Goal: Task Accomplishment & Management: Manage account settings

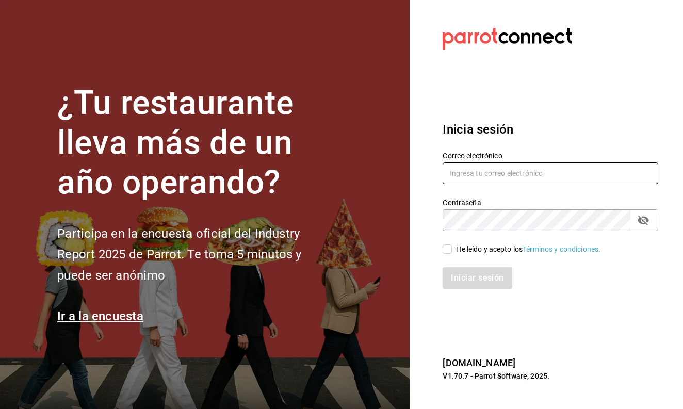
type input "[EMAIL_ADDRESS][DOMAIN_NAME]"
click at [445, 249] on input "He leído y acepto los Términos y condiciones." at bounding box center [447, 249] width 9 height 9
checkbox input "true"
click at [455, 273] on button "Iniciar sesión" at bounding box center [477, 278] width 69 height 22
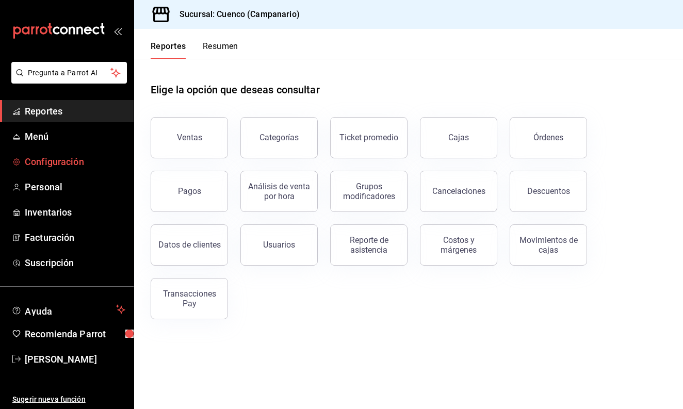
click at [59, 168] on span "Configuración" at bounding box center [75, 162] width 101 height 14
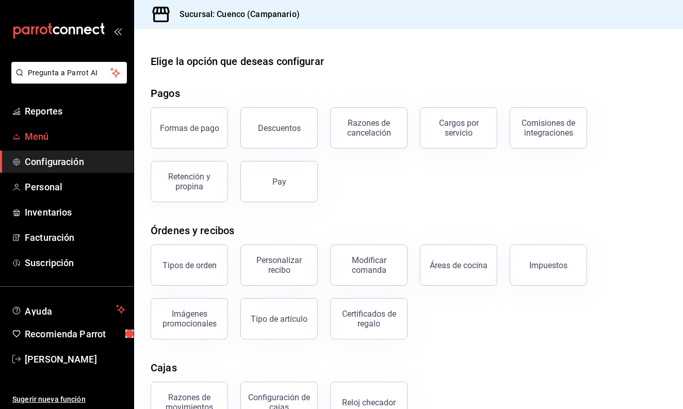
click at [80, 139] on span "Menú" at bounding box center [75, 137] width 101 height 14
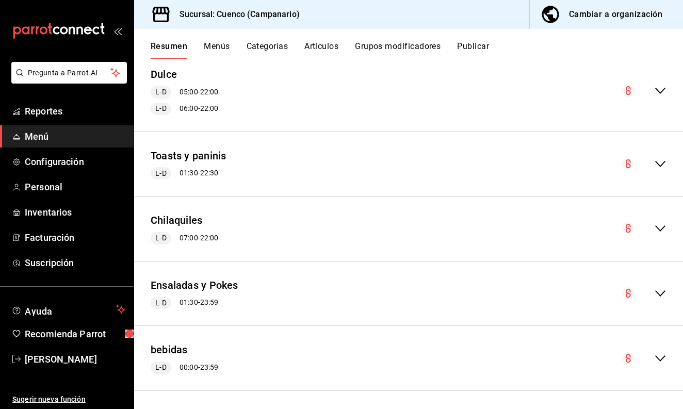
click at [662, 354] on icon "collapse-menu-row" at bounding box center [660, 358] width 12 height 12
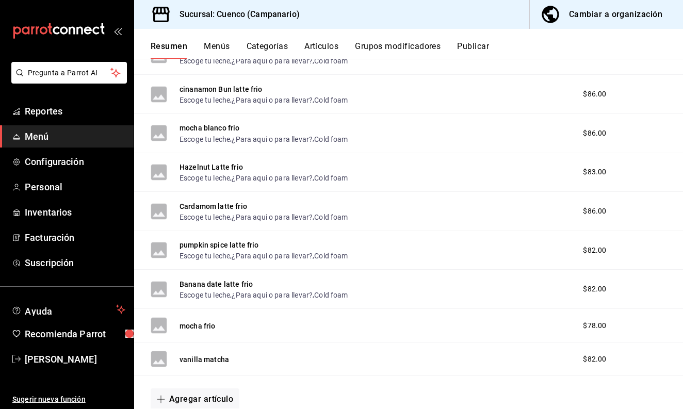
scroll to position [1028, 0]
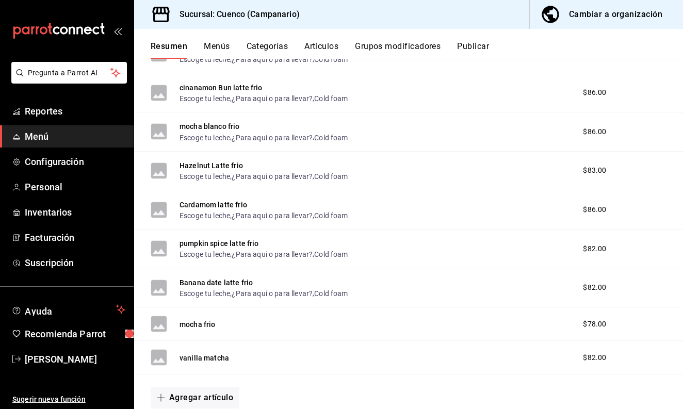
click at [159, 365] on rect at bounding box center [159, 357] width 17 height 17
click at [194, 361] on button "vanilla matcha" at bounding box center [205, 358] width 50 height 10
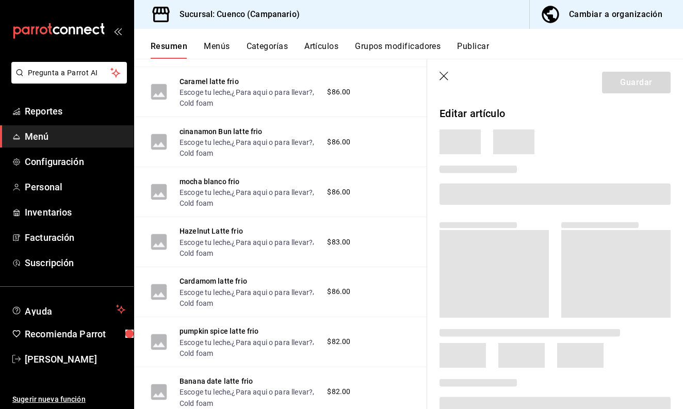
scroll to position [1267, 0]
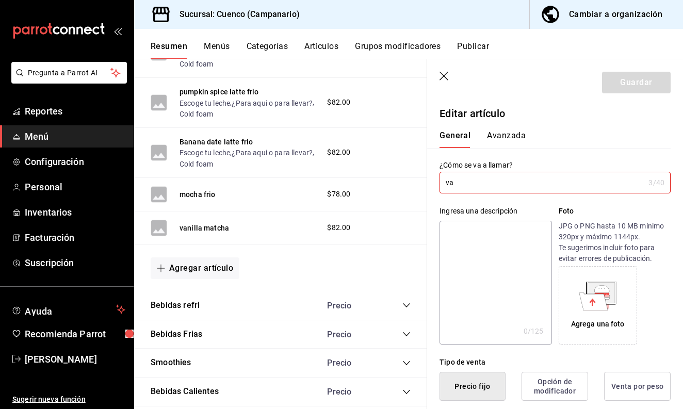
type input "v"
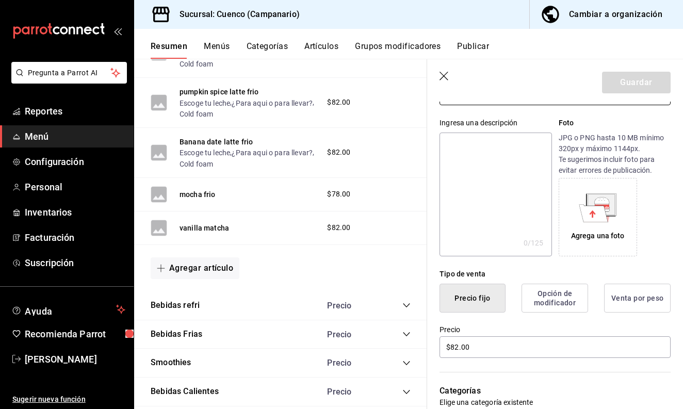
scroll to position [99, 0]
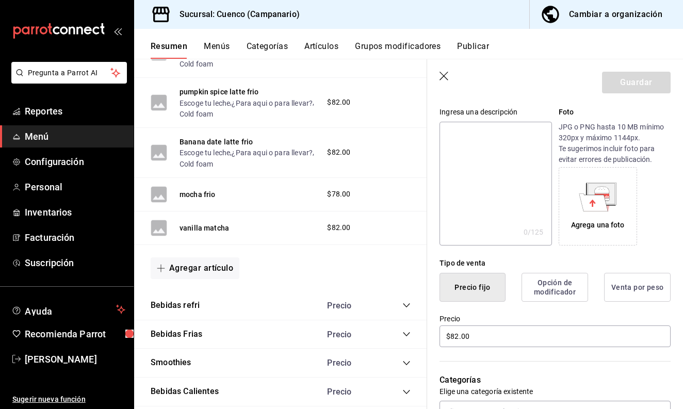
type input "pumpkin spice latte frio"
click at [482, 289] on button "Precio fijo" at bounding box center [473, 287] width 66 height 29
click at [481, 341] on input "$82.00" at bounding box center [555, 337] width 231 height 22
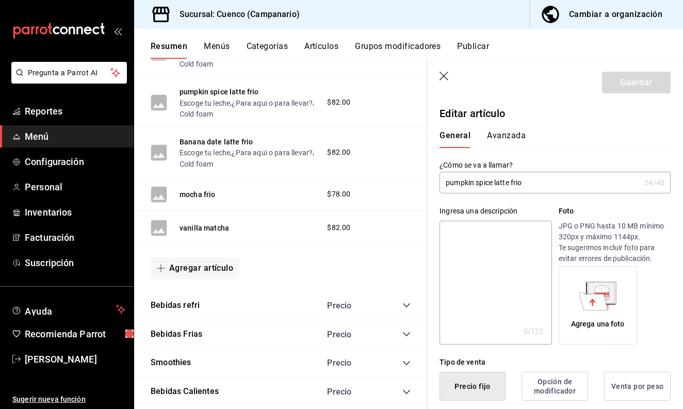
scroll to position [0, 0]
click at [533, 178] on input "pumpkin spice latte frio" at bounding box center [540, 182] width 201 height 21
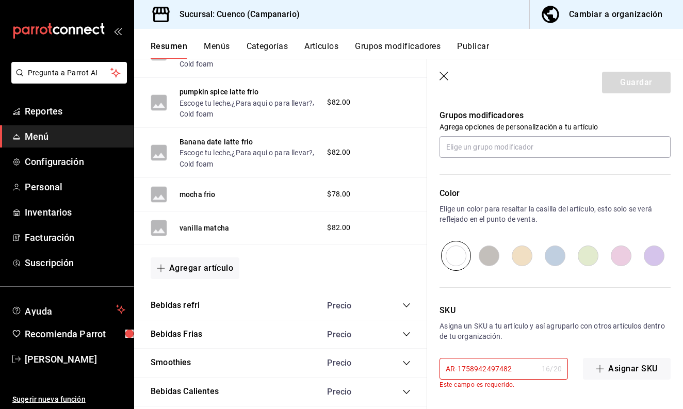
scroll to position [459, 0]
click at [522, 366] on input "AR-1758942497482" at bounding box center [489, 369] width 98 height 21
click at [524, 339] on p "Asigna un SKU a tu artículo y así agruparlo con otros artículos dentro de tu or…" at bounding box center [555, 331] width 231 height 21
click at [599, 369] on icon "button" at bounding box center [600, 369] width 8 height 1
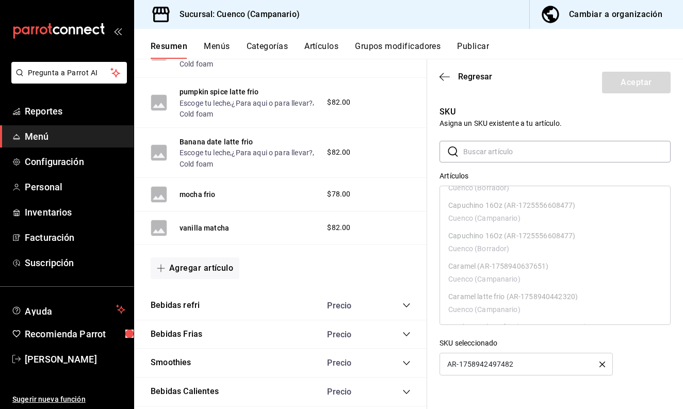
scroll to position [0, 0]
click at [443, 75] on icon "button" at bounding box center [445, 76] width 10 height 9
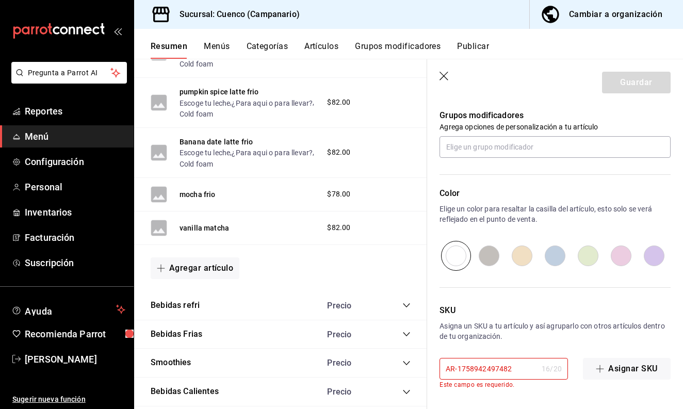
click at [517, 377] on input "AR-1758942497482" at bounding box center [489, 369] width 98 height 21
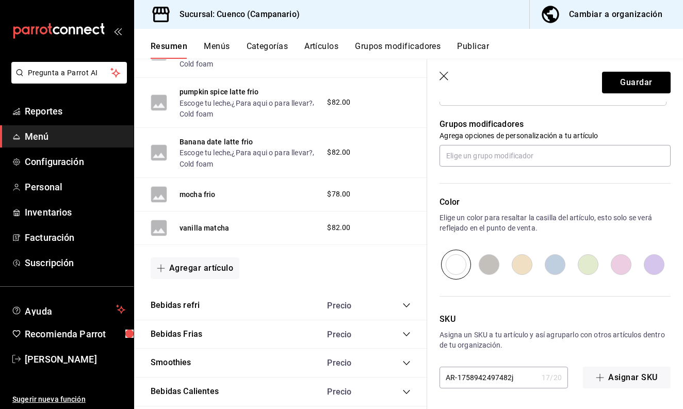
scroll to position [450, 0]
type input "AR-1758942497482j"
click at [560, 345] on p "Asigna un SKU a tu artículo y así agruparlo con otros artículos dentro de tu or…" at bounding box center [555, 340] width 231 height 21
click at [635, 86] on button "Guardar" at bounding box center [636, 83] width 69 height 22
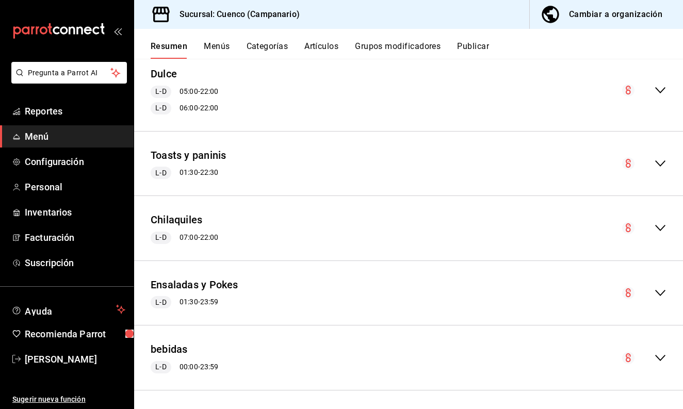
scroll to position [468, 0]
click at [665, 355] on icon "collapse-menu-row" at bounding box center [660, 358] width 12 height 12
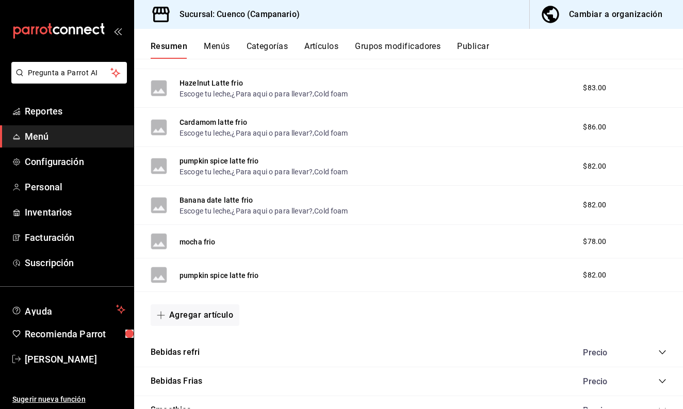
scroll to position [1110, 0]
click at [240, 279] on button "pumpkin spice latte frio" at bounding box center [219, 276] width 79 height 10
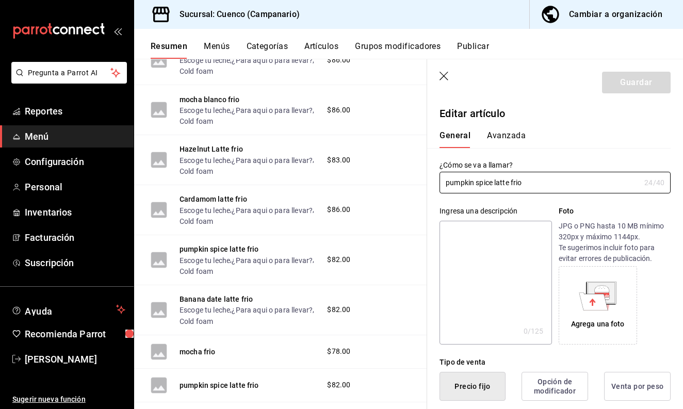
type input "$82.00"
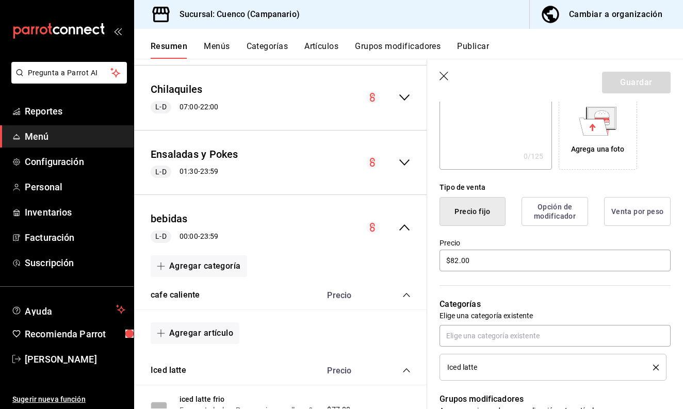
scroll to position [181, 0]
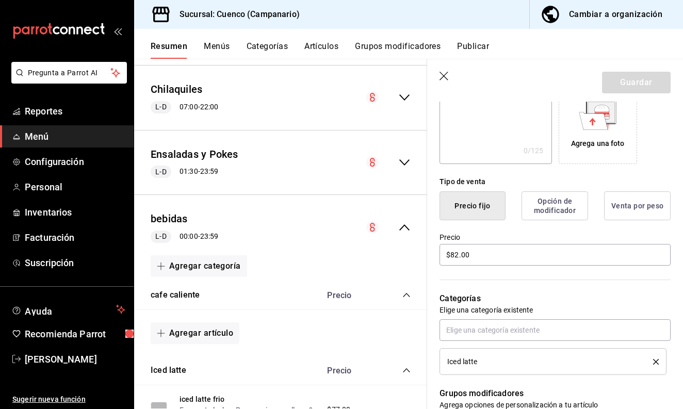
click at [557, 208] on button "Opción de modificador" at bounding box center [555, 205] width 67 height 29
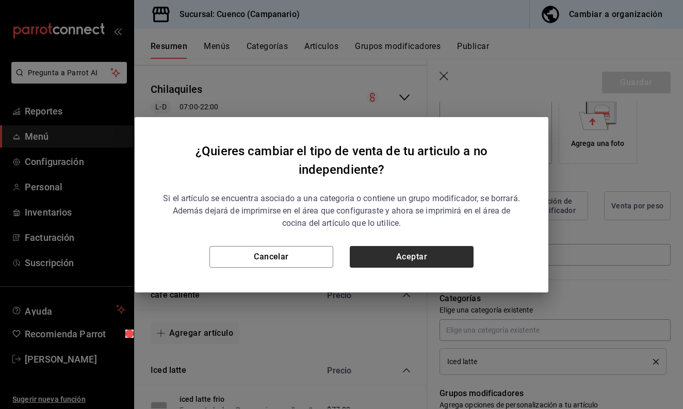
click at [392, 261] on button "Aceptar" at bounding box center [412, 257] width 124 height 22
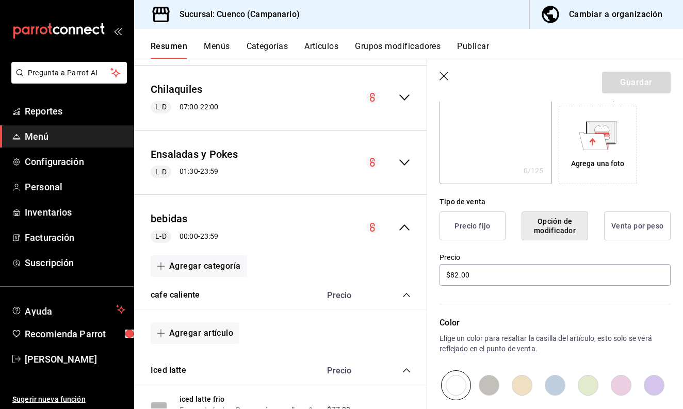
scroll to position [157, 0]
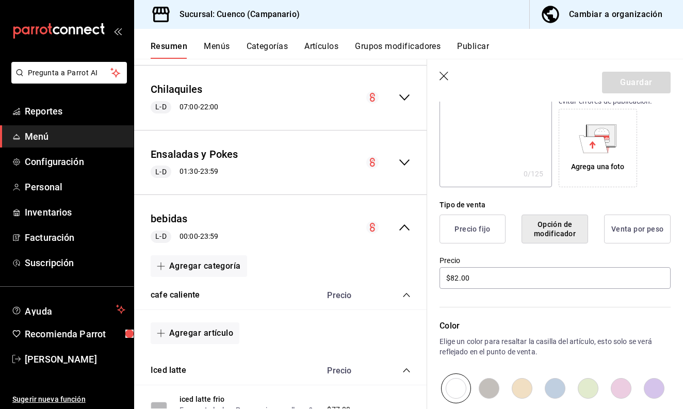
click at [540, 231] on button "Opción de modificador" at bounding box center [555, 229] width 67 height 29
click at [484, 230] on button "Precio fijo" at bounding box center [473, 229] width 66 height 29
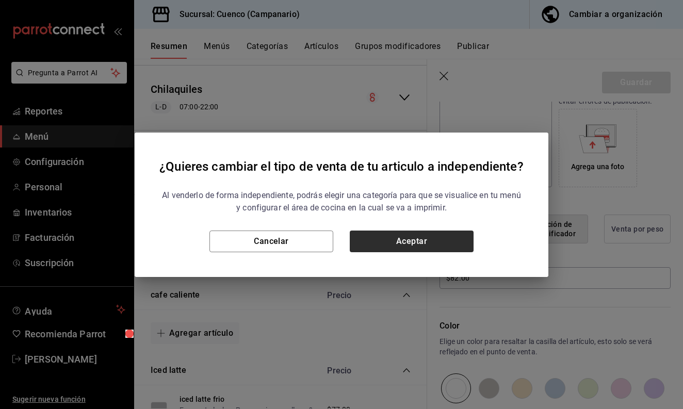
click at [389, 242] on button "Aceptar" at bounding box center [412, 242] width 124 height 22
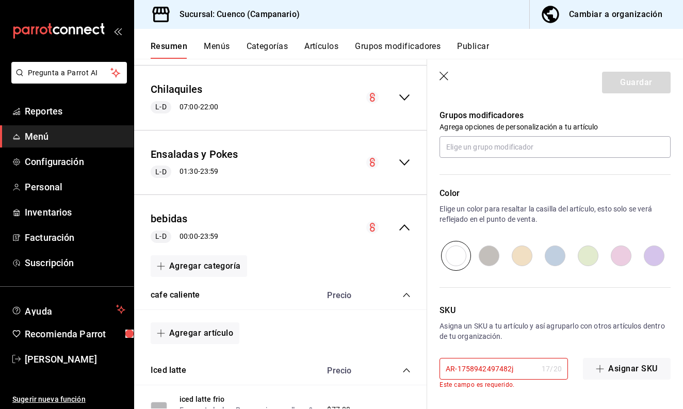
scroll to position [425, 0]
click at [446, 75] on icon "button" at bounding box center [445, 77] width 10 height 10
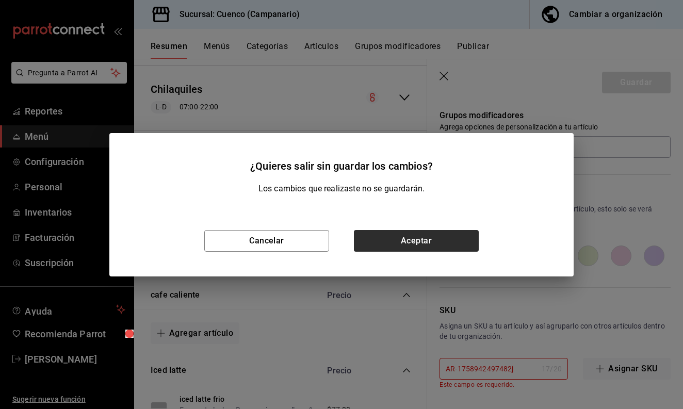
click at [366, 240] on button "Aceptar" at bounding box center [416, 241] width 125 height 22
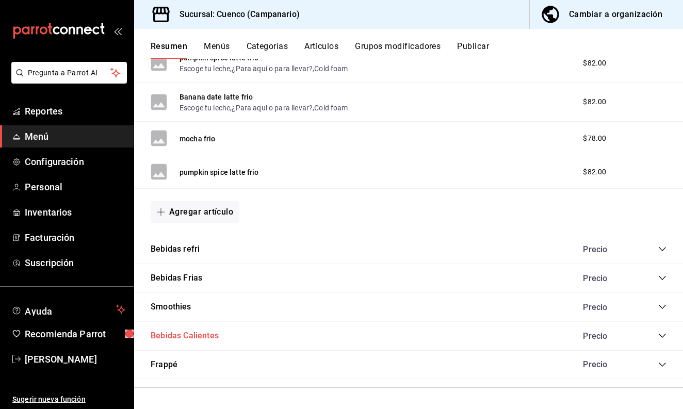
scroll to position [1214, 0]
click at [663, 333] on icon "collapse-category-row" at bounding box center [662, 336] width 8 height 8
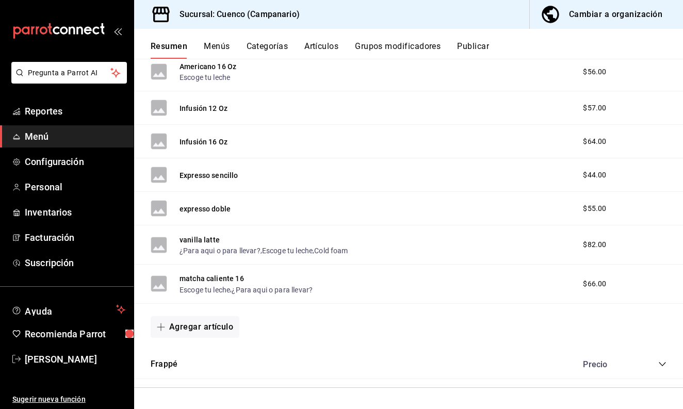
scroll to position [0, 0]
click at [203, 241] on button "vanilla latte" at bounding box center [200, 240] width 40 height 10
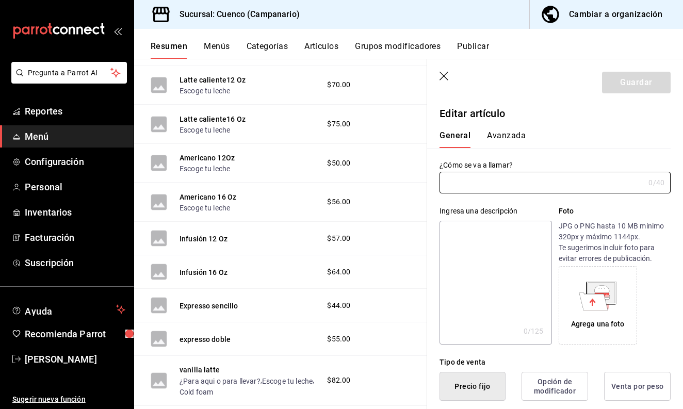
type input "vanilla latte"
type input "AR-1758943145416"
type input "$82.00"
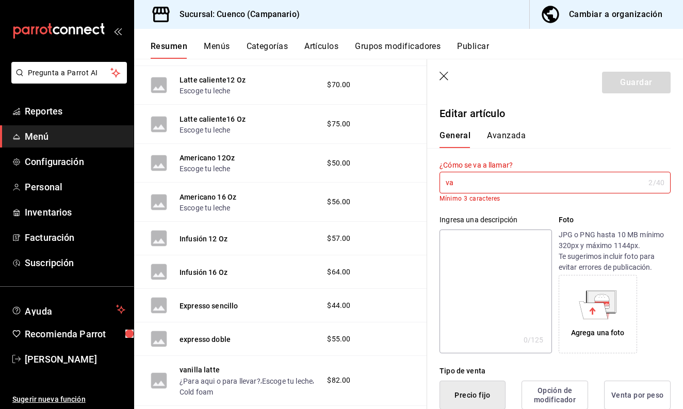
type input "v"
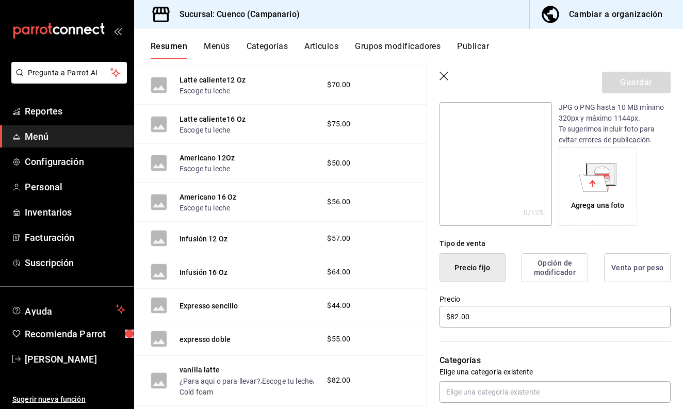
scroll to position [150, 0]
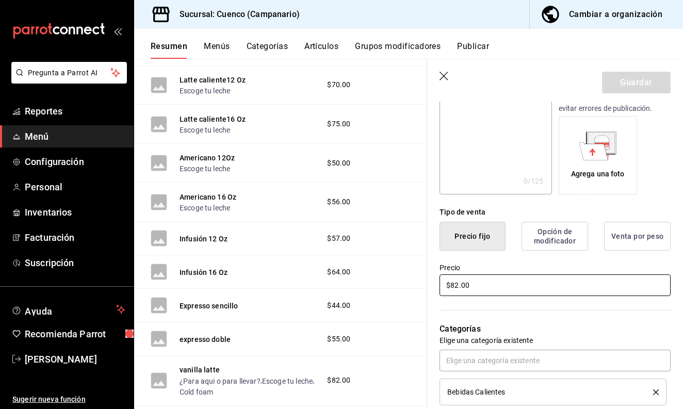
type input "pumpkin spice chai 12 oz"
click at [523, 288] on input "$82.00" at bounding box center [555, 285] width 231 height 22
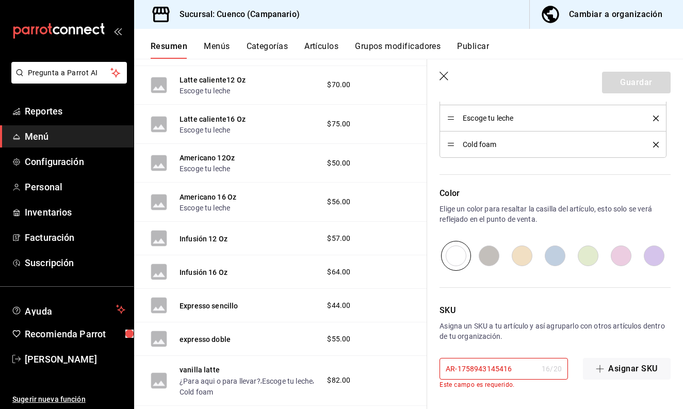
scroll to position [541, 0]
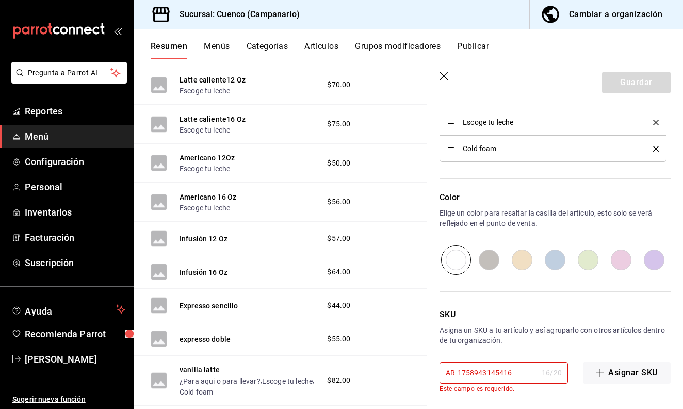
click at [514, 371] on input "AR-1758943145416" at bounding box center [489, 373] width 98 height 21
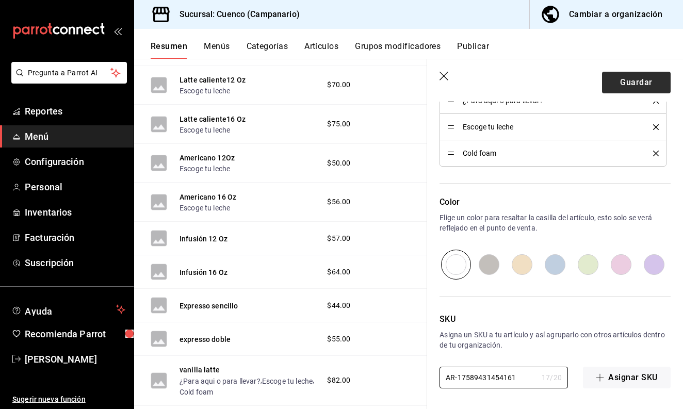
type input "AR-17589431454161"
click at [627, 81] on button "Guardar" at bounding box center [636, 83] width 69 height 22
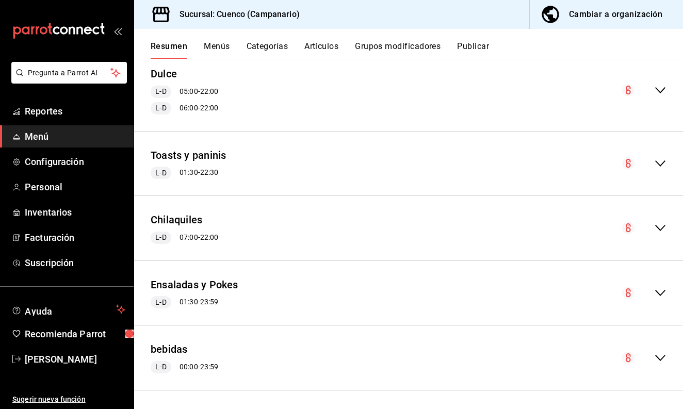
scroll to position [468, 0]
click at [658, 352] on icon "collapse-menu-row" at bounding box center [660, 358] width 12 height 12
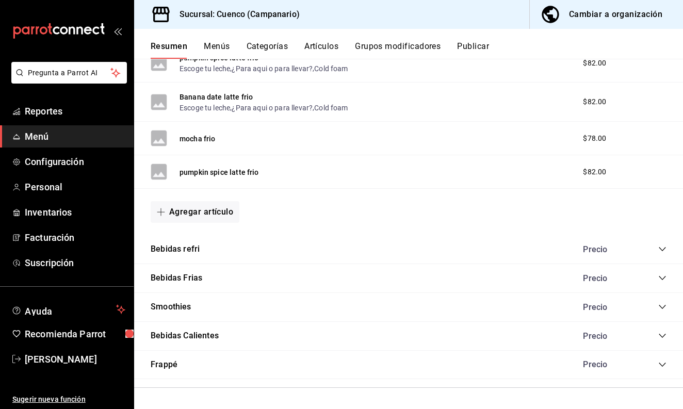
scroll to position [1214, 0]
click at [665, 363] on icon "collapse-category-row" at bounding box center [662, 365] width 8 height 8
click at [660, 335] on icon "collapse-category-row" at bounding box center [662, 335] width 7 height 4
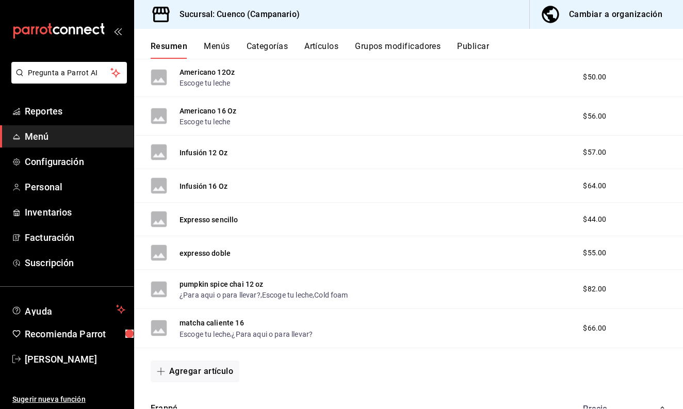
scroll to position [2018, 0]
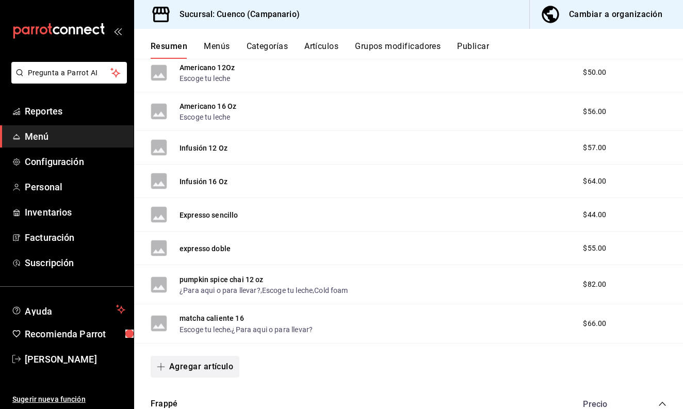
click at [213, 378] on button "Agregar artículo" at bounding box center [195, 367] width 89 height 22
click at [208, 383] on li "Artículo nuevo" at bounding box center [191, 383] width 81 height 25
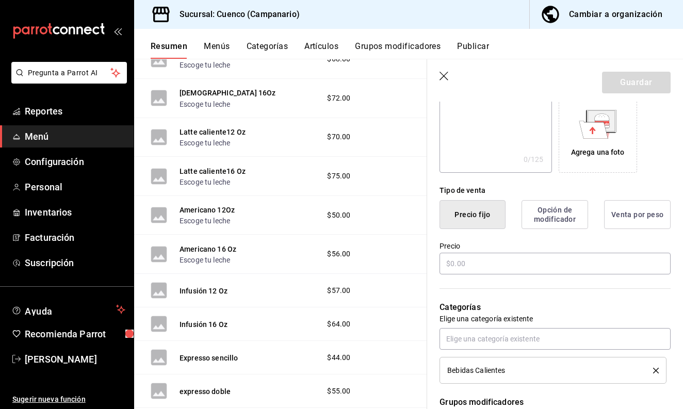
scroll to position [177, 0]
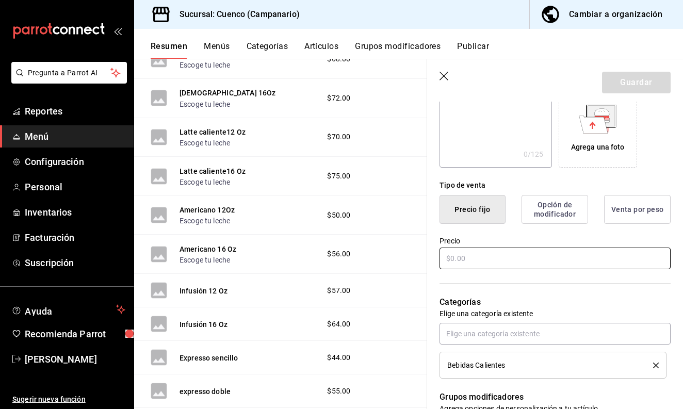
type input "pumpkin spice chai 16 oz"
click at [539, 258] on input "text" at bounding box center [555, 259] width 231 height 22
type input "$86.00"
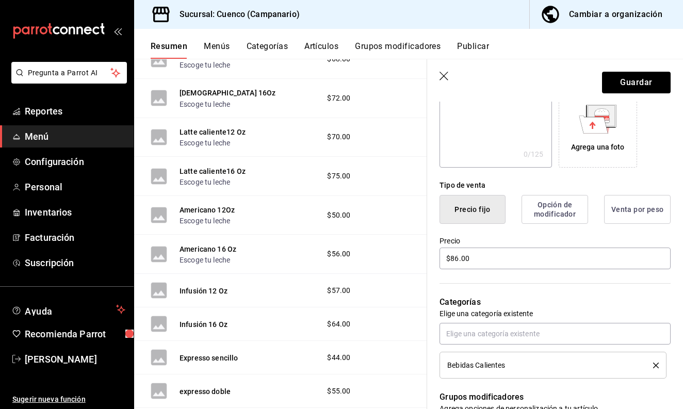
click at [545, 236] on div "Precio $86.00" at bounding box center [555, 253] width 231 height 35
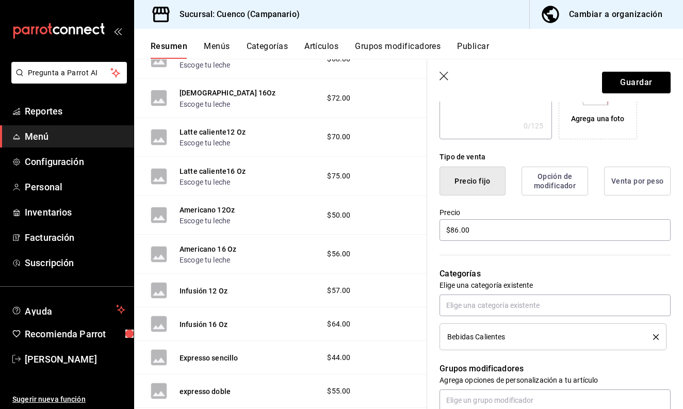
scroll to position [205, 0]
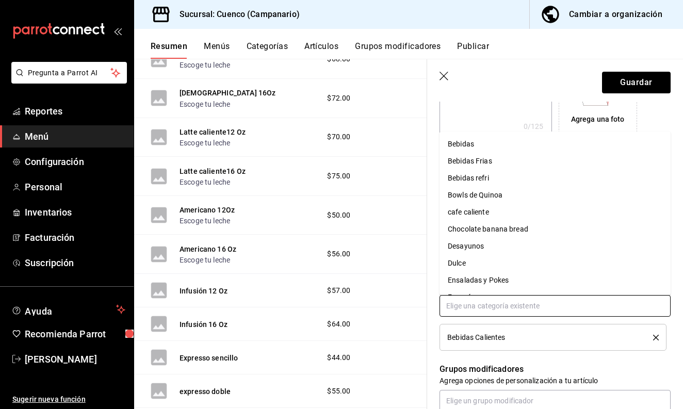
click at [516, 309] on input "text" at bounding box center [555, 306] width 231 height 22
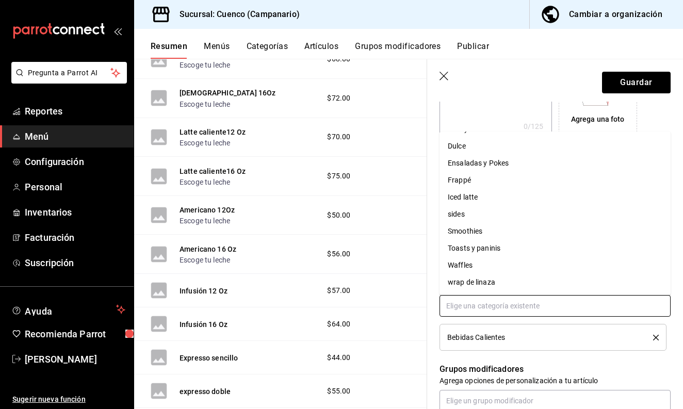
scroll to position [0, 0]
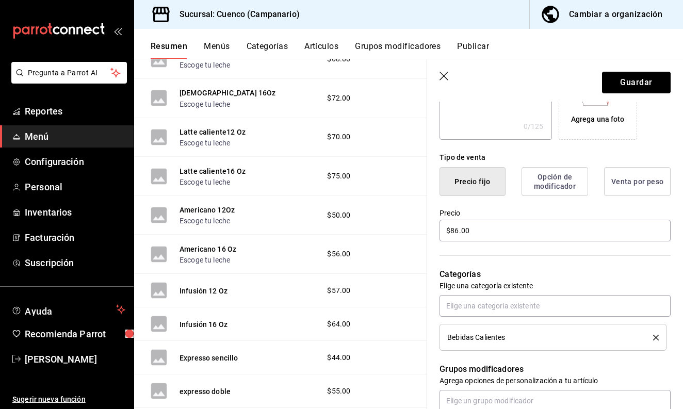
click at [541, 319] on div "Bebidas Calientes" at bounding box center [555, 323] width 231 height 56
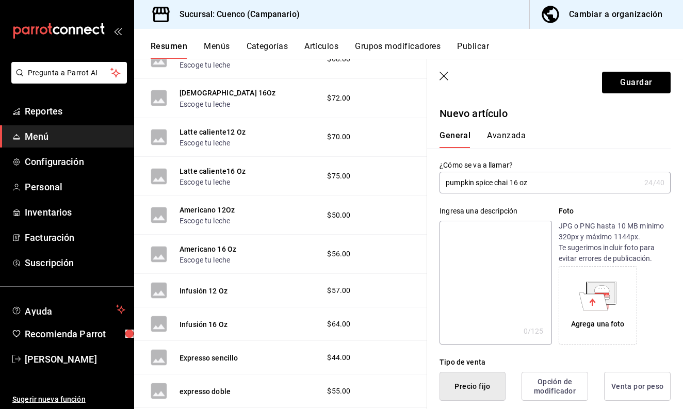
click at [510, 185] on input "pumpkin spice chai 16 oz" at bounding box center [540, 182] width 201 height 21
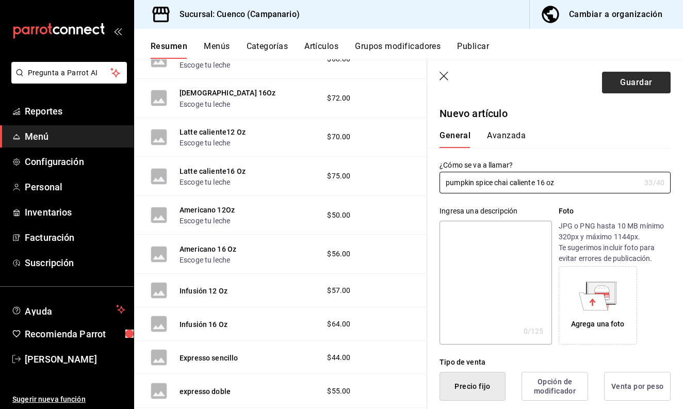
type input "pumpkin spice chai caliente 16 oz"
click at [632, 84] on button "Guardar" at bounding box center [636, 83] width 69 height 22
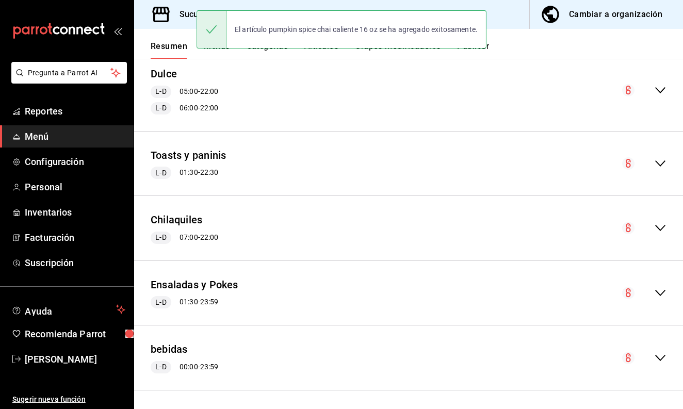
scroll to position [468, 0]
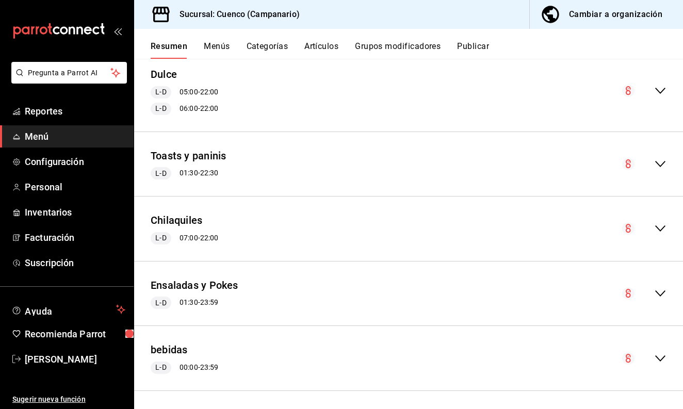
click at [664, 358] on icon "collapse-menu-row" at bounding box center [660, 358] width 12 height 12
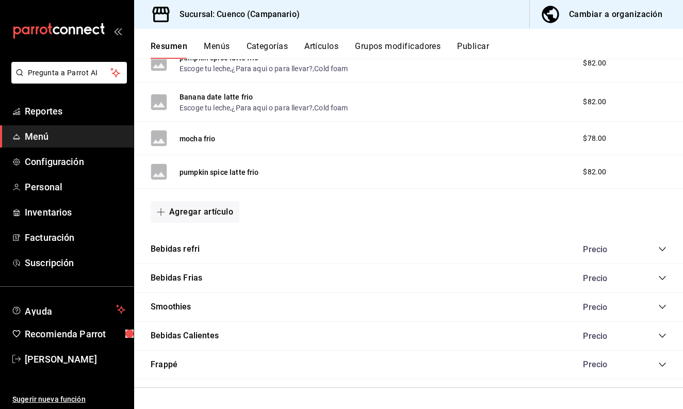
scroll to position [0, 0]
click at [200, 336] on button "Bebidas Calientes" at bounding box center [185, 336] width 68 height 12
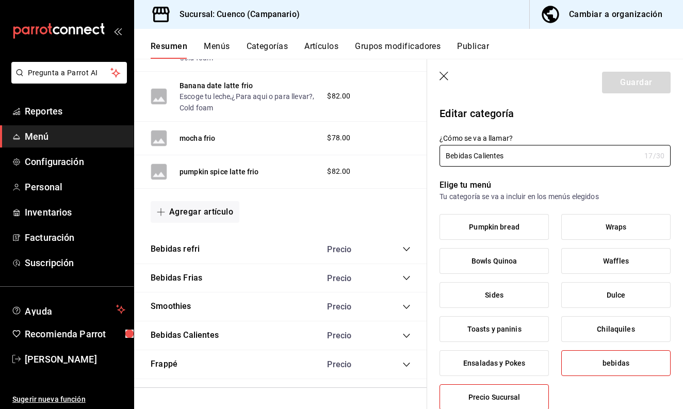
click at [405, 336] on icon "collapse-category-row" at bounding box center [406, 336] width 8 height 8
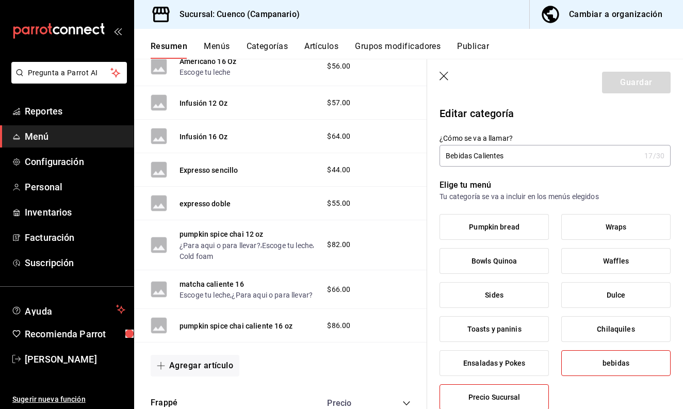
scroll to position [2208, 0]
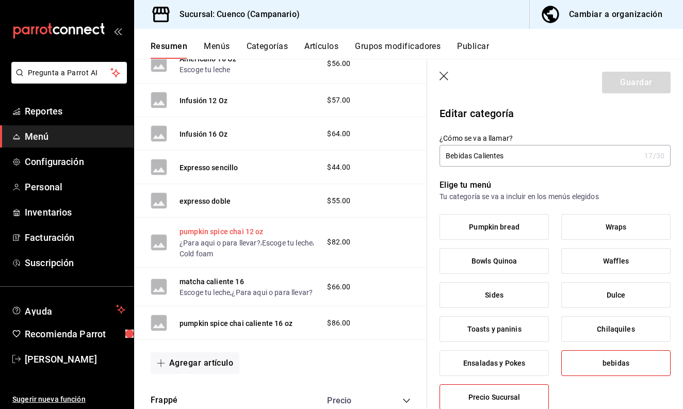
click at [246, 237] on button "pumpkin spice chai 12 oz" at bounding box center [222, 232] width 84 height 10
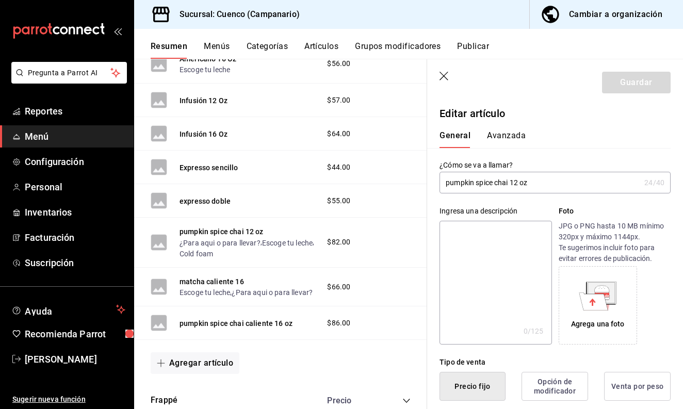
click at [511, 184] on input "pumpkin spice chai 12 oz" at bounding box center [540, 182] width 201 height 21
type input "pumpkin spice chai caliente 12 oz"
click at [552, 140] on div "General Avanzada" at bounding box center [549, 140] width 219 height 18
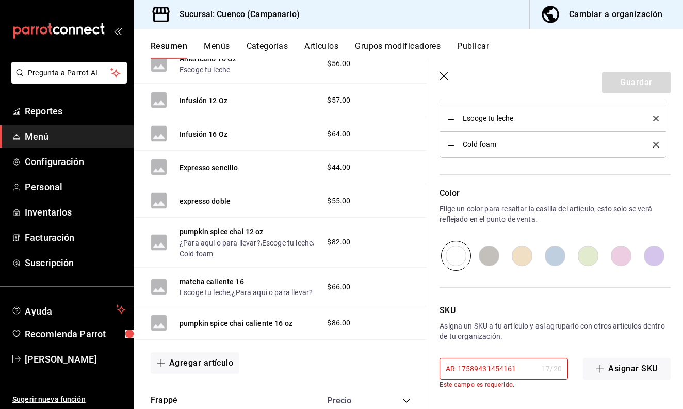
scroll to position [545, 0]
click at [522, 377] on input "AR-17589431454161" at bounding box center [489, 369] width 98 height 21
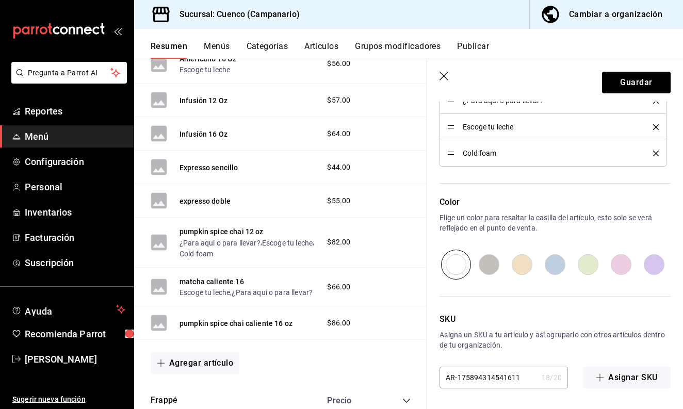
scroll to position [537, 0]
type input "AR-175894314541611"
click at [637, 82] on button "Guardar" at bounding box center [636, 83] width 69 height 22
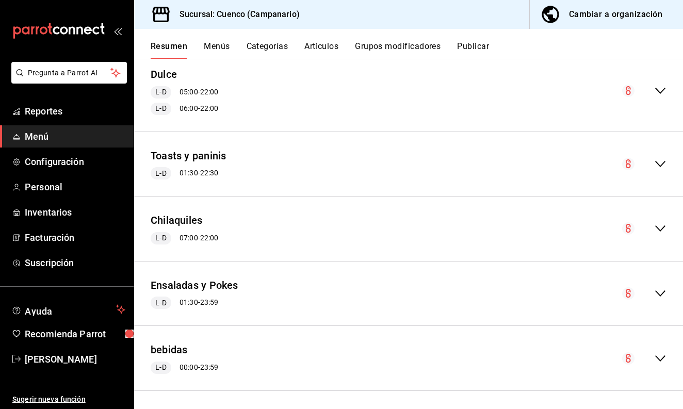
click at [659, 358] on icon "collapse-menu-row" at bounding box center [660, 358] width 12 height 12
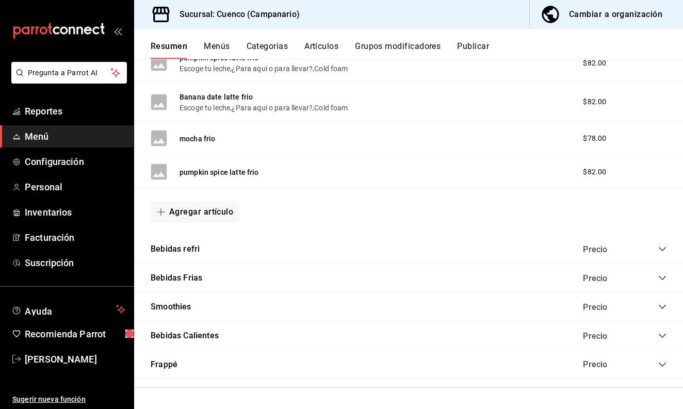
click at [662, 335] on icon "collapse-category-row" at bounding box center [662, 336] width 8 height 8
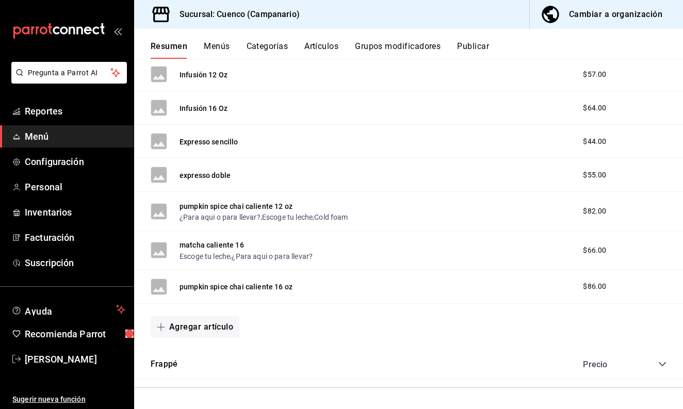
scroll to position [2093, 0]
click at [200, 338] on button "Agregar artículo" at bounding box center [195, 327] width 89 height 22
click at [206, 385] on li "Artículo nuevo" at bounding box center [191, 383] width 81 height 25
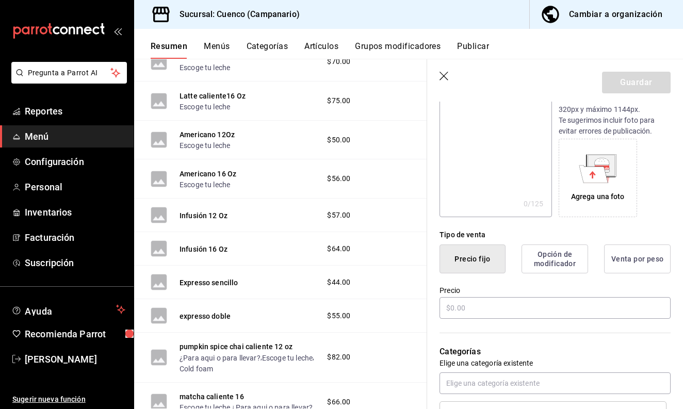
scroll to position [153, 0]
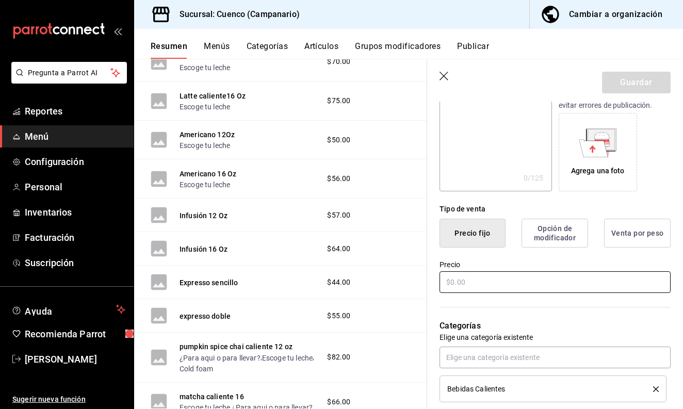
type input "pumkin spice latte caliente 12 0z"
click at [462, 288] on input "text" at bounding box center [555, 282] width 231 height 22
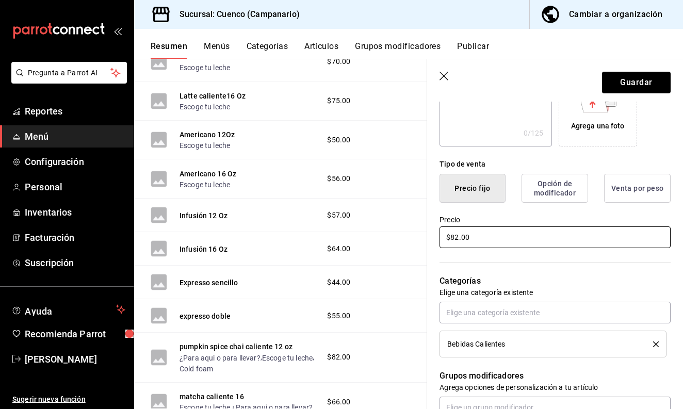
scroll to position [197, 0]
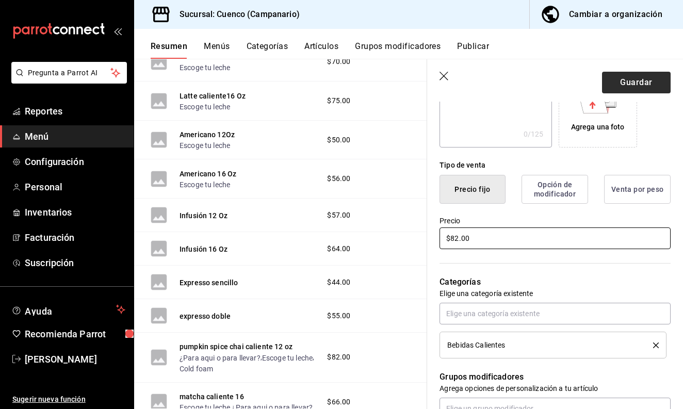
type input "$82.00"
click at [631, 86] on button "Guardar" at bounding box center [636, 83] width 69 height 22
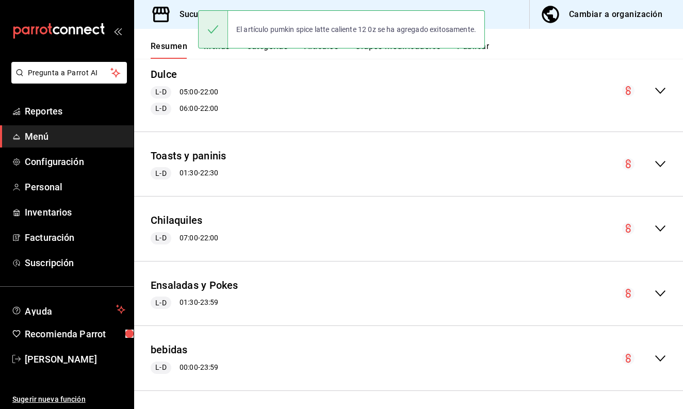
click at [667, 352] on div "bebidas L-D 00:00 - 23:59" at bounding box center [408, 358] width 549 height 48
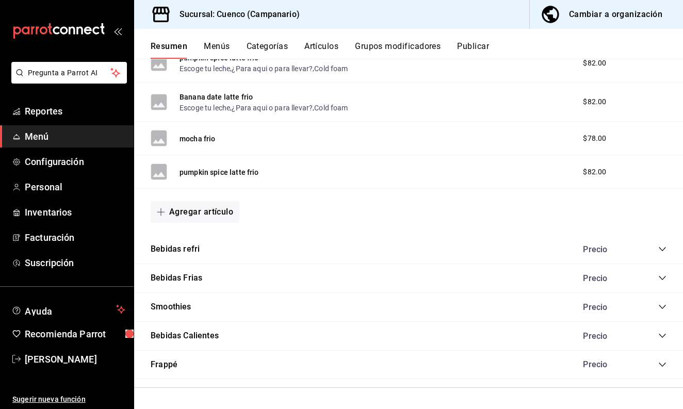
scroll to position [1214, 0]
click at [660, 337] on icon "collapse-category-row" at bounding box center [662, 336] width 8 height 8
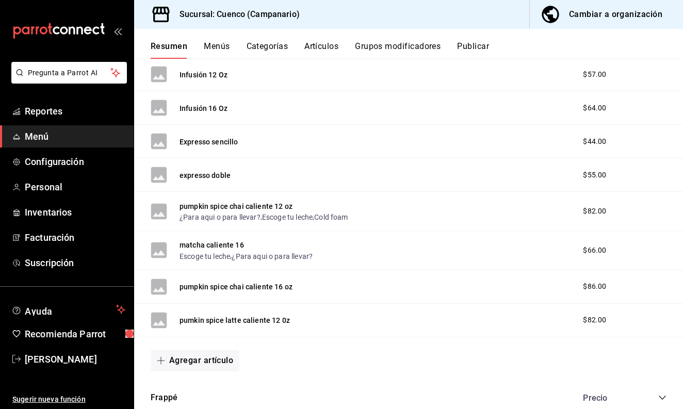
scroll to position [2098, 0]
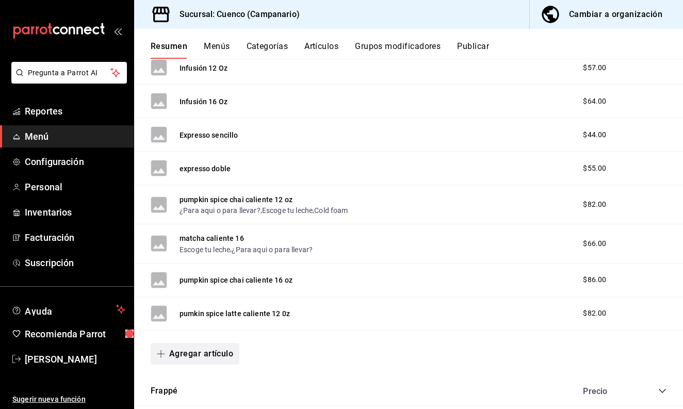
click at [200, 365] on button "Agregar artículo" at bounding box center [195, 354] width 89 height 22
click at [246, 305] on div at bounding box center [341, 204] width 683 height 409
click at [214, 365] on button "Agregar artículo" at bounding box center [195, 354] width 89 height 22
click at [202, 358] on li "Artículo existente" at bounding box center [191, 358] width 81 height 25
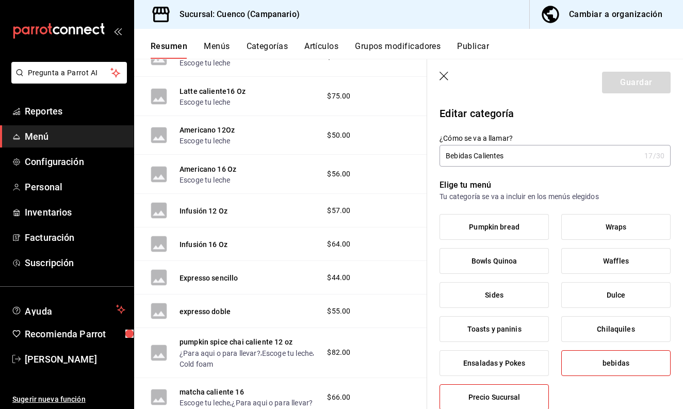
scroll to position [14, 0]
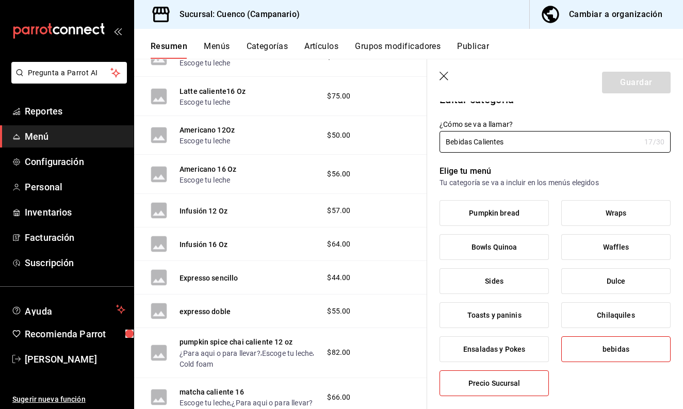
click at [447, 78] on icon "button" at bounding box center [445, 77] width 10 height 10
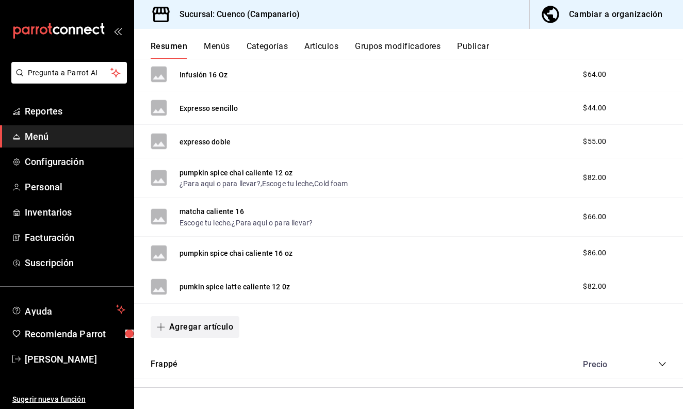
scroll to position [2137, 0]
click at [199, 328] on button "Agregar artículo" at bounding box center [195, 327] width 89 height 22
click at [185, 383] on li "Artículo nuevo" at bounding box center [191, 380] width 81 height 25
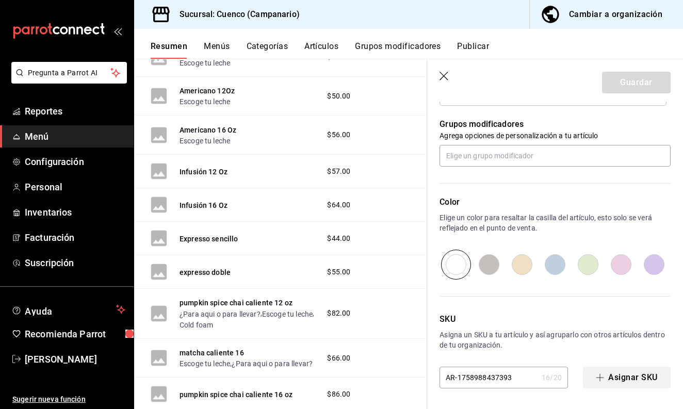
type input "pumkin spice latte caliente 16 oz"
click at [620, 373] on button "Asignar SKU" at bounding box center [627, 378] width 88 height 22
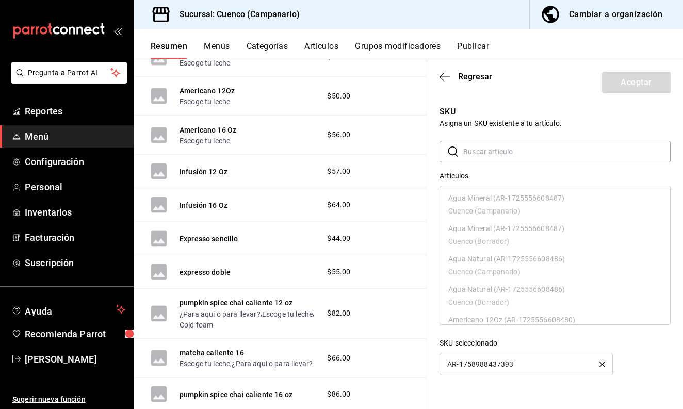
click at [443, 84] on header "Regresar Aceptar" at bounding box center [555, 80] width 256 height 42
click at [445, 76] on icon "button" at bounding box center [445, 76] width 10 height 9
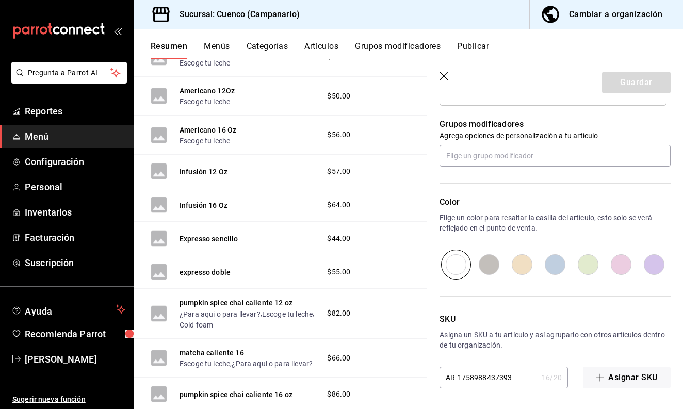
click at [520, 383] on input "AR-1758988437393" at bounding box center [489, 377] width 98 height 21
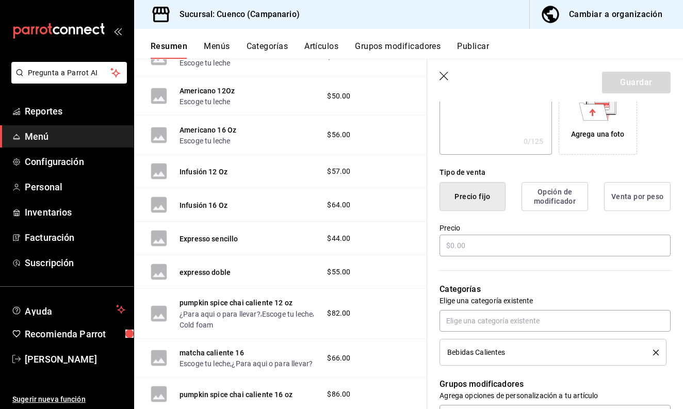
scroll to position [219, 0]
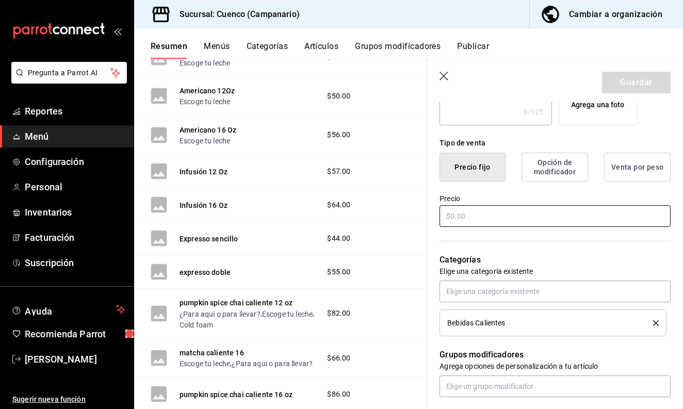
type input "AR-17589884373931"
click at [528, 209] on input "text" at bounding box center [555, 216] width 231 height 22
click at [475, 215] on input "$8.00" at bounding box center [555, 216] width 231 height 22
click at [455, 217] on input "$8.00" at bounding box center [555, 216] width 231 height 22
type input "$85.00"
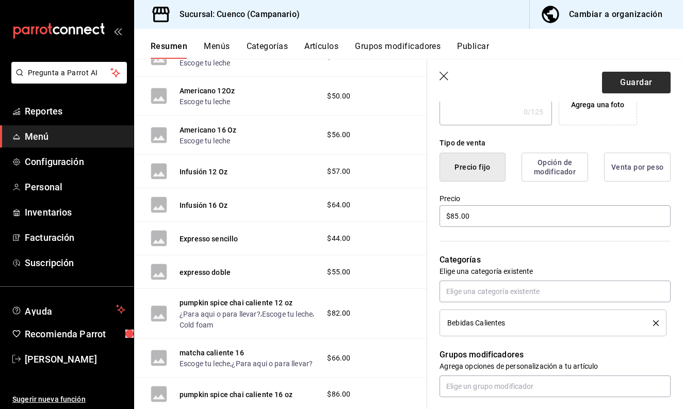
click at [640, 78] on button "Guardar" at bounding box center [636, 83] width 69 height 22
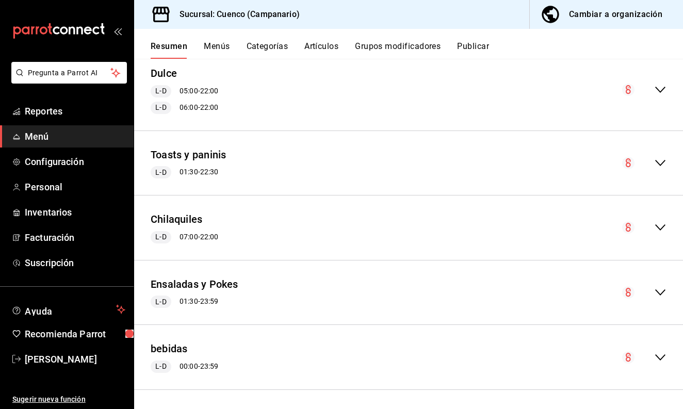
scroll to position [468, 0]
click at [659, 352] on icon "collapse-menu-row" at bounding box center [660, 358] width 12 height 12
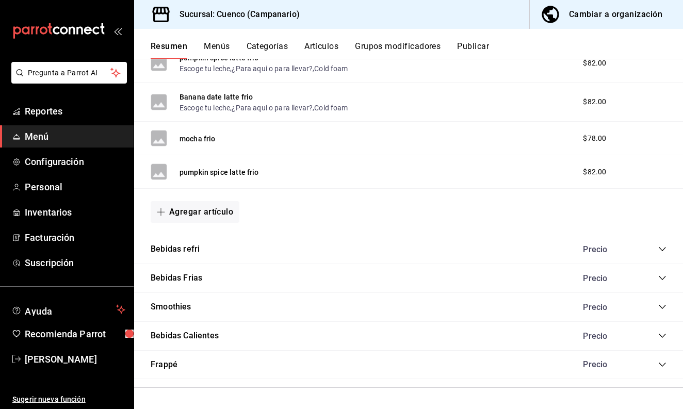
scroll to position [0, 0]
click at [663, 337] on icon "collapse-category-row" at bounding box center [662, 336] width 7 height 4
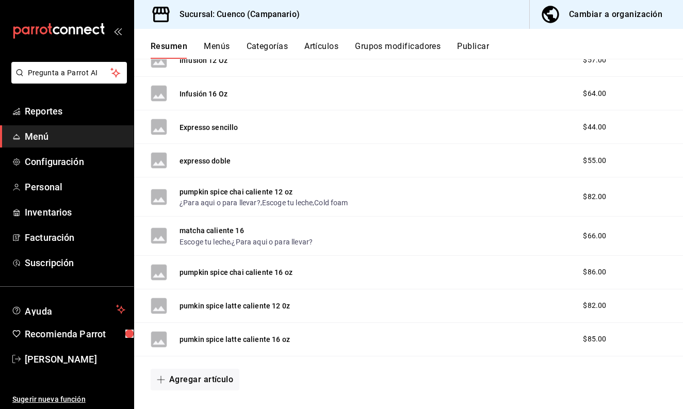
scroll to position [2109, 0]
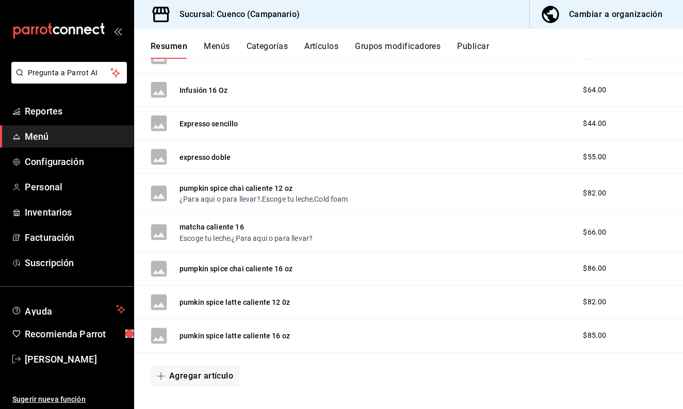
click at [333, 202] on div "pumpkin spice chai caliente 12 oz ¿Para aqui o para llevar? , Escoge tu leche ,…" at bounding box center [264, 193] width 169 height 22
click at [161, 311] on rect at bounding box center [159, 302] width 17 height 17
click at [183, 308] on button "pumkin spice latte caliente 12 0z" at bounding box center [235, 302] width 110 height 10
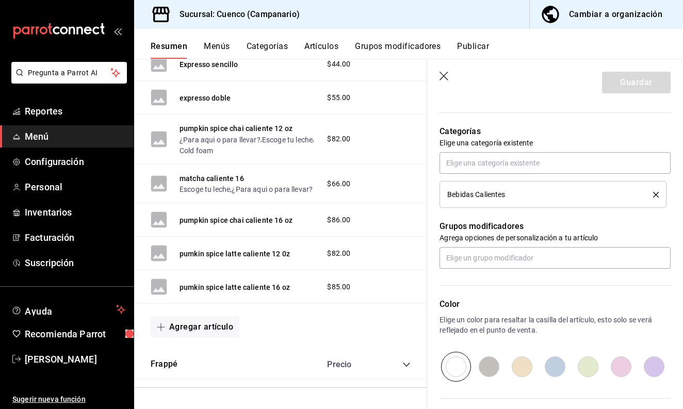
scroll to position [351, 0]
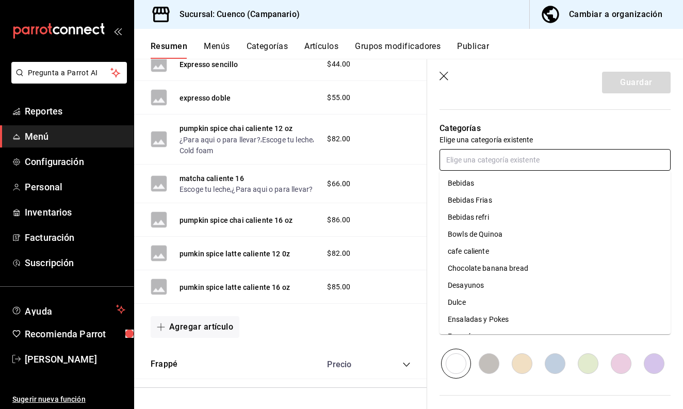
click at [502, 167] on input "text" at bounding box center [555, 160] width 231 height 22
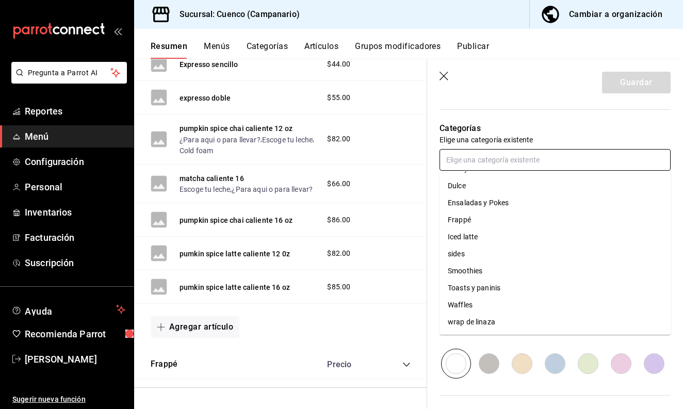
scroll to position [0, 0]
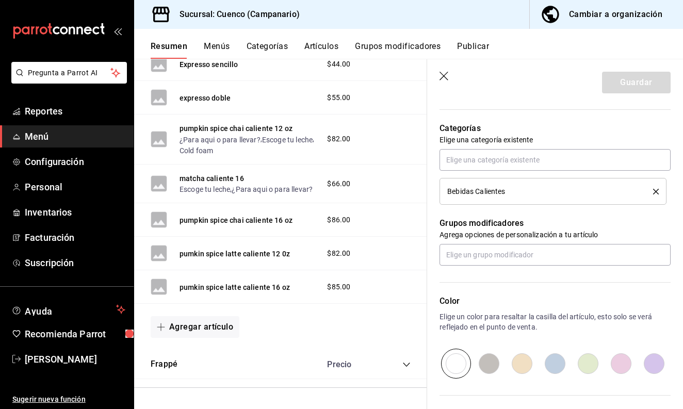
click at [529, 339] on div "Color Elige un color para resaltar la casilla del artículo, esto solo se verá r…" at bounding box center [555, 337] width 231 height 84
click at [503, 259] on input "text" at bounding box center [555, 255] width 231 height 22
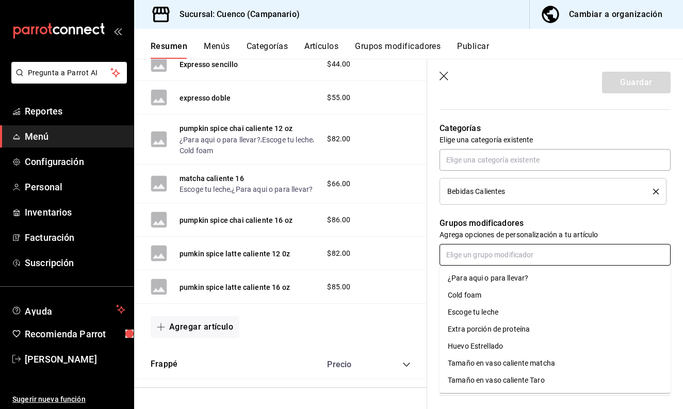
click at [502, 279] on div "¿Para aqui o para llevar?" at bounding box center [488, 278] width 80 height 11
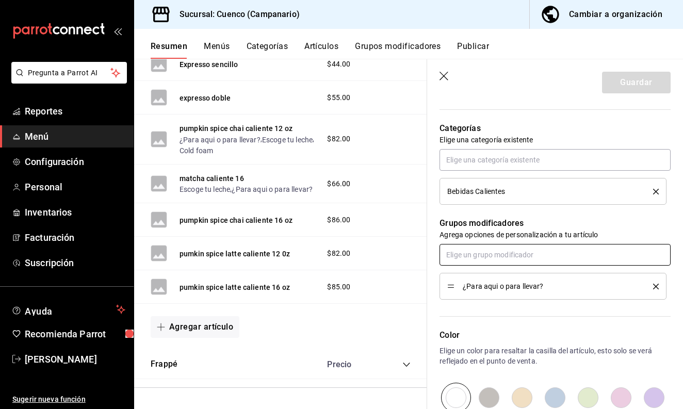
click at [501, 261] on input "text" at bounding box center [555, 255] width 231 height 22
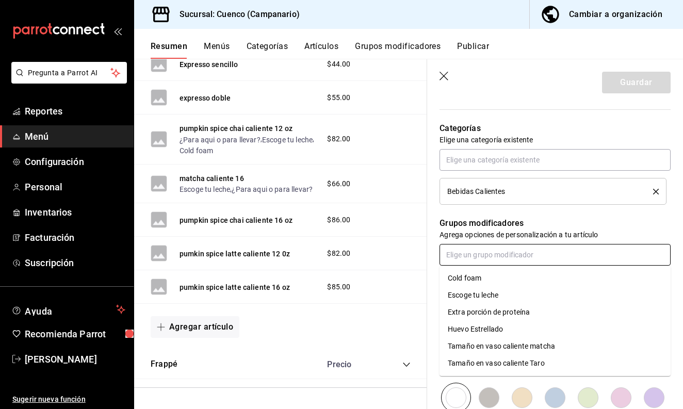
click at [498, 292] on div "Escoge tu leche" at bounding box center [473, 295] width 51 height 11
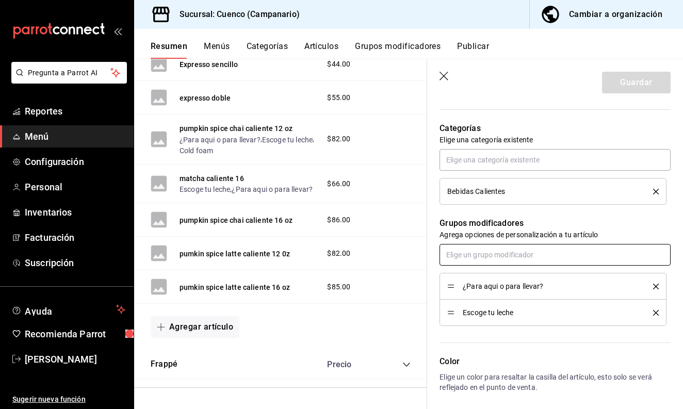
click at [497, 260] on input "text" at bounding box center [555, 255] width 231 height 22
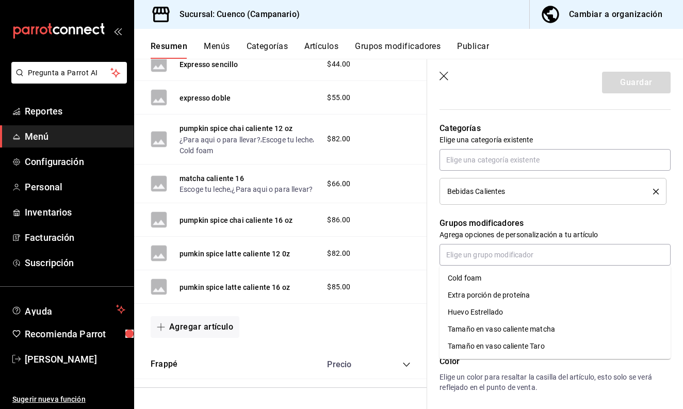
click at [528, 232] on p "Agrega opciones de personalización a tu artículo" at bounding box center [555, 235] width 231 height 10
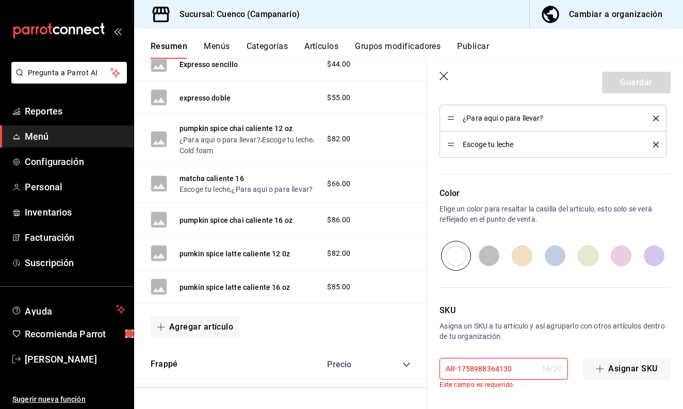
scroll to position [519, 0]
click at [495, 260] on input "radio" at bounding box center [489, 256] width 33 height 30
radio input "true"
click at [543, 371] on div "16 / 20" at bounding box center [552, 369] width 20 height 10
click at [526, 371] on input "AR-1758988364130" at bounding box center [489, 369] width 98 height 21
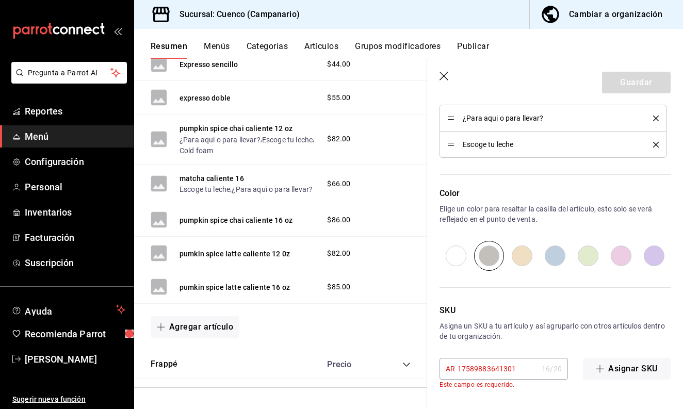
scroll to position [510, 0]
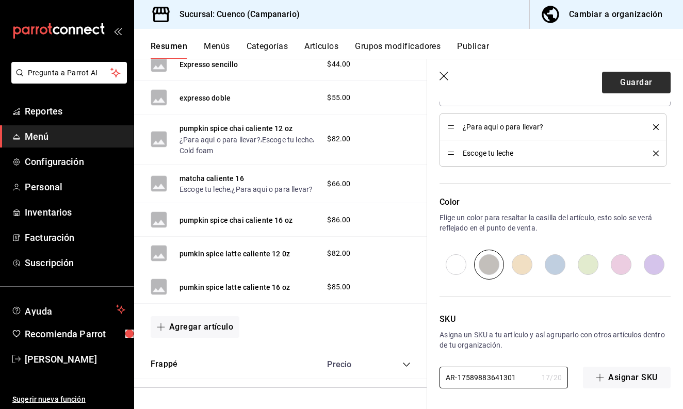
type input "AR-17589883641301"
click at [646, 76] on button "Guardar" at bounding box center [636, 83] width 69 height 22
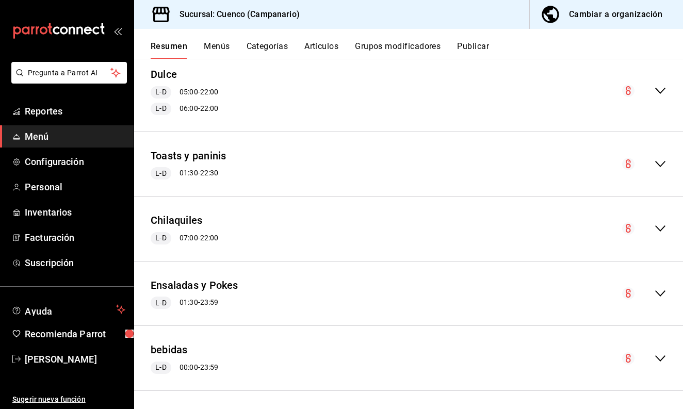
click at [664, 360] on icon "collapse-menu-row" at bounding box center [660, 358] width 12 height 12
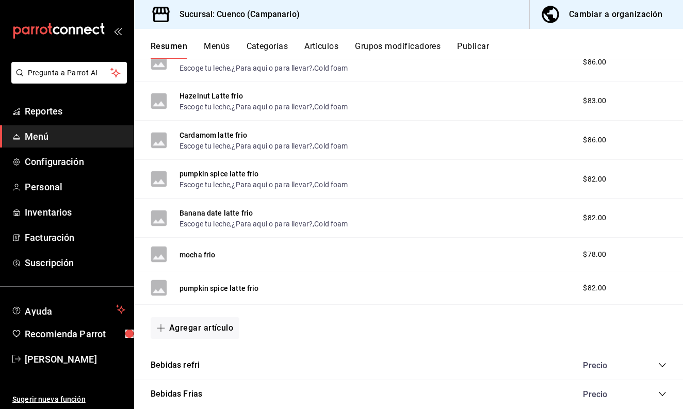
scroll to position [1092, 0]
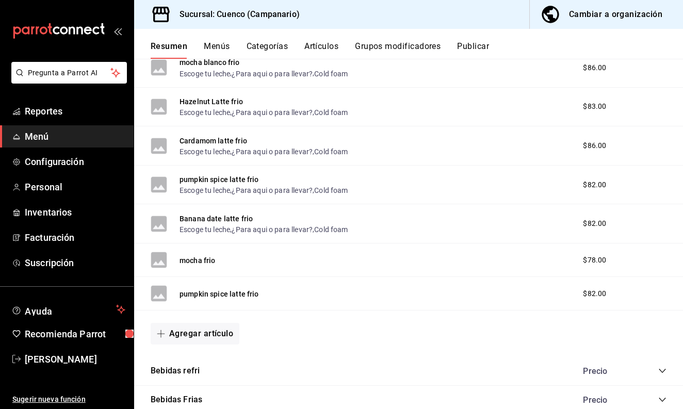
click at [164, 297] on rect at bounding box center [159, 293] width 17 height 17
click at [193, 298] on button "pumpkin spice latte frio" at bounding box center [219, 294] width 79 height 10
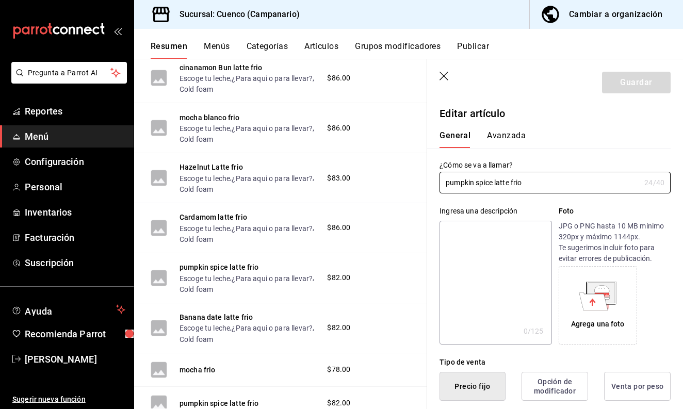
type input "$82.00"
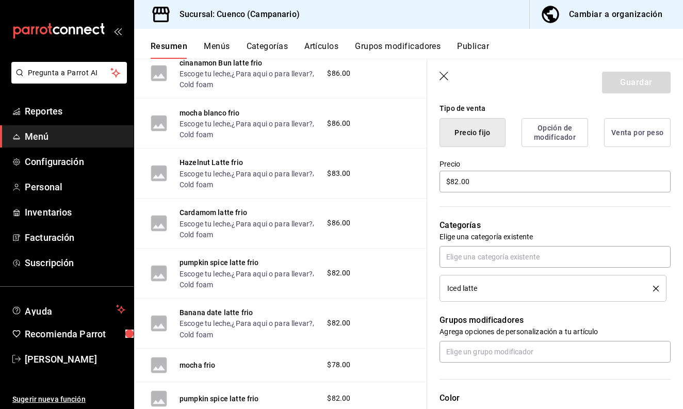
scroll to position [255, 0]
click at [517, 253] on input "text" at bounding box center [555, 256] width 231 height 22
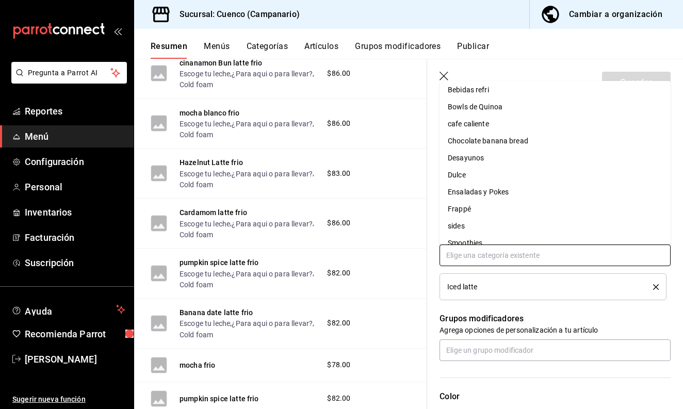
scroll to position [56, 0]
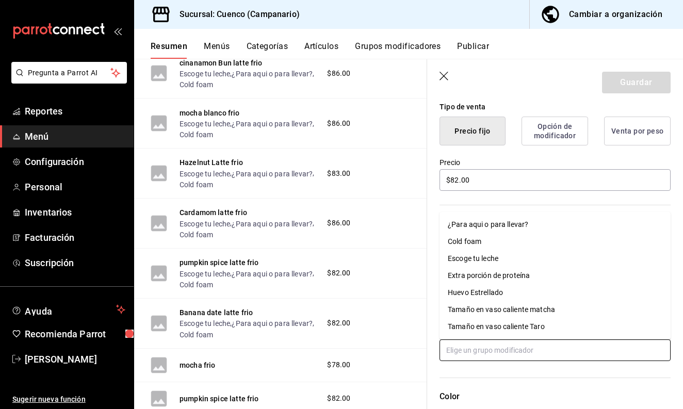
click at [516, 345] on input "text" at bounding box center [555, 350] width 231 height 22
click at [504, 228] on div "¿Para aqui o para llevar?" at bounding box center [488, 224] width 80 height 11
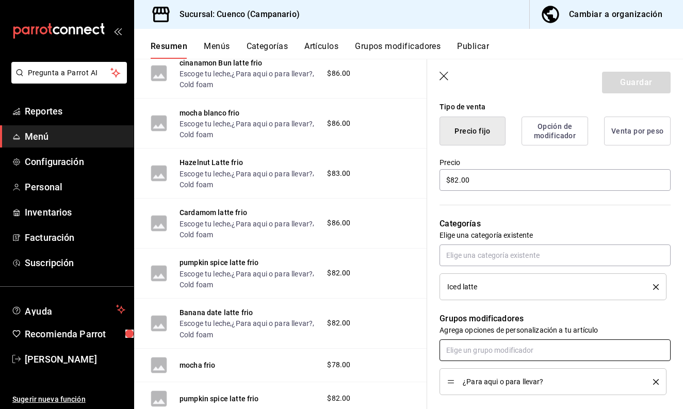
click at [495, 354] on input "text" at bounding box center [555, 350] width 231 height 22
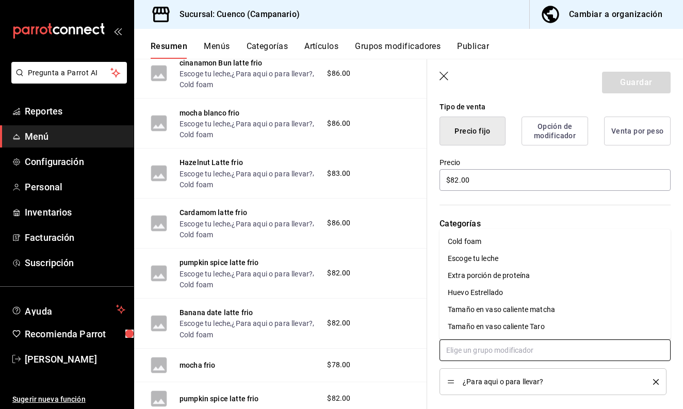
click at [489, 260] on div "Escoge tu leche" at bounding box center [473, 258] width 51 height 11
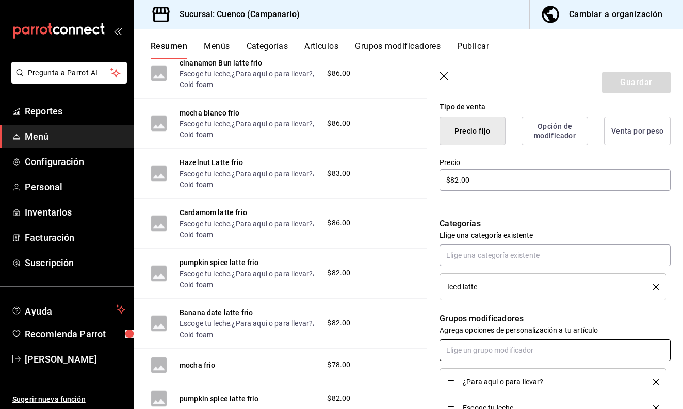
click at [485, 350] on input "text" at bounding box center [555, 350] width 231 height 22
click at [510, 215] on div "Categorías Elige una categoría existente Iced latte" at bounding box center [549, 246] width 244 height 108
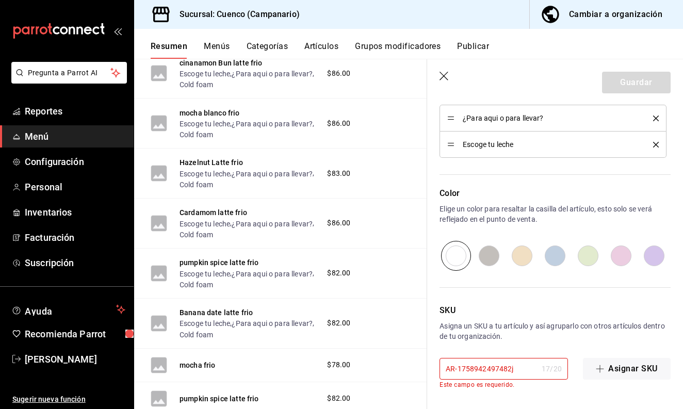
scroll to position [519, 0]
click at [518, 367] on input "AR-1758942497482j" at bounding box center [489, 369] width 98 height 21
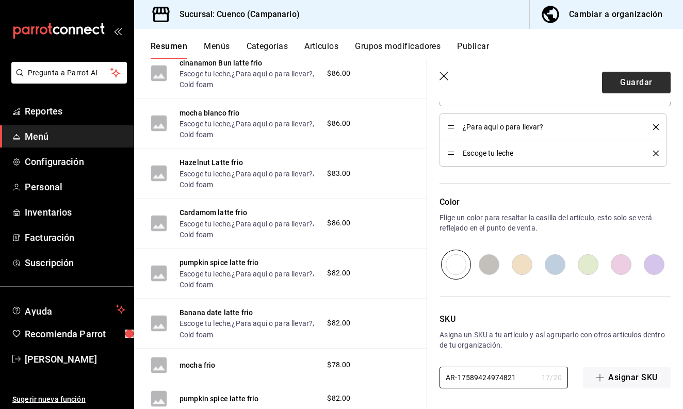
type input "AR-17589424974821"
click at [632, 82] on button "Guardar" at bounding box center [636, 83] width 69 height 22
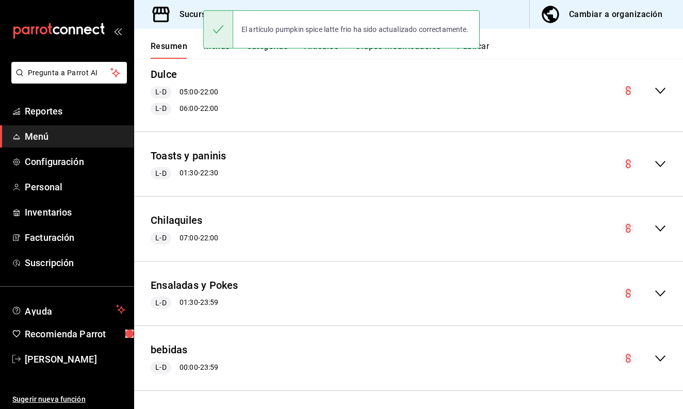
click at [657, 353] on icon "collapse-menu-row" at bounding box center [660, 358] width 12 height 12
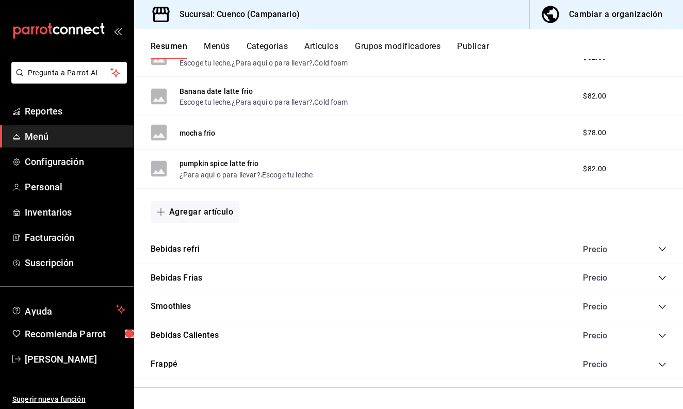
scroll to position [1220, 0]
click at [659, 334] on icon "collapse-category-row" at bounding box center [662, 336] width 8 height 8
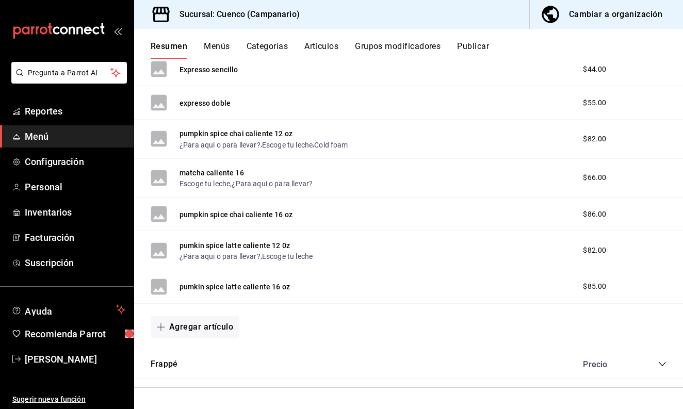
scroll to position [2183, 0]
click at [248, 287] on button "pumkin spice latte caliente 16 oz" at bounding box center [235, 287] width 110 height 10
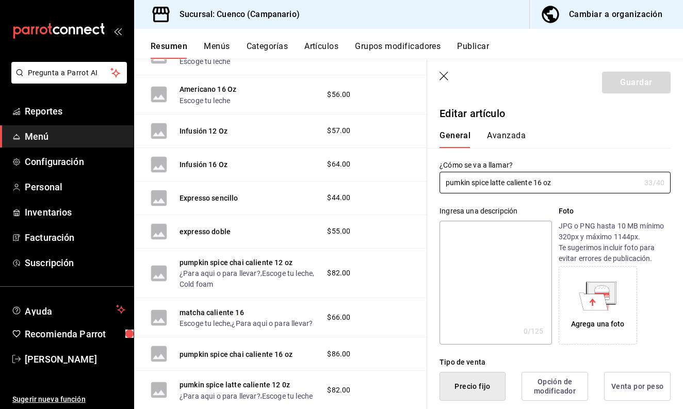
type input "$85.00"
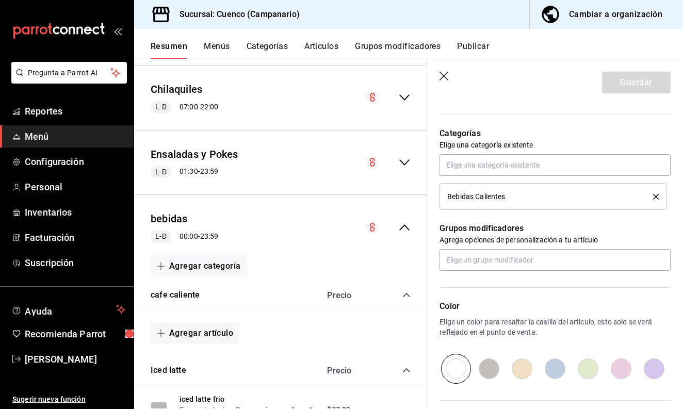
scroll to position [348, 0]
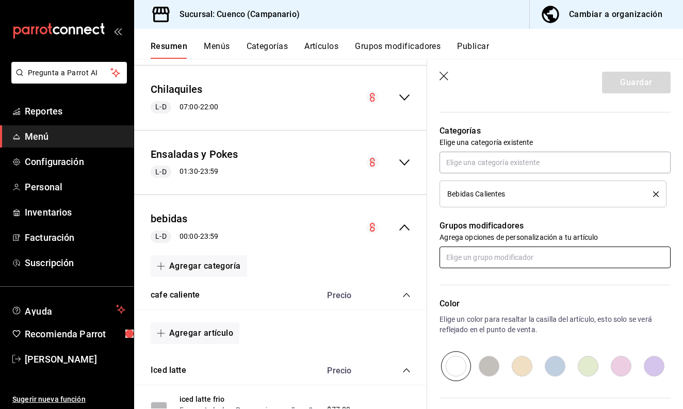
click at [495, 258] on input "text" at bounding box center [555, 258] width 231 height 22
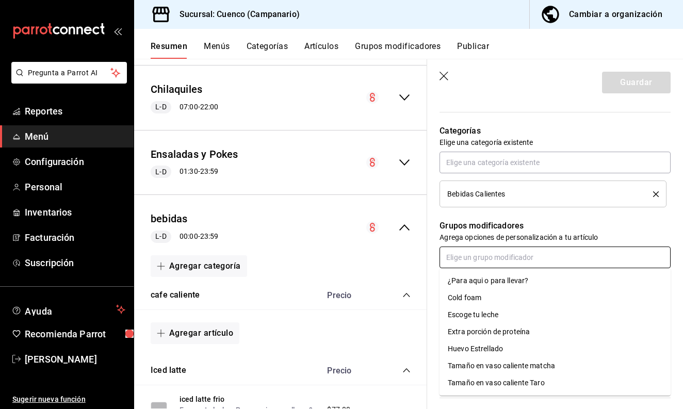
click at [495, 280] on div "¿Para aqui o para llevar?" at bounding box center [488, 281] width 80 height 11
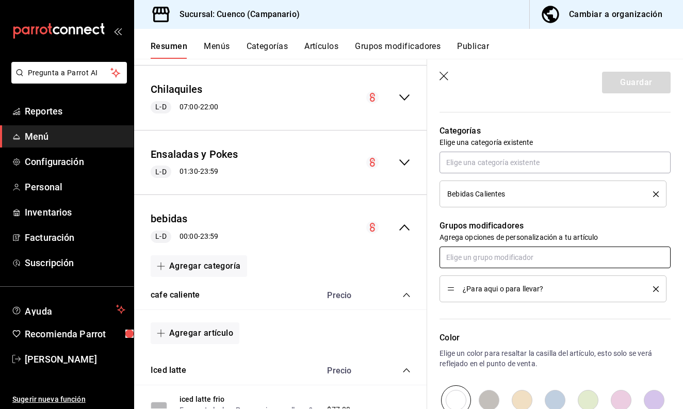
click at [495, 261] on input "text" at bounding box center [555, 258] width 231 height 22
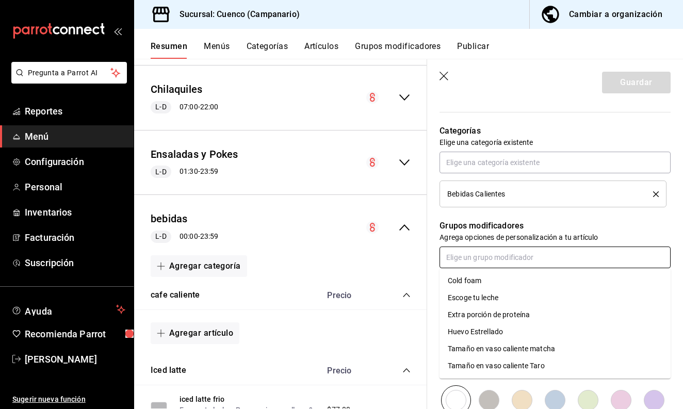
click at [490, 299] on div "Escoge tu leche" at bounding box center [473, 298] width 51 height 11
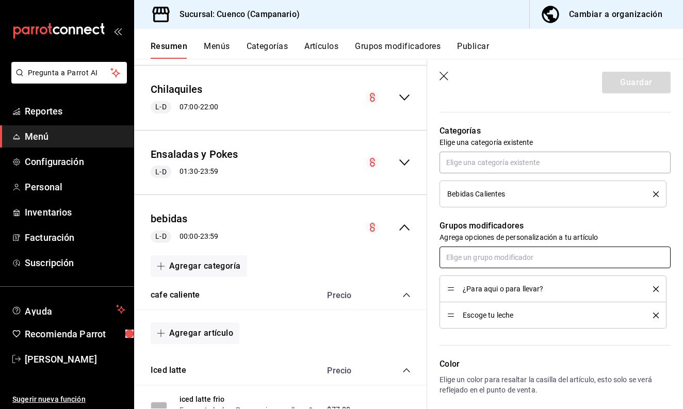
click at [487, 262] on input "text" at bounding box center [555, 258] width 231 height 22
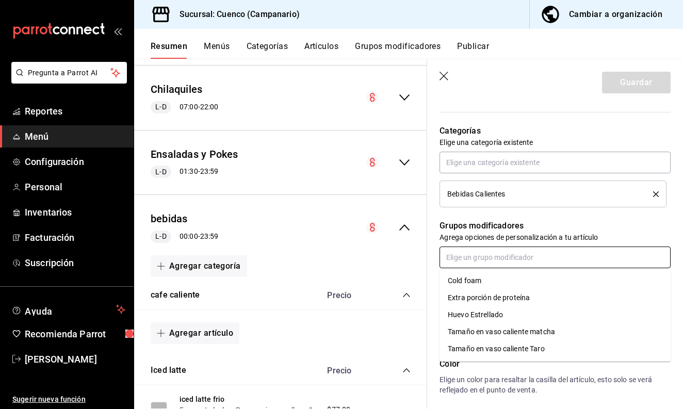
click at [482, 283] on li "Cold foam" at bounding box center [555, 280] width 231 height 17
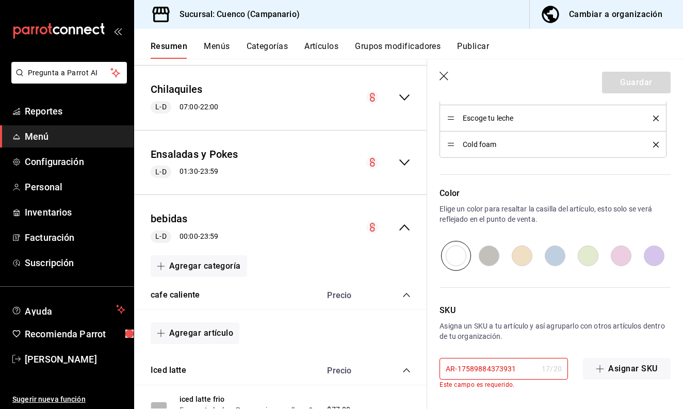
scroll to position [545, 0]
click at [521, 371] on input "AR-17589884373931" at bounding box center [489, 369] width 98 height 21
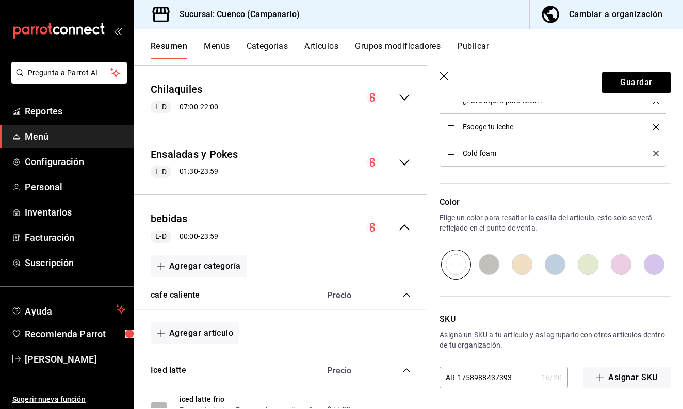
scroll to position [537, 0]
type input "AR-1758988437393"
click at [633, 79] on button "Guardar" at bounding box center [636, 83] width 69 height 22
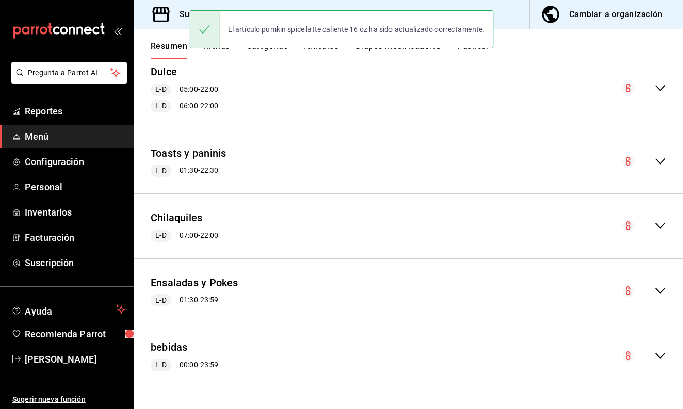
scroll to position [468, 0]
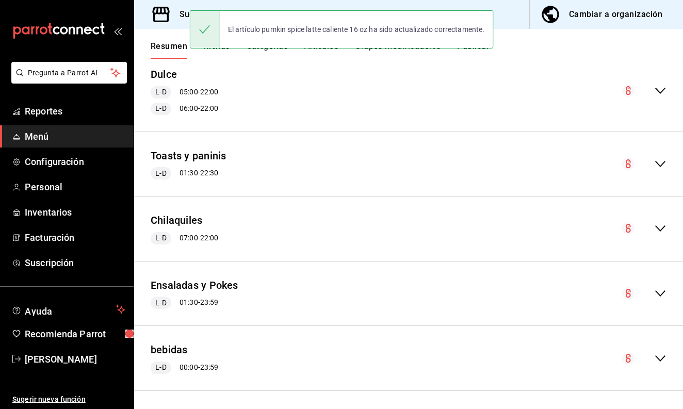
click at [659, 353] on icon "collapse-menu-row" at bounding box center [660, 358] width 12 height 12
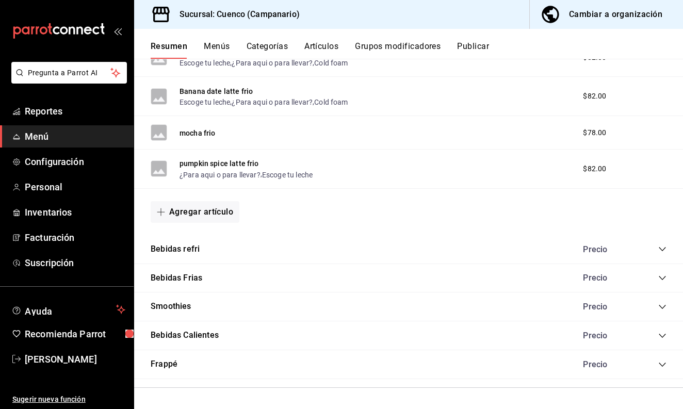
scroll to position [0, 0]
click at [662, 337] on icon "collapse-category-row" at bounding box center [662, 336] width 8 height 8
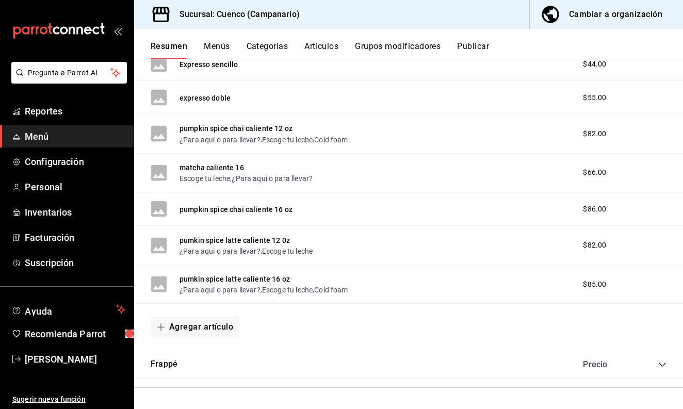
scroll to position [2189, 0]
click at [260, 208] on button "pumpkin spice chai caliente 16 oz" at bounding box center [236, 209] width 113 height 10
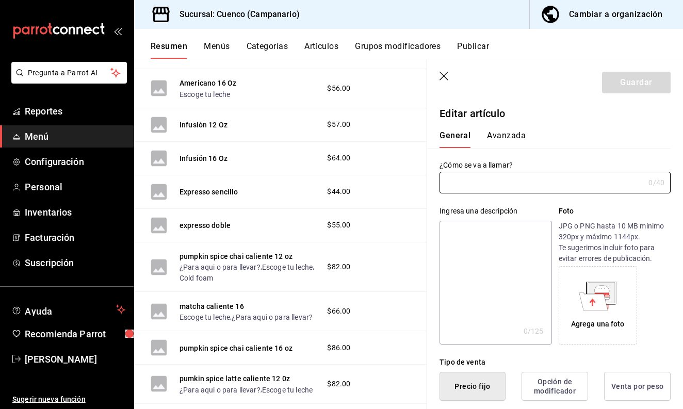
type input "pumpkin spice chai caliente 16 oz"
type input "$86.00"
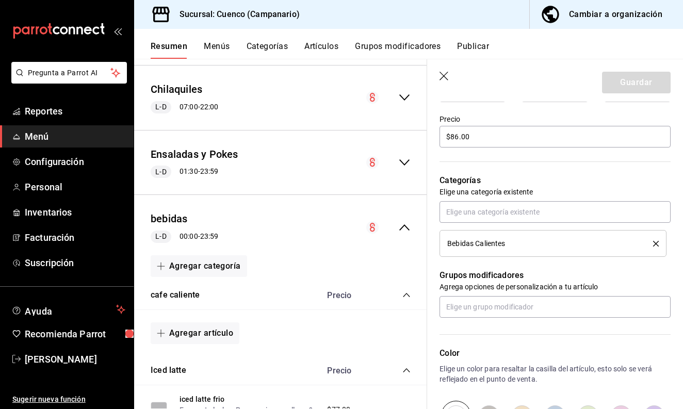
scroll to position [309, 0]
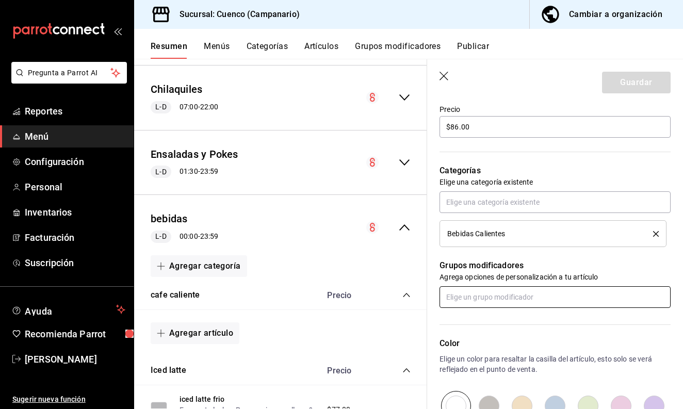
click at [507, 300] on input "text" at bounding box center [555, 297] width 231 height 22
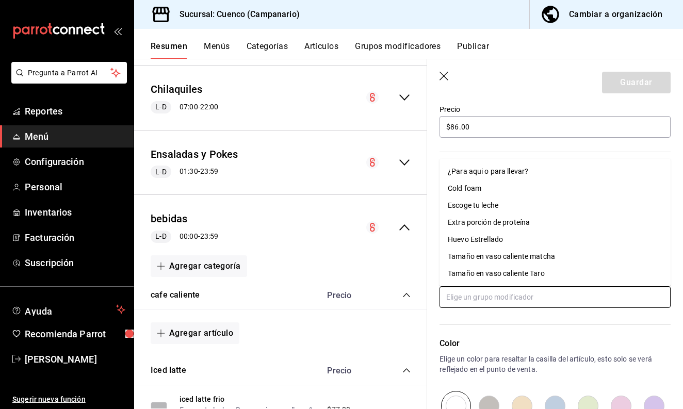
click at [484, 190] on li "Cold foam" at bounding box center [555, 188] width 231 height 17
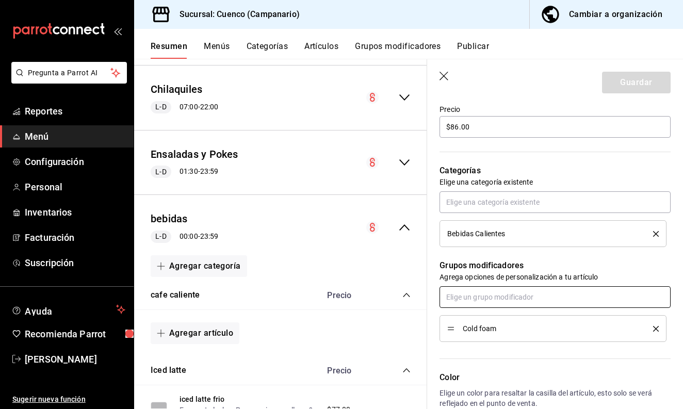
click at [485, 298] on input "text" at bounding box center [555, 297] width 231 height 22
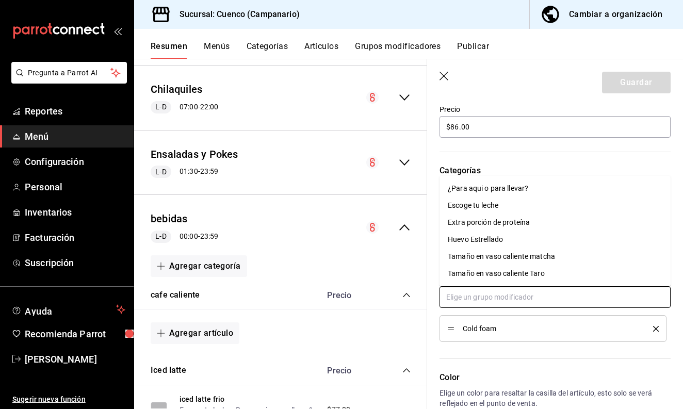
click at [481, 207] on div "Escoge tu leche" at bounding box center [473, 205] width 51 height 11
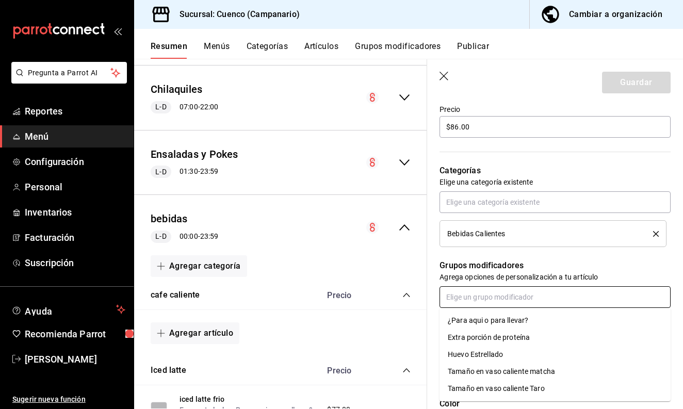
click at [477, 294] on input "text" at bounding box center [555, 297] width 231 height 22
click at [493, 297] on input "text" at bounding box center [555, 297] width 231 height 22
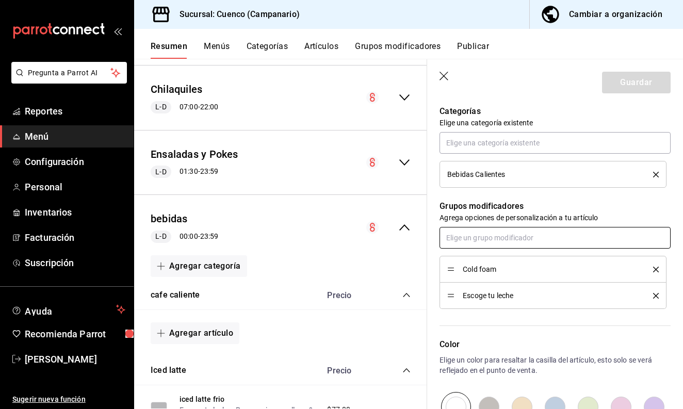
scroll to position [373, 0]
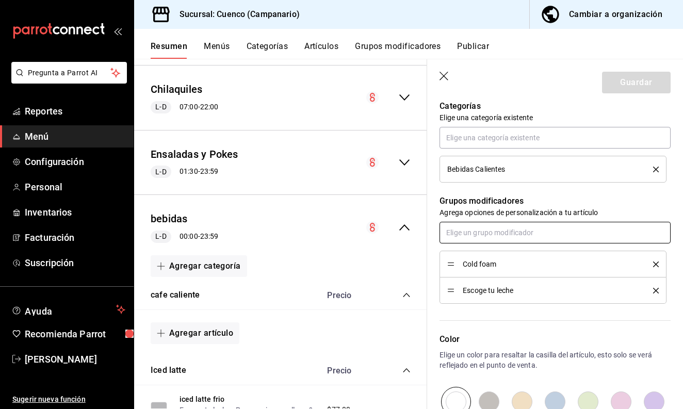
click at [502, 236] on input "text" at bounding box center [555, 233] width 231 height 22
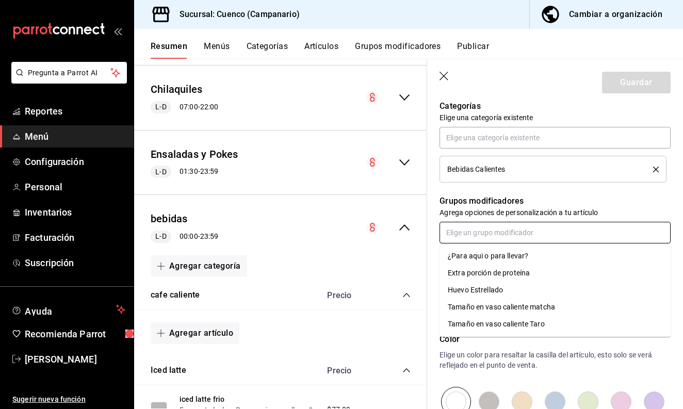
click at [499, 255] on div "¿Para aqui o para llevar?" at bounding box center [488, 256] width 80 height 11
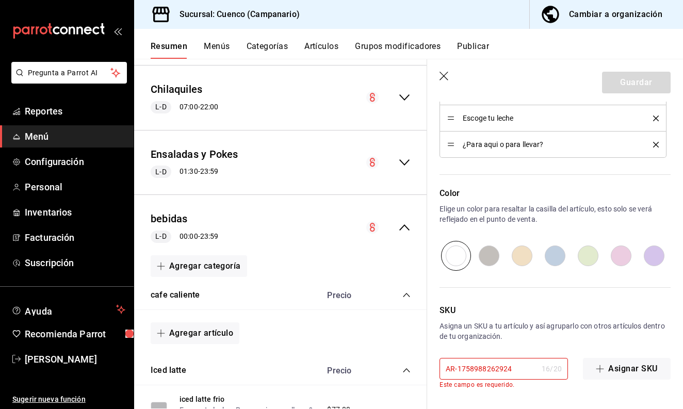
scroll to position [545, 0]
click at [530, 370] on input "AR-1758988262924" at bounding box center [489, 369] width 98 height 21
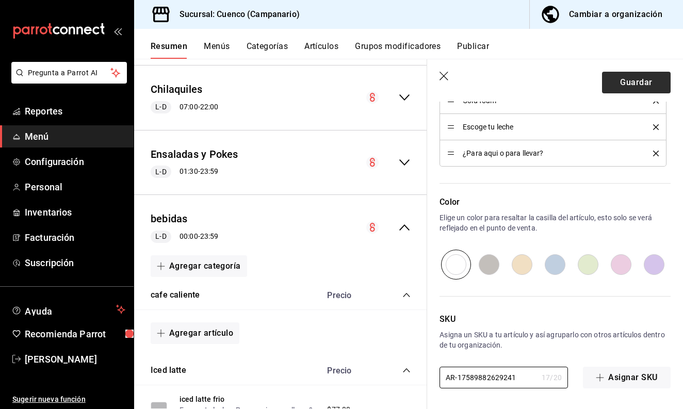
type input "AR-17589882629241"
click at [635, 83] on button "Guardar" at bounding box center [636, 83] width 69 height 22
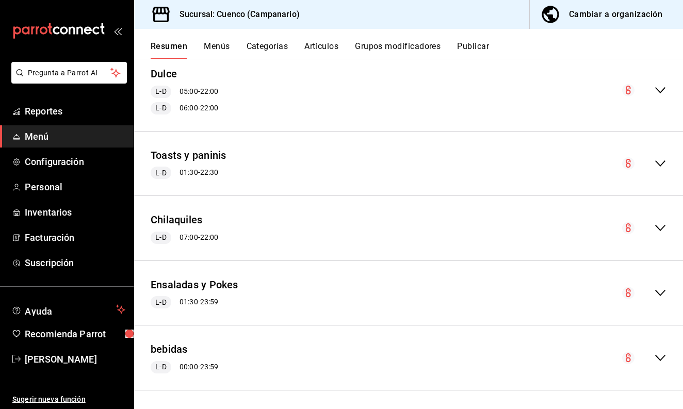
scroll to position [468, 0]
click at [659, 357] on icon "collapse-menu-row" at bounding box center [660, 358] width 10 height 6
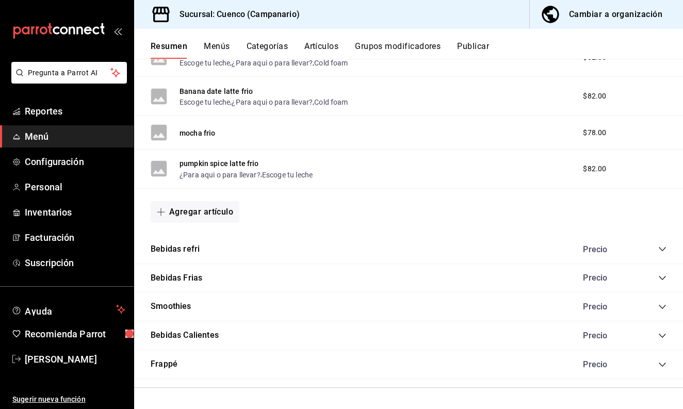
scroll to position [0, 0]
click at [662, 279] on icon "collapse-category-row" at bounding box center [662, 278] width 8 height 8
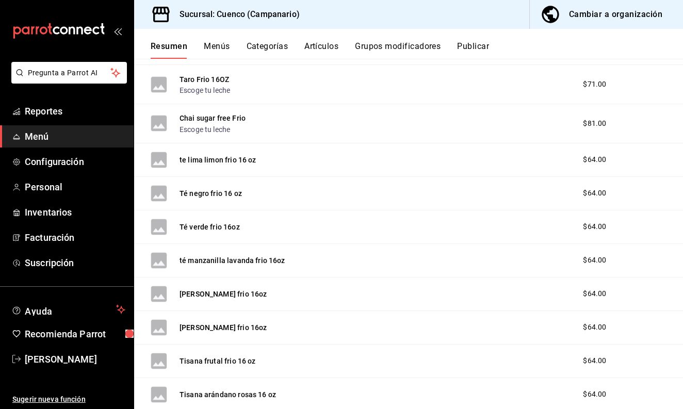
scroll to position [1648, 0]
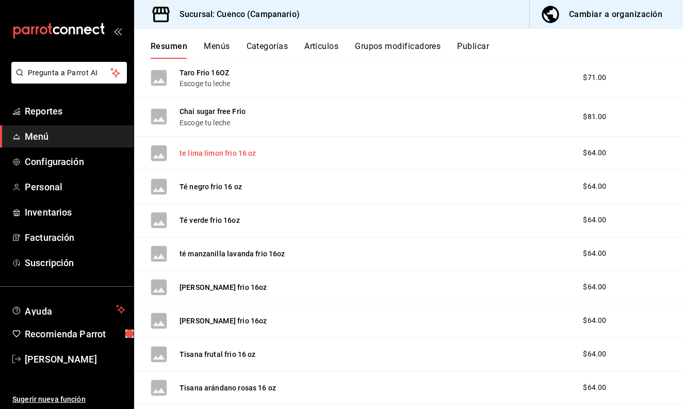
click at [246, 158] on button "te lima limon frio 16 oz" at bounding box center [218, 153] width 77 height 10
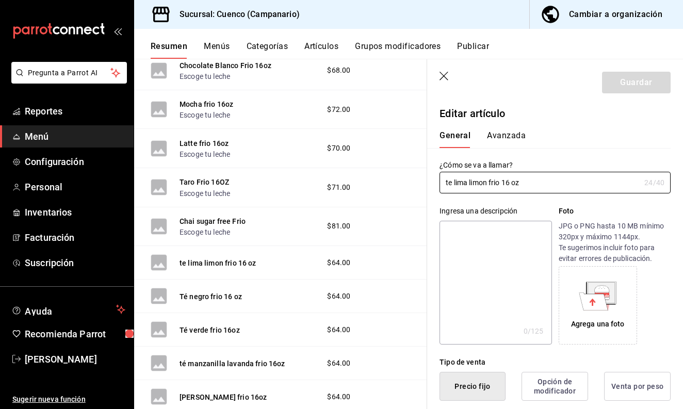
type input "$64.00"
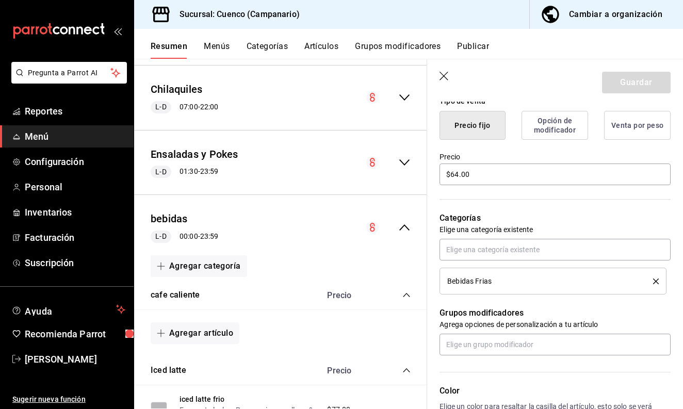
scroll to position [263, 0]
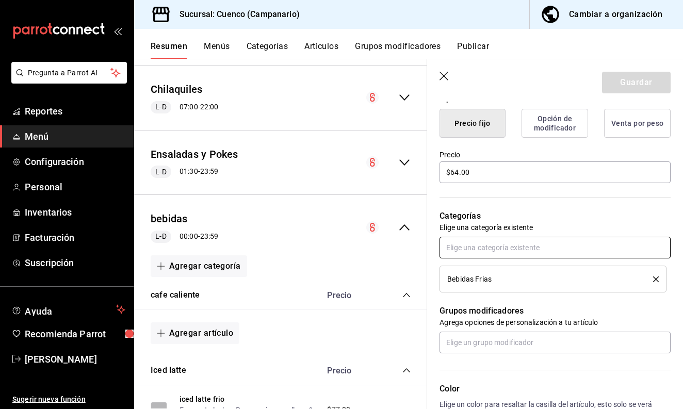
click at [593, 245] on input "text" at bounding box center [555, 248] width 231 height 22
click at [626, 311] on p "Grupos modificadores" at bounding box center [555, 311] width 231 height 12
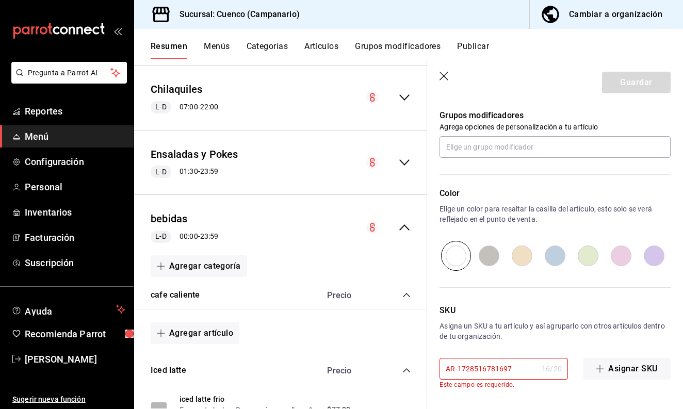
scroll to position [0, 0]
click at [440, 75] on icon "button" at bounding box center [445, 77] width 10 height 10
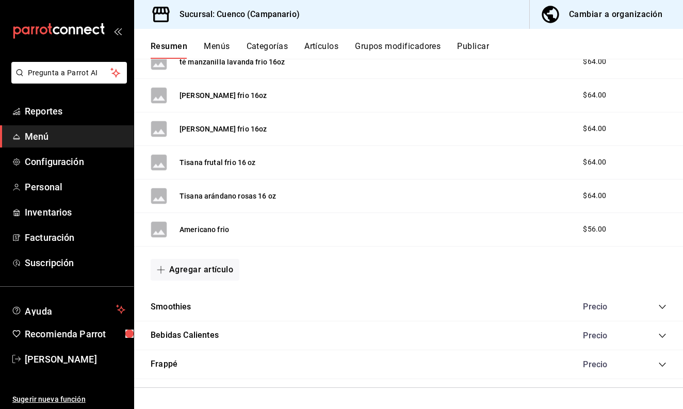
click at [665, 337] on icon "collapse-category-row" at bounding box center [662, 336] width 8 height 8
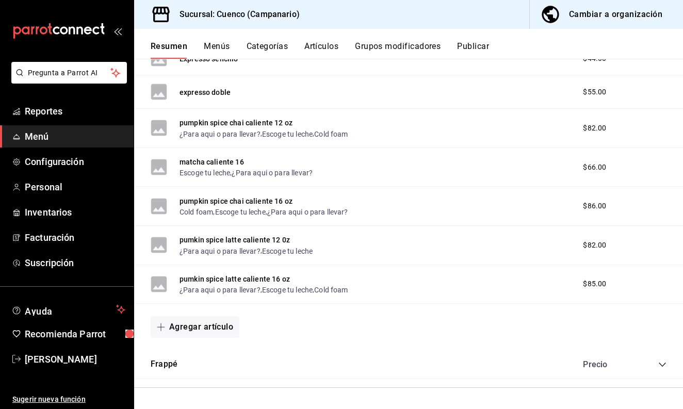
scroll to position [2822, 0]
click at [212, 330] on button "Agregar artículo" at bounding box center [195, 327] width 89 height 22
click at [203, 358] on li "Artículo existente" at bounding box center [191, 355] width 81 height 25
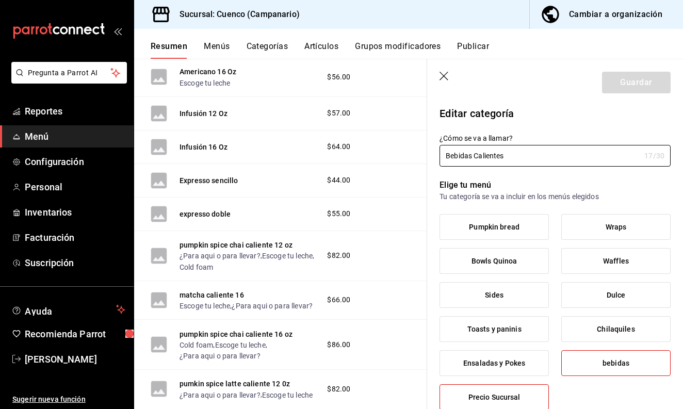
type input "7fedbf19-af82-4769-ab32-c1b219a10ddc"
click at [447, 79] on icon "button" at bounding box center [444, 76] width 9 height 9
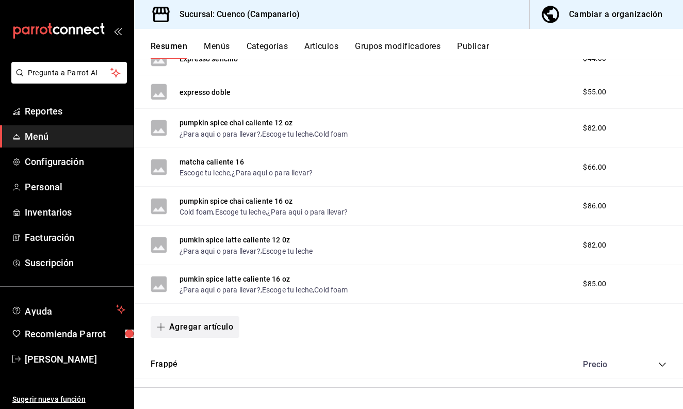
click at [207, 328] on button "Agregar artículo" at bounding box center [195, 327] width 89 height 22
click at [201, 376] on li "Artículo nuevo" at bounding box center [191, 380] width 81 height 25
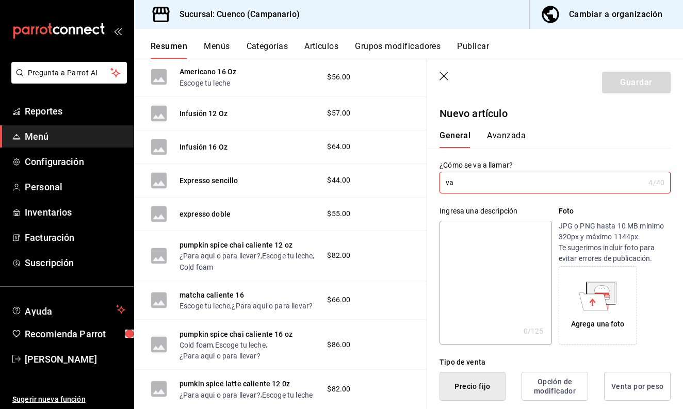
type input "v"
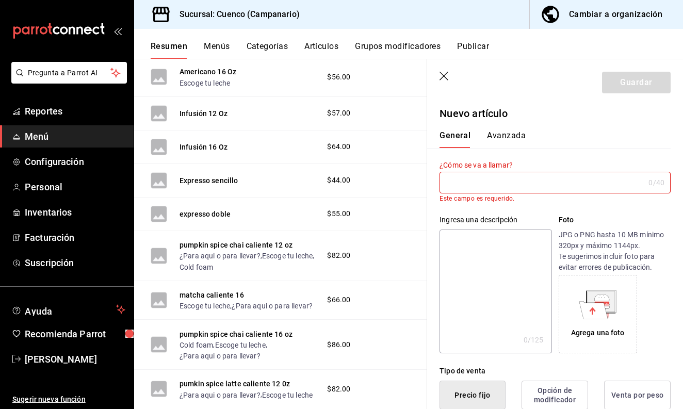
click at [441, 76] on icon "button" at bounding box center [445, 77] width 10 height 10
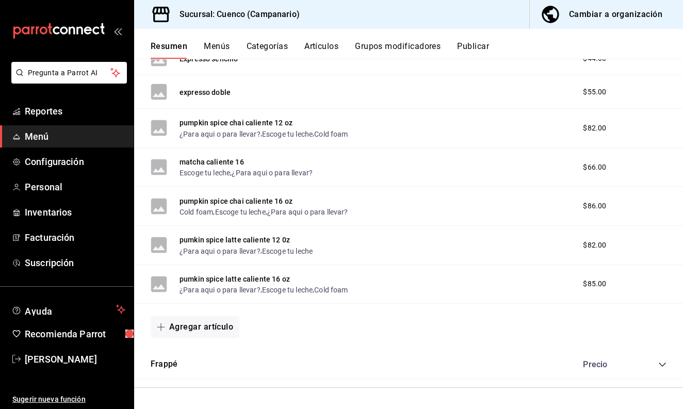
scroll to position [2822, 0]
click at [201, 328] on button "Agregar artículo" at bounding box center [195, 327] width 89 height 22
click at [198, 380] on li "Artículo nuevo" at bounding box center [191, 380] width 81 height 25
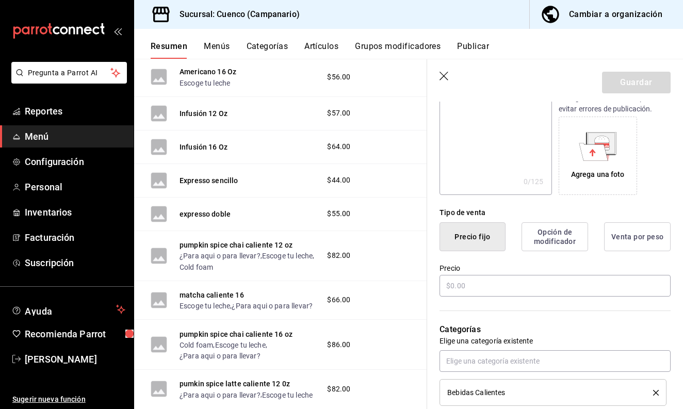
scroll to position [151, 0]
type input "vanilla latte caliente 12 oz"
click at [490, 290] on input "text" at bounding box center [555, 285] width 231 height 22
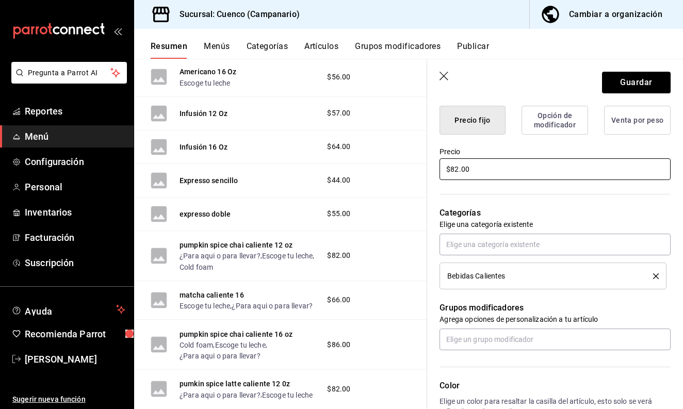
scroll to position [276, 0]
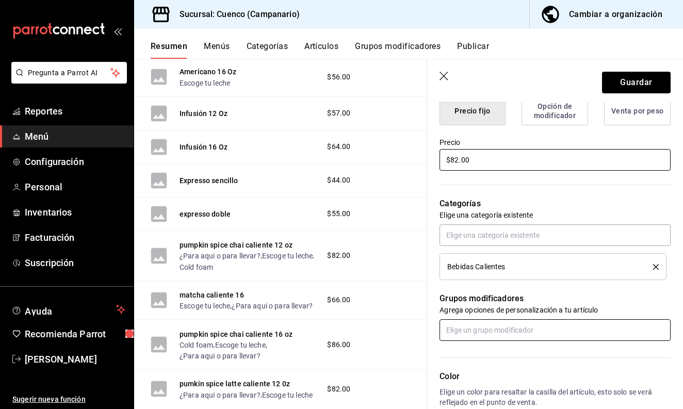
type input "$82.00"
click at [483, 333] on input "text" at bounding box center [555, 330] width 231 height 22
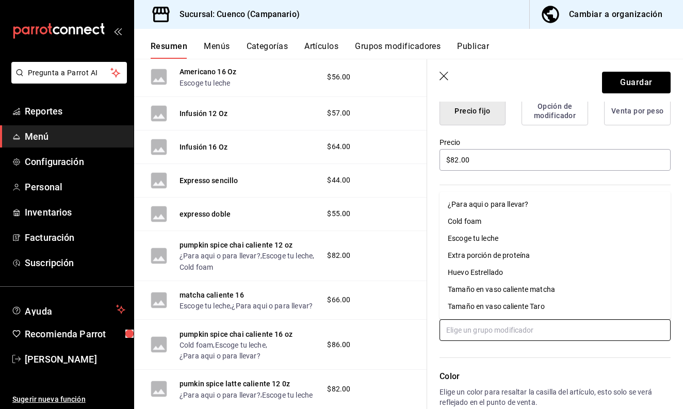
click at [485, 206] on div "¿Para aqui o para llevar?" at bounding box center [488, 204] width 80 height 11
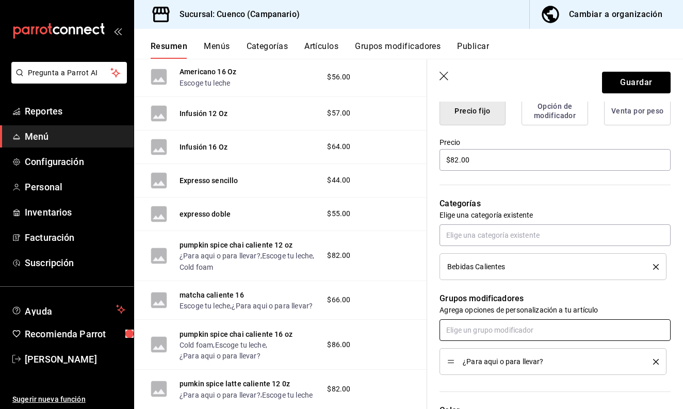
click at [473, 332] on input "text" at bounding box center [555, 330] width 231 height 22
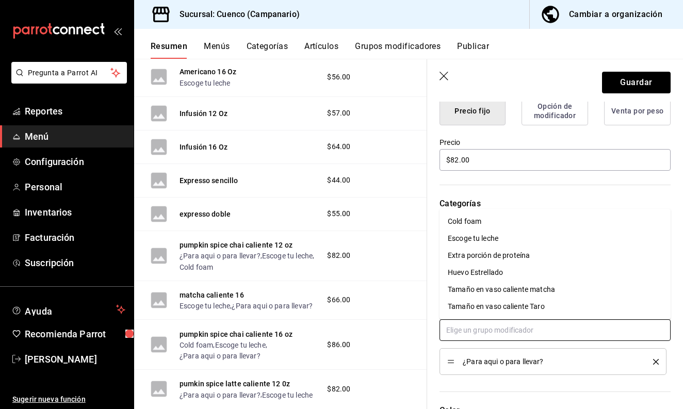
click at [477, 221] on div "Cold foam" at bounding box center [465, 221] width 34 height 11
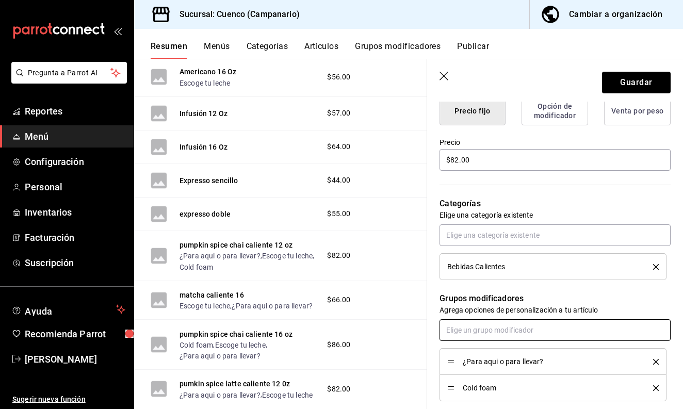
click at [476, 330] on input "text" at bounding box center [555, 330] width 231 height 22
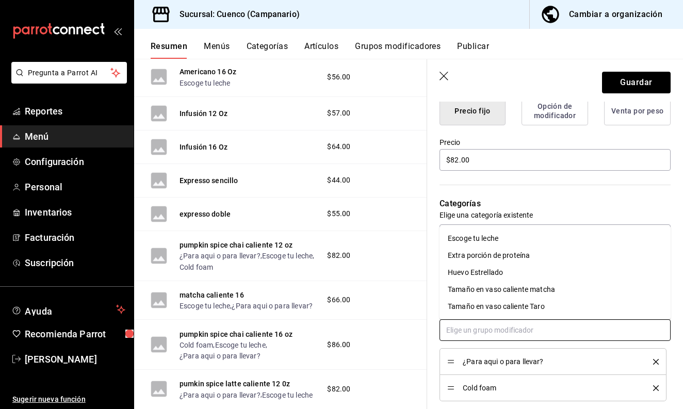
click at [483, 333] on input "text" at bounding box center [555, 330] width 231 height 22
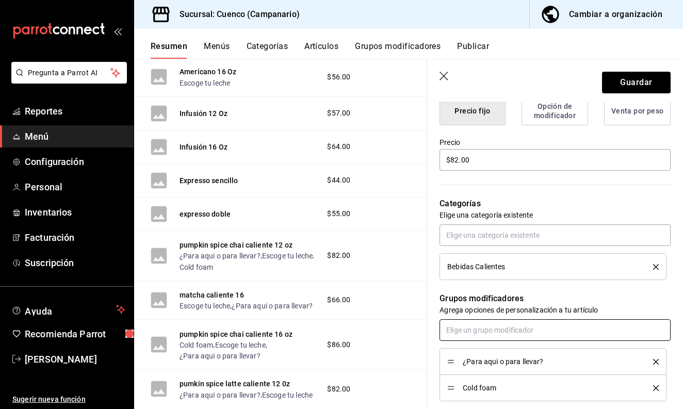
click at [483, 333] on input "text" at bounding box center [555, 330] width 231 height 22
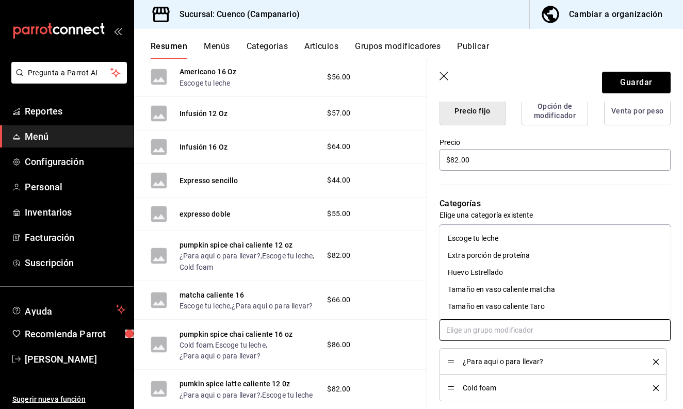
click at [487, 239] on div "Escoge tu leche" at bounding box center [473, 238] width 51 height 11
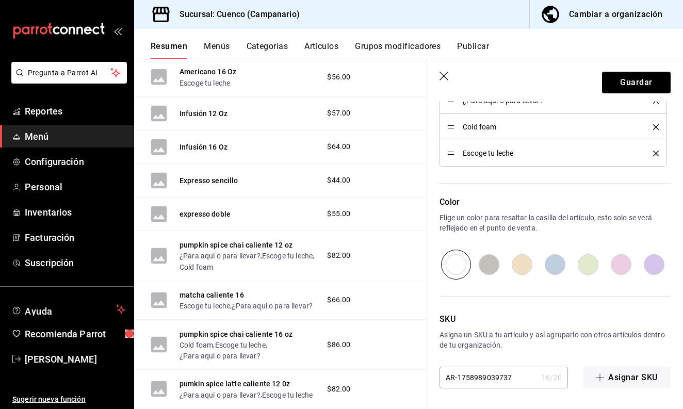
scroll to position [0, 0]
click at [490, 264] on input "radio" at bounding box center [489, 265] width 33 height 30
radio input "true"
click at [512, 378] on input "AR-1758989039737" at bounding box center [489, 377] width 98 height 21
click at [636, 84] on button "Guardar" at bounding box center [636, 83] width 69 height 22
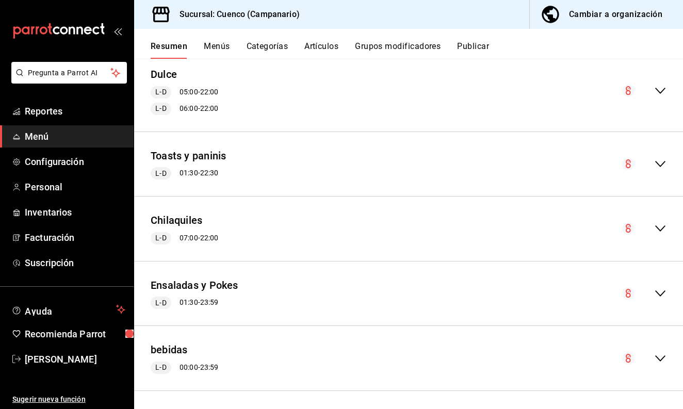
click at [660, 352] on icon "collapse-menu-row" at bounding box center [660, 358] width 12 height 12
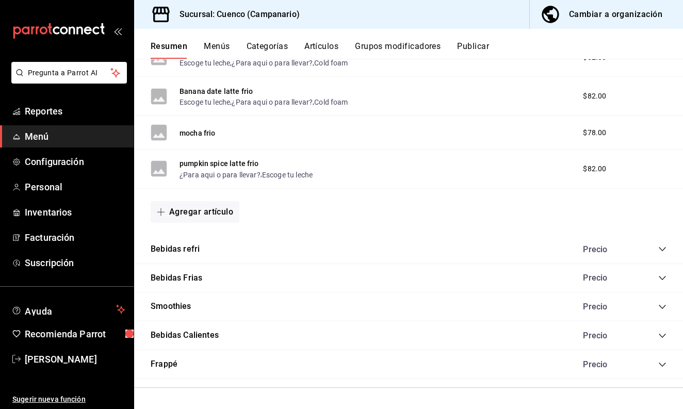
click at [662, 334] on icon "collapse-category-row" at bounding box center [662, 336] width 8 height 8
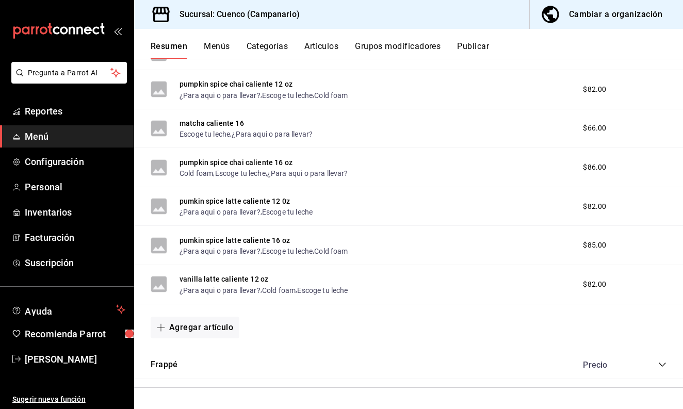
scroll to position [2235, 0]
click at [221, 328] on button "Agregar artículo" at bounding box center [195, 328] width 89 height 22
click at [209, 381] on li "Artículo nuevo" at bounding box center [191, 380] width 81 height 25
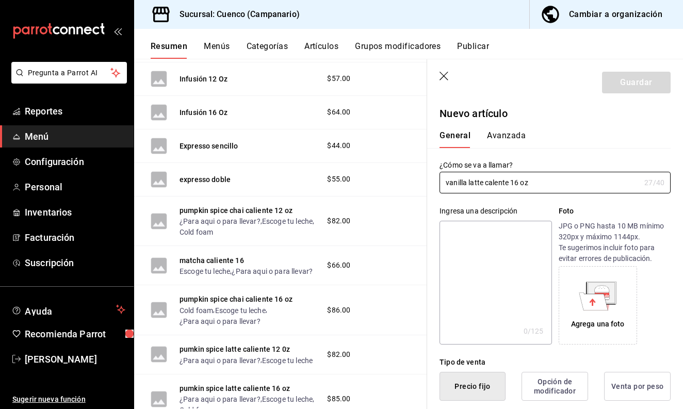
scroll to position [12, 0]
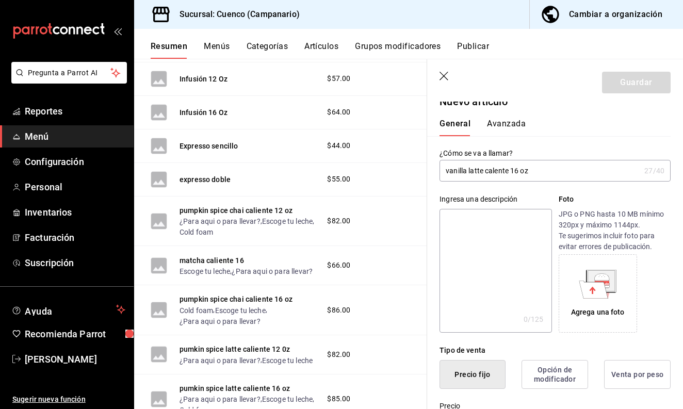
click at [494, 173] on input "vanilla latte calente 16 oz" at bounding box center [540, 170] width 201 height 21
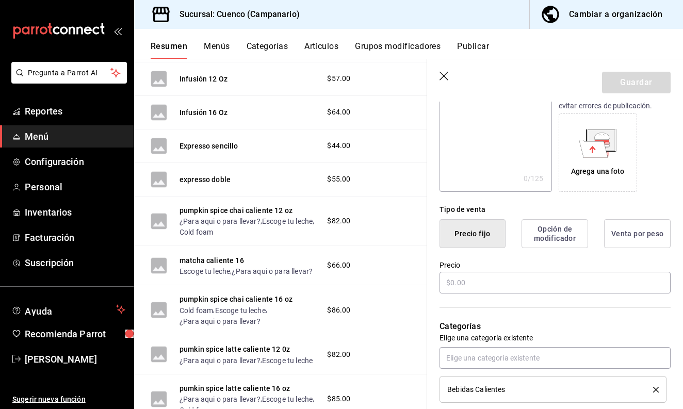
scroll to position [153, 0]
type input "vanilla latte caliente 16 oz"
click at [476, 279] on input "text" at bounding box center [555, 282] width 231 height 22
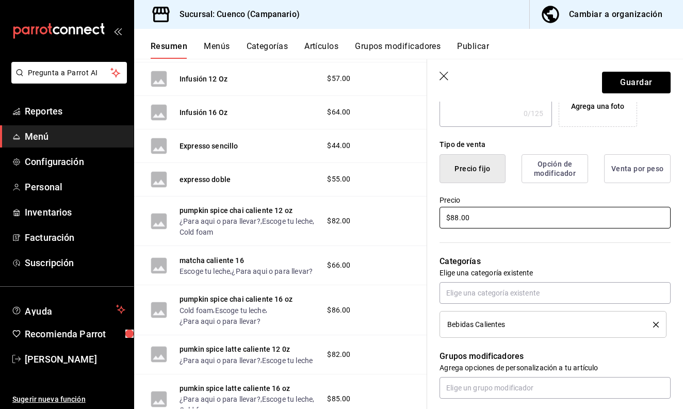
scroll to position [218, 0]
type input "$88.00"
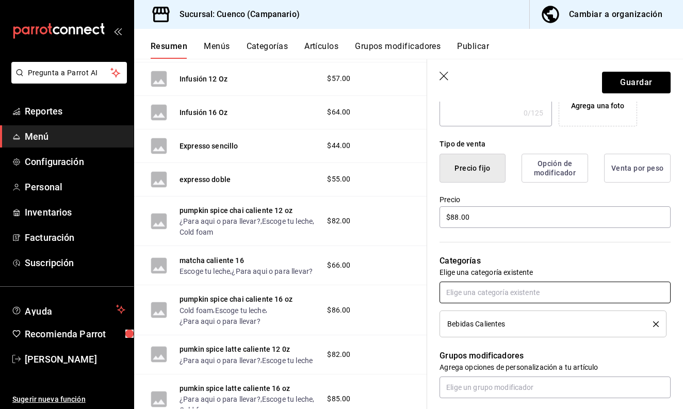
click at [496, 294] on input "text" at bounding box center [555, 293] width 231 height 22
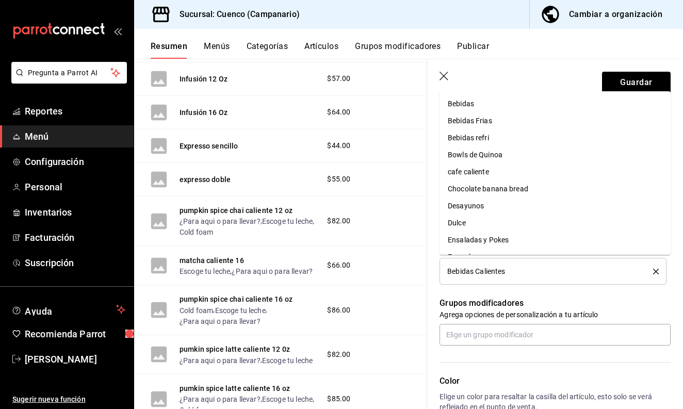
scroll to position [287, 0]
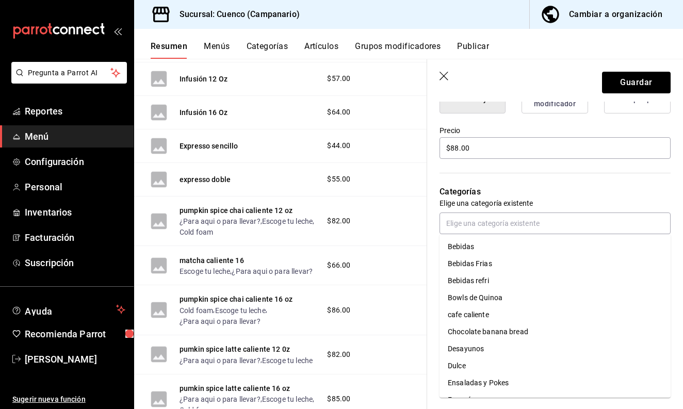
click at [405, 320] on div "pumpkin spice chai caliente 16 oz Cold foam , Escoge tu leche , ¿Para aqui o pa…" at bounding box center [280, 310] width 293 height 50
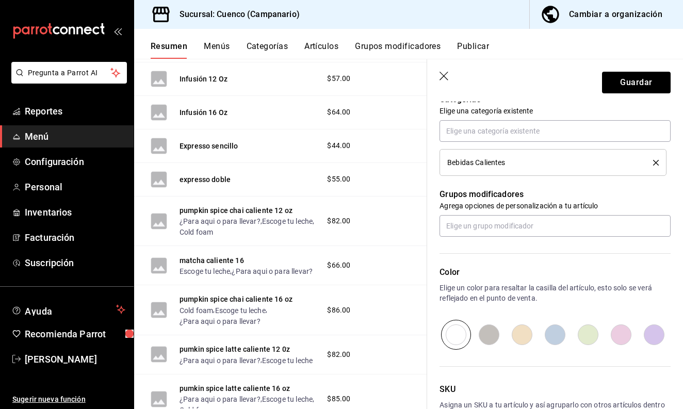
scroll to position [381, 0]
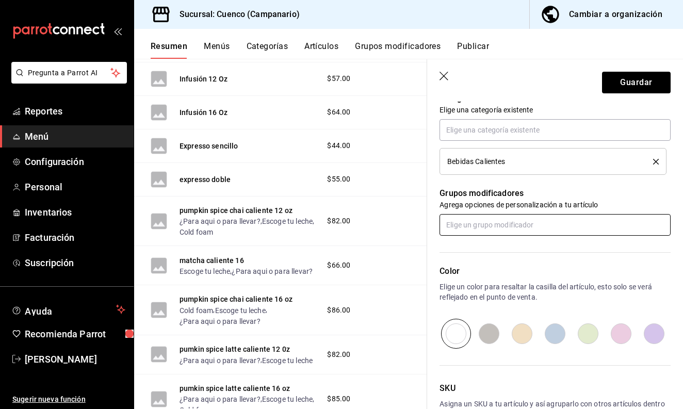
click at [494, 229] on input "text" at bounding box center [555, 225] width 231 height 22
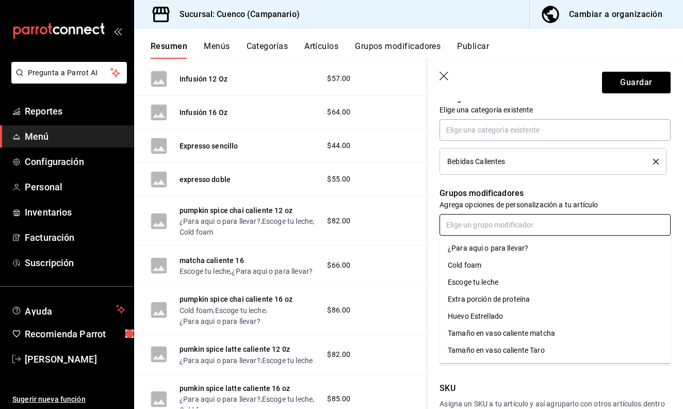
click at [494, 246] on div "¿Para aqui o para llevar?" at bounding box center [488, 248] width 80 height 11
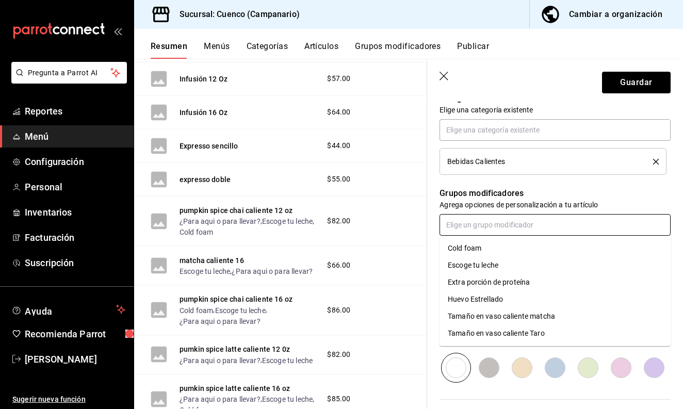
click at [496, 223] on input "text" at bounding box center [555, 225] width 231 height 22
click at [493, 266] on div "Escoge tu leche" at bounding box center [473, 265] width 51 height 11
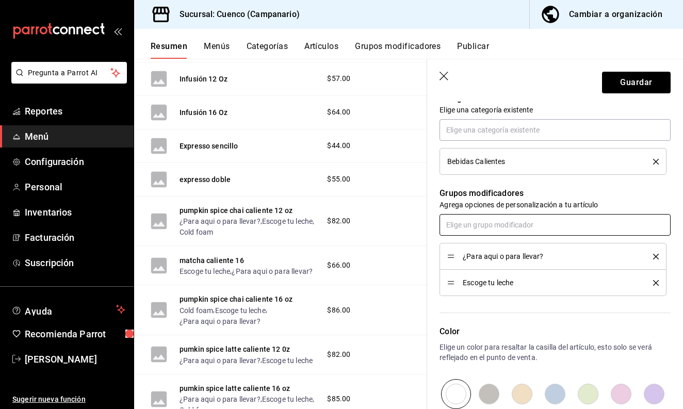
click at [494, 219] on input "text" at bounding box center [555, 225] width 231 height 22
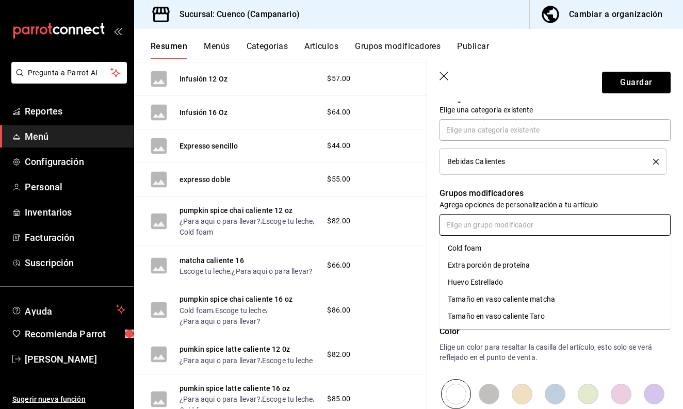
click at [488, 250] on li "Cold foam" at bounding box center [555, 248] width 231 height 17
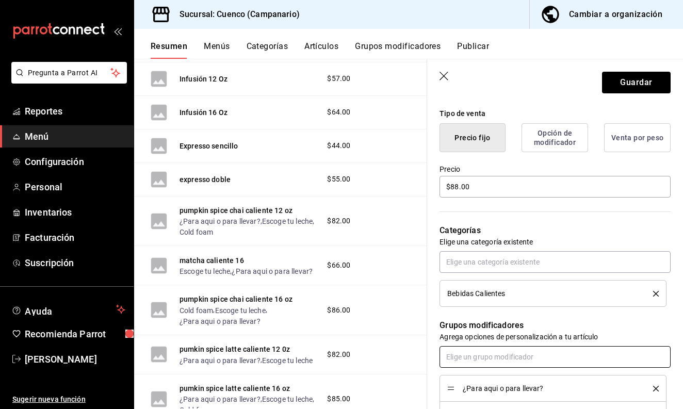
scroll to position [245, 0]
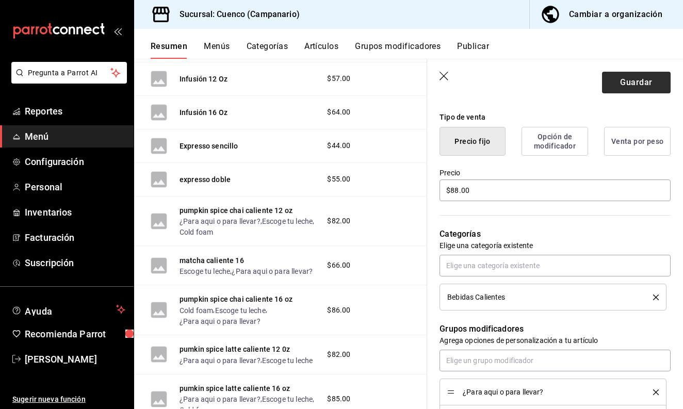
click at [619, 86] on button "Guardar" at bounding box center [636, 83] width 69 height 22
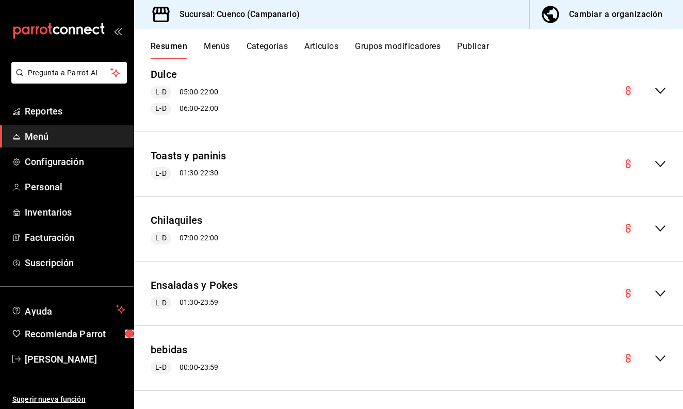
click at [659, 359] on icon "collapse-menu-row" at bounding box center [660, 358] width 12 height 12
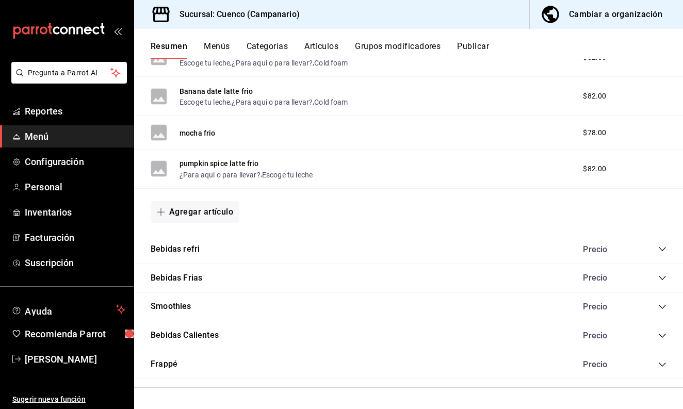
scroll to position [1220, 0]
click at [663, 338] on icon "collapse-category-row" at bounding box center [662, 336] width 8 height 8
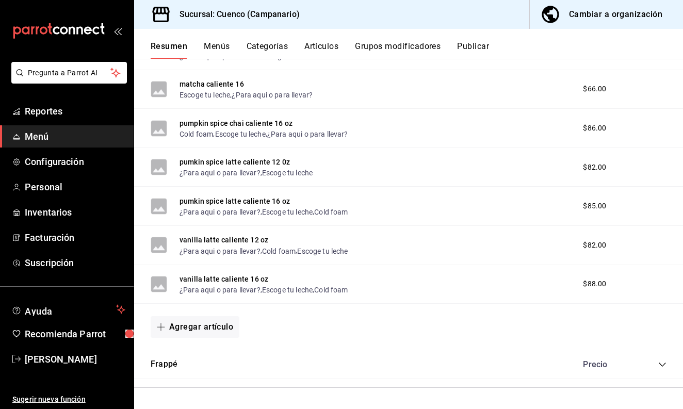
scroll to position [2275, 0]
click at [214, 327] on button "Agregar artículo" at bounding box center [195, 327] width 89 height 22
click at [204, 378] on li "Artículo nuevo" at bounding box center [191, 380] width 81 height 25
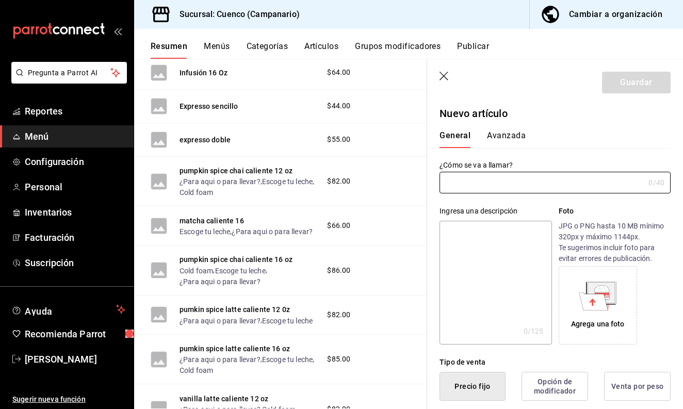
type input "AR-1758989665002"
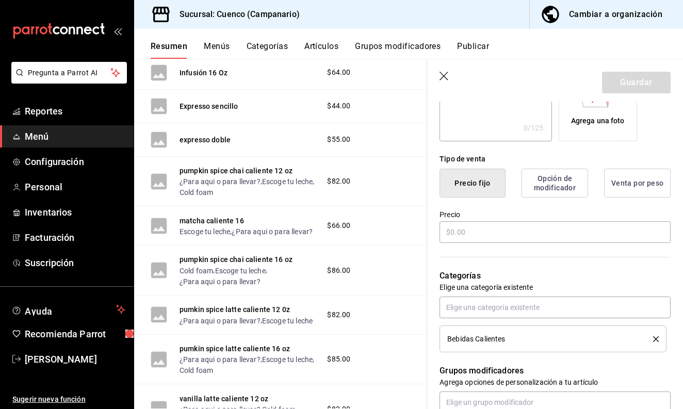
scroll to position [212, 0]
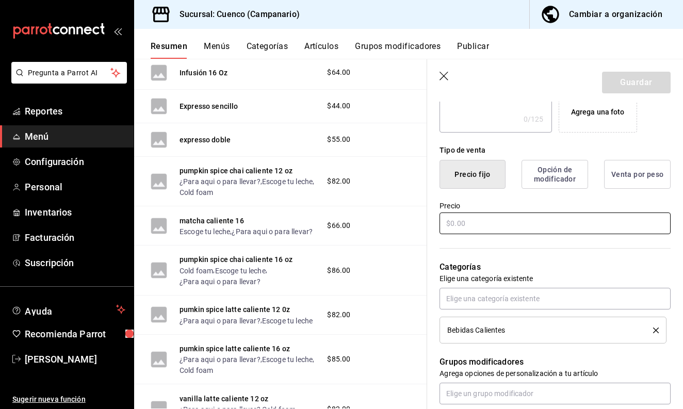
type input "caramel latte caliente 12 oz"
click at [464, 225] on input "text" at bounding box center [555, 224] width 231 height 22
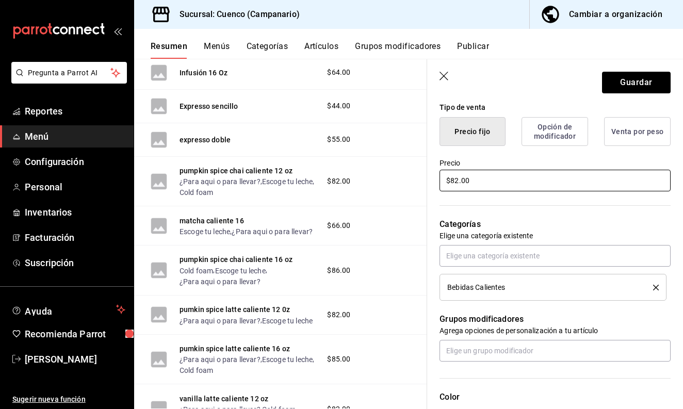
scroll to position [279, 0]
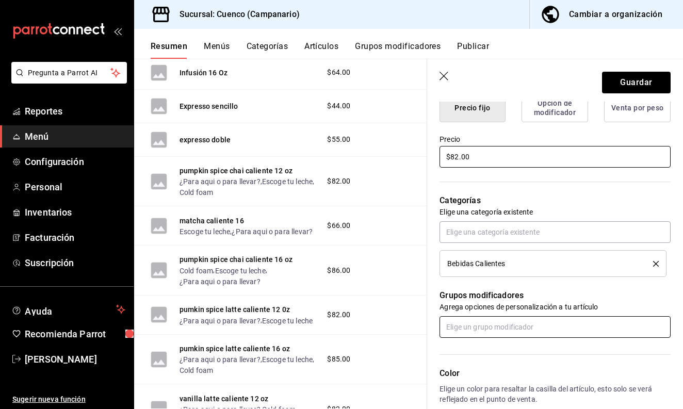
type input "$82.00"
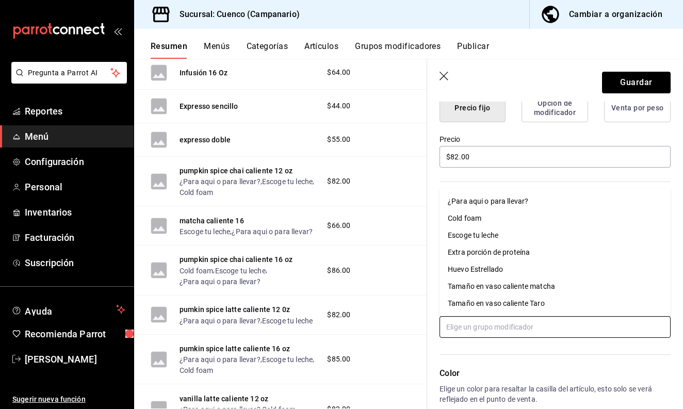
click at [482, 330] on input "text" at bounding box center [555, 327] width 231 height 22
click at [493, 205] on div "¿Para aqui o para llevar?" at bounding box center [488, 201] width 80 height 11
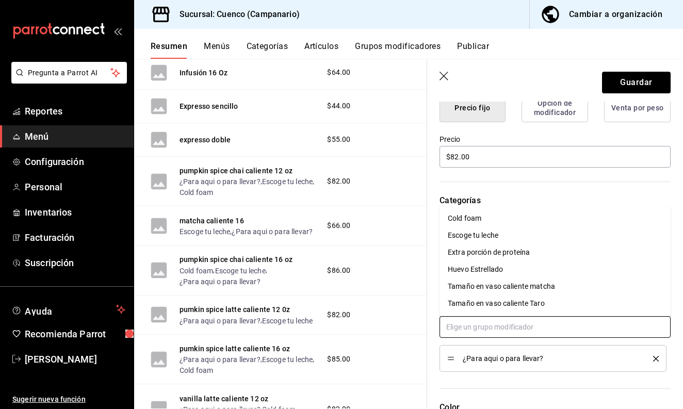
click at [492, 328] on input "text" at bounding box center [555, 327] width 231 height 22
click at [484, 235] on div "Escoge tu leche" at bounding box center [473, 235] width 51 height 11
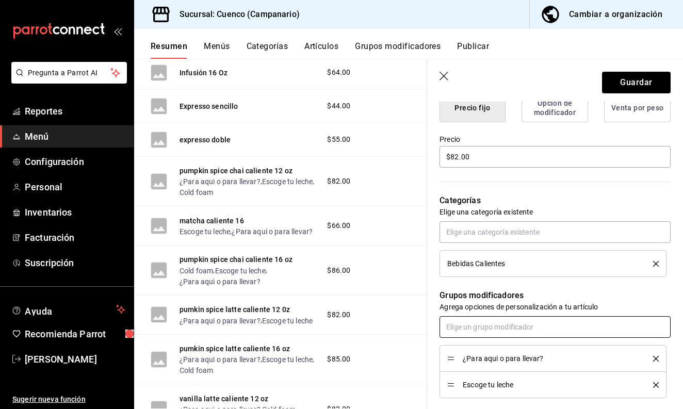
click at [480, 330] on input "text" at bounding box center [555, 327] width 231 height 22
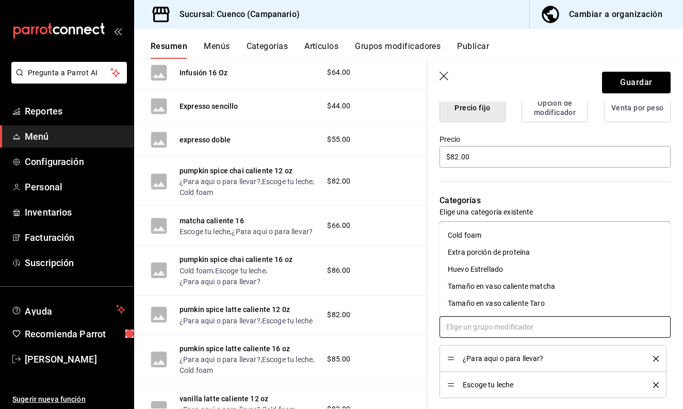
click at [489, 237] on li "Cold foam" at bounding box center [555, 235] width 231 height 17
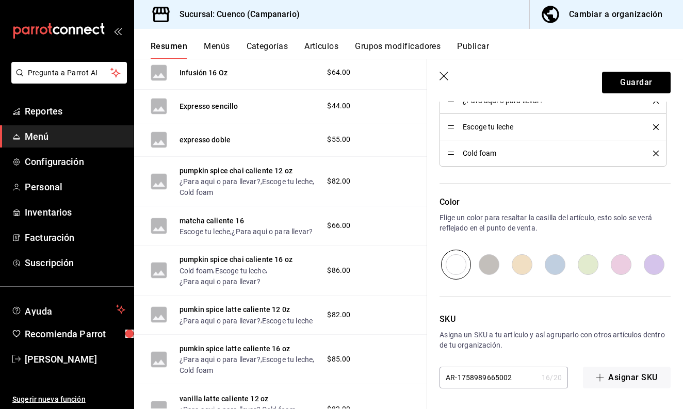
scroll to position [537, 0]
click at [627, 88] on button "Guardar" at bounding box center [636, 83] width 69 height 22
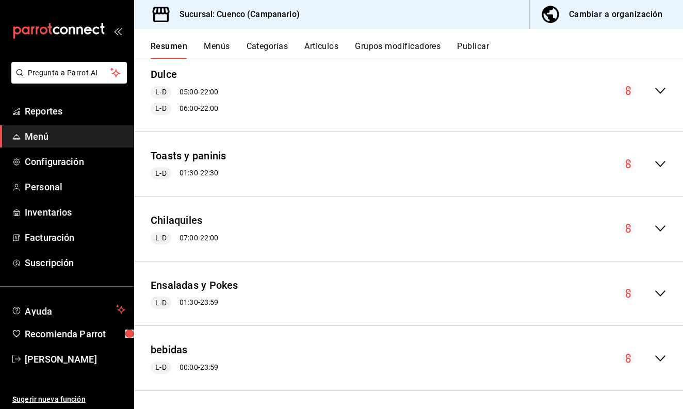
click at [660, 356] on icon "collapse-menu-row" at bounding box center [660, 358] width 12 height 12
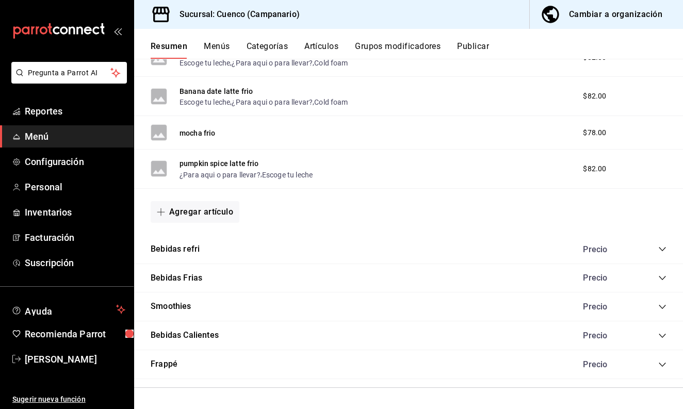
click at [664, 339] on icon "collapse-category-row" at bounding box center [662, 336] width 8 height 8
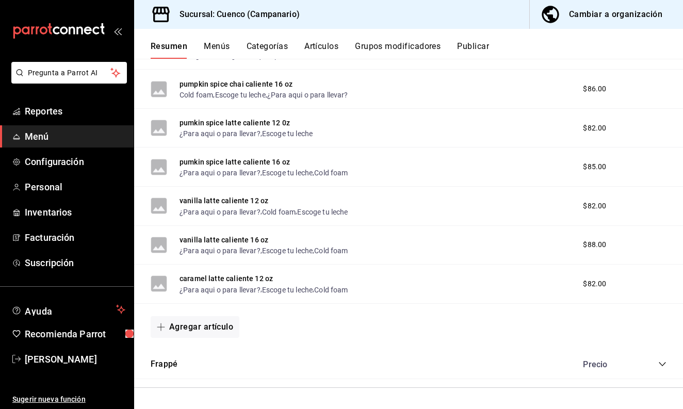
scroll to position [2315, 0]
click at [203, 329] on button "Agregar artículo" at bounding box center [195, 327] width 89 height 22
click at [202, 382] on li "Artículo nuevo" at bounding box center [191, 380] width 81 height 25
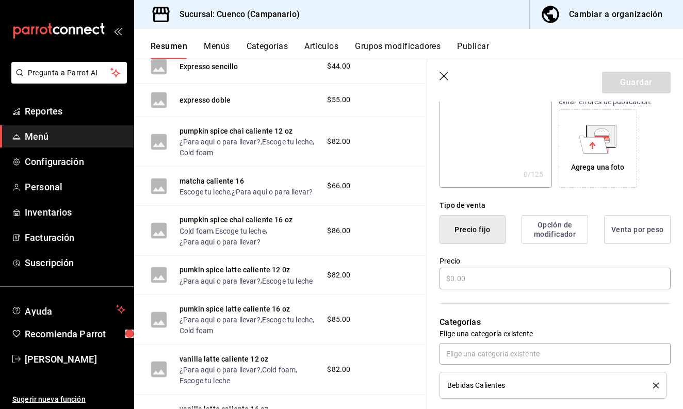
scroll to position [205, 0]
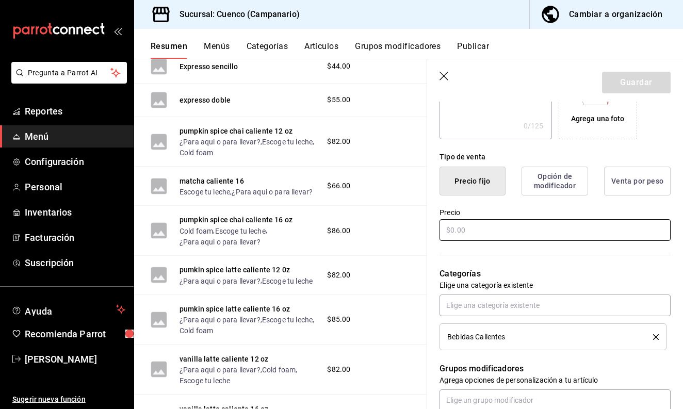
type input "caramel latte caliente 16 oz"
click at [472, 237] on input "text" at bounding box center [555, 230] width 231 height 22
type input "$88.00"
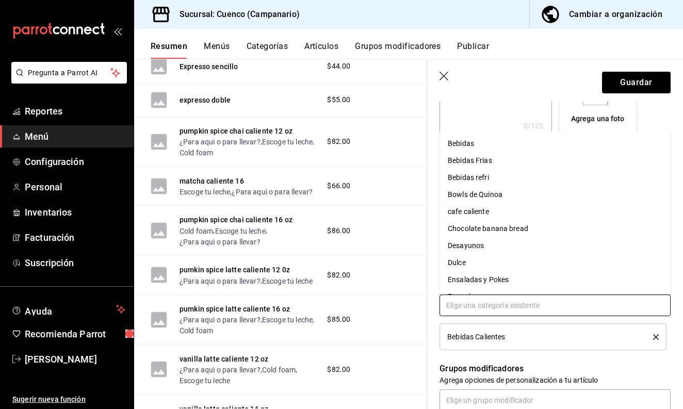
click at [490, 305] on input "text" at bounding box center [555, 306] width 231 height 22
click at [490, 336] on span "Bebidas Calientes" at bounding box center [476, 336] width 58 height 7
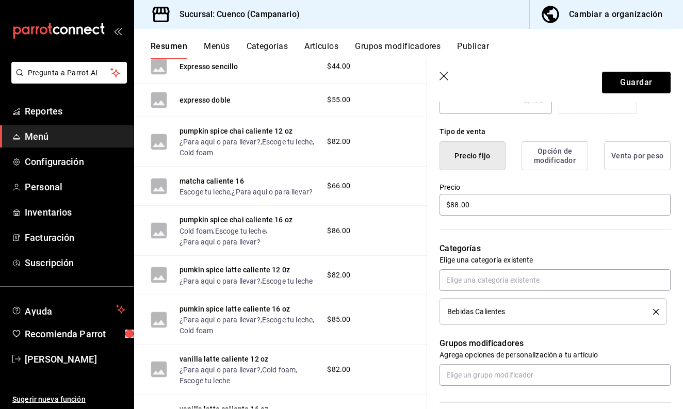
scroll to position [277, 0]
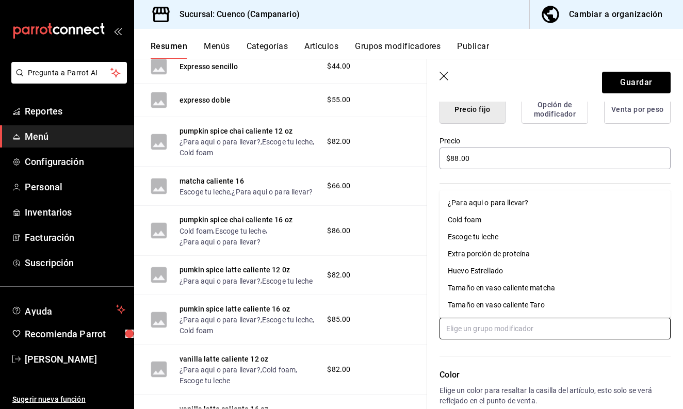
click at [498, 333] on input "text" at bounding box center [555, 329] width 231 height 22
click at [482, 207] on div "¿Para aqui o para llevar?" at bounding box center [488, 203] width 80 height 11
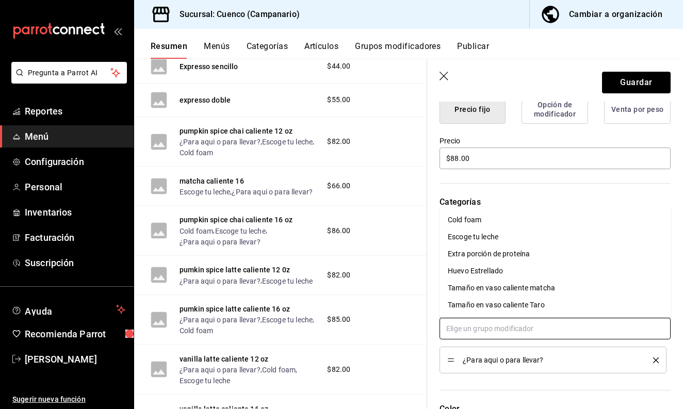
click at [476, 324] on input "text" at bounding box center [555, 329] width 231 height 22
click at [475, 224] on div "Cold foam" at bounding box center [465, 220] width 34 height 11
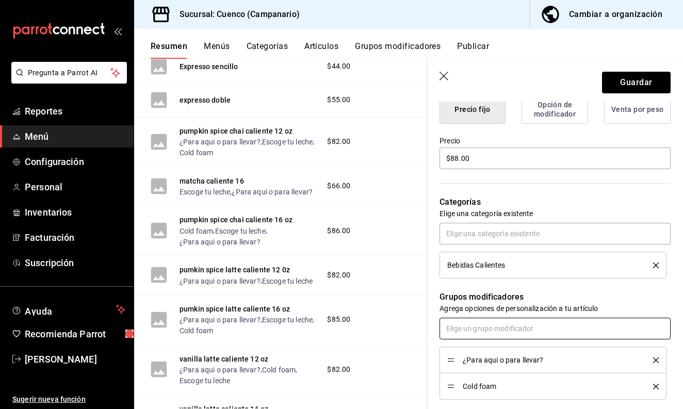
click at [476, 329] on input "text" at bounding box center [555, 329] width 231 height 22
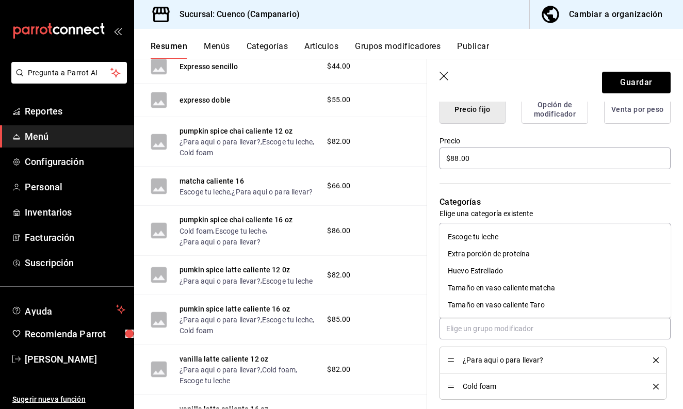
click at [660, 387] on li "Cold foam" at bounding box center [553, 387] width 227 height 26
click at [524, 326] on input "text" at bounding box center [555, 329] width 231 height 22
click at [656, 385] on icon "delete" at bounding box center [656, 387] width 6 height 6
click at [530, 329] on input "text" at bounding box center [555, 329] width 231 height 22
click at [498, 235] on div "Escoge tu leche" at bounding box center [473, 237] width 51 height 11
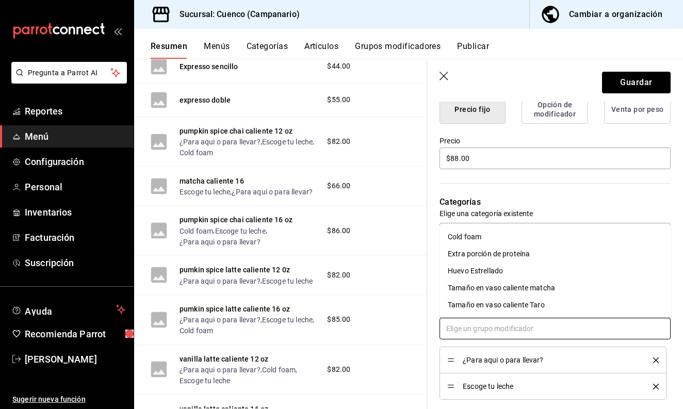
click at [492, 332] on input "text" at bounding box center [555, 329] width 231 height 22
click at [490, 237] on li "Cold foam" at bounding box center [555, 237] width 231 height 17
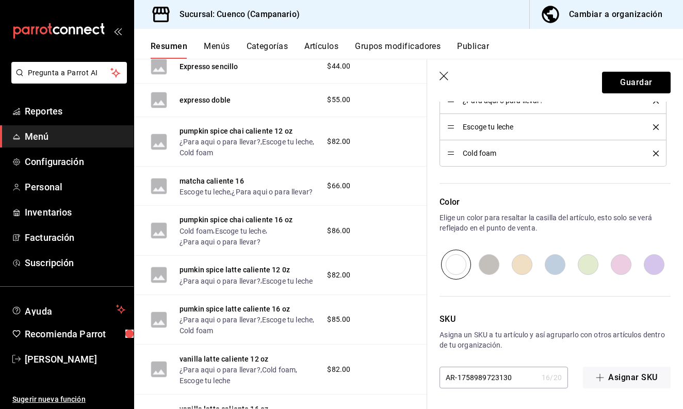
scroll to position [537, 0]
click at [627, 78] on button "Guardar" at bounding box center [636, 83] width 69 height 22
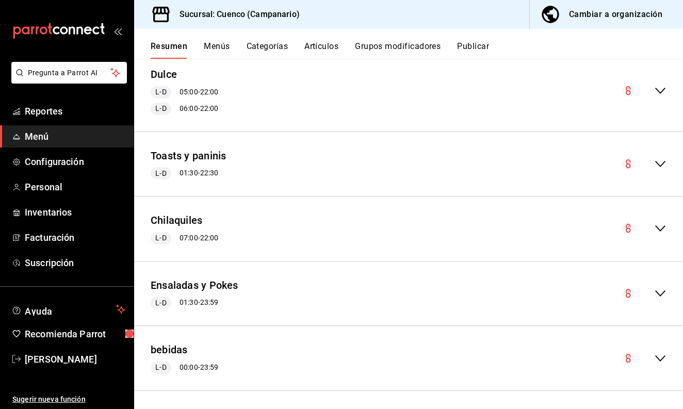
click at [664, 358] on icon "collapse-menu-row" at bounding box center [660, 358] width 12 height 12
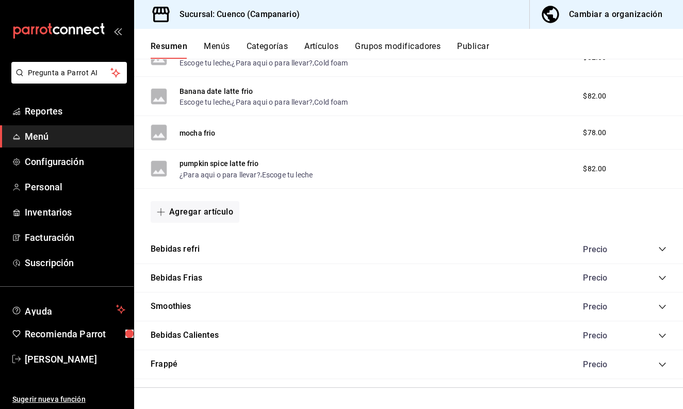
scroll to position [1220, 0]
click at [664, 337] on icon "collapse-category-row" at bounding box center [662, 336] width 7 height 4
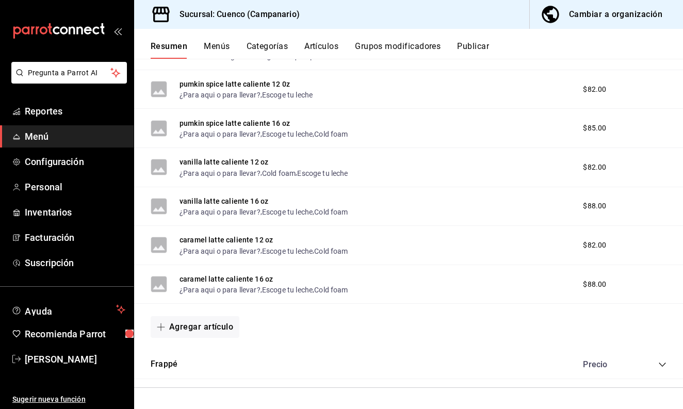
scroll to position [2354, 0]
click at [216, 324] on button "Agregar artículo" at bounding box center [195, 327] width 89 height 22
click at [195, 379] on li "Artículo nuevo" at bounding box center [191, 380] width 81 height 25
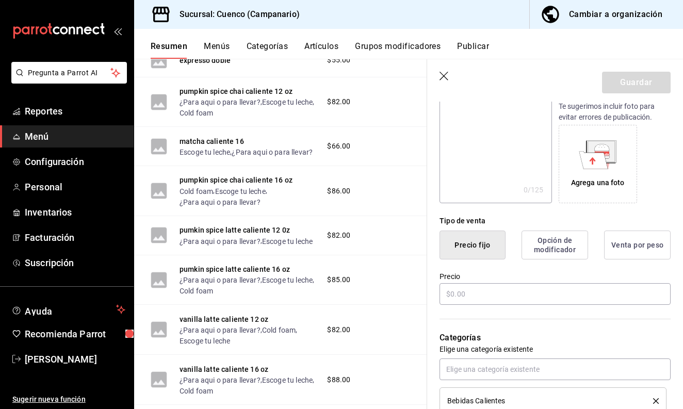
scroll to position [149, 0]
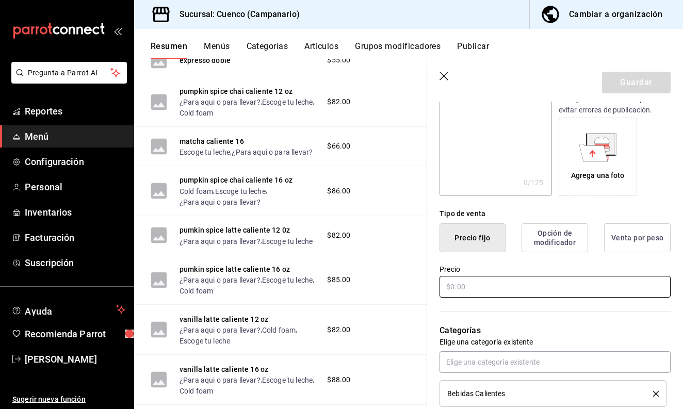
type input "cinnamon bun latte"
click at [486, 287] on input "text" at bounding box center [555, 287] width 231 height 22
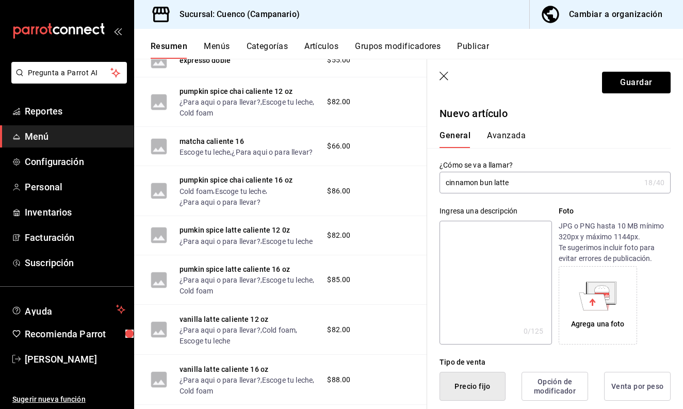
scroll to position [0, 0]
type input "$82.00"
click at [529, 188] on input "cinnamon bun latte" at bounding box center [540, 182] width 201 height 21
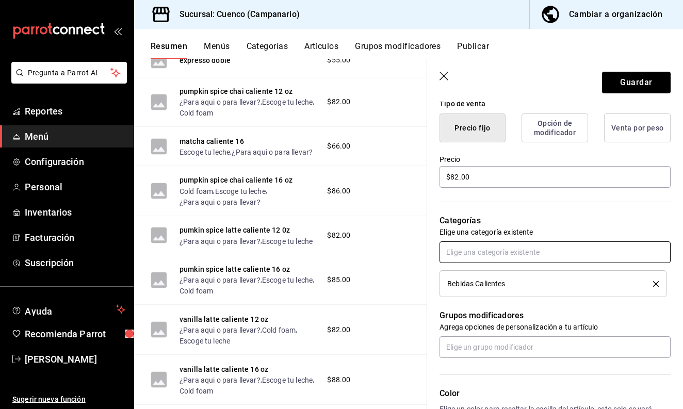
scroll to position [263, 0]
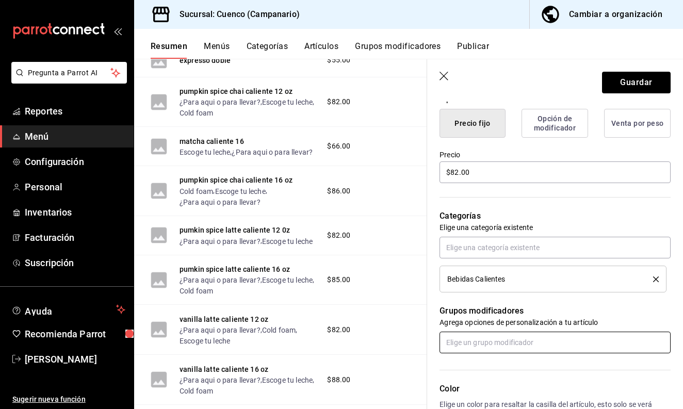
type input "cinnamon bun latte caliente 12 oz"
click at [479, 346] on input "text" at bounding box center [555, 343] width 231 height 22
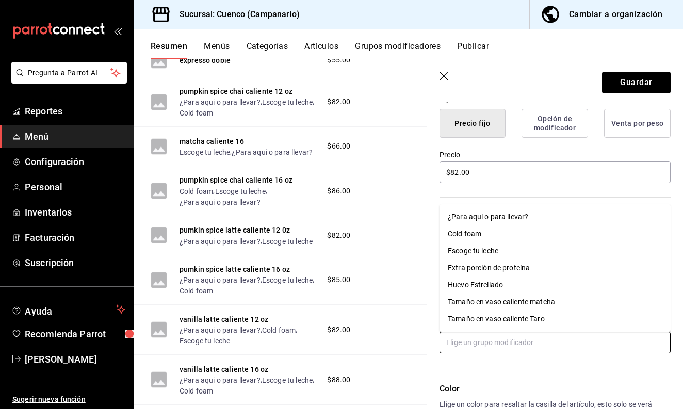
click at [495, 220] on div "¿Para aqui o para llevar?" at bounding box center [488, 217] width 80 height 11
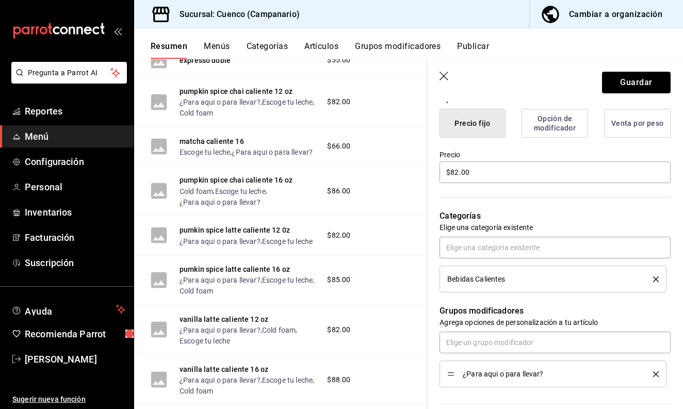
click at [470, 355] on div "¿Para aqui o para llevar?" at bounding box center [555, 360] width 231 height 56
click at [470, 348] on input "text" at bounding box center [555, 343] width 231 height 22
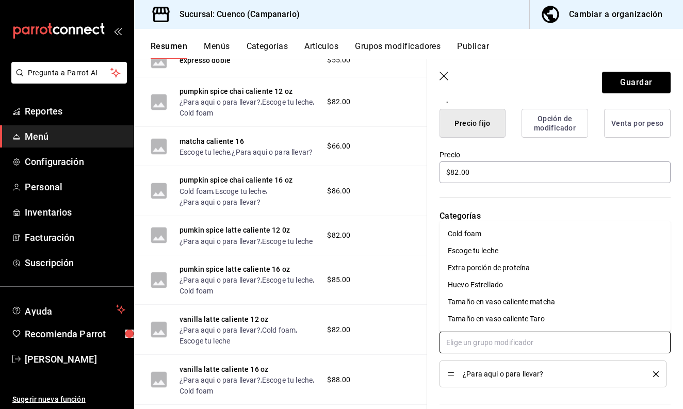
click at [474, 248] on div "Escoge tu leche" at bounding box center [473, 251] width 51 height 11
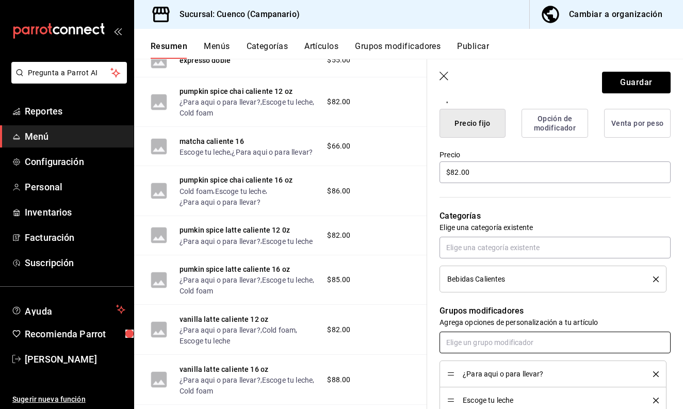
click at [469, 343] on input "text" at bounding box center [555, 343] width 231 height 22
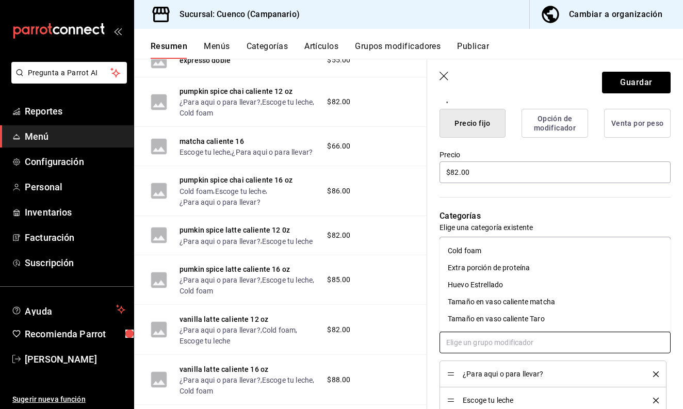
click at [477, 254] on div "Cold foam" at bounding box center [465, 251] width 34 height 11
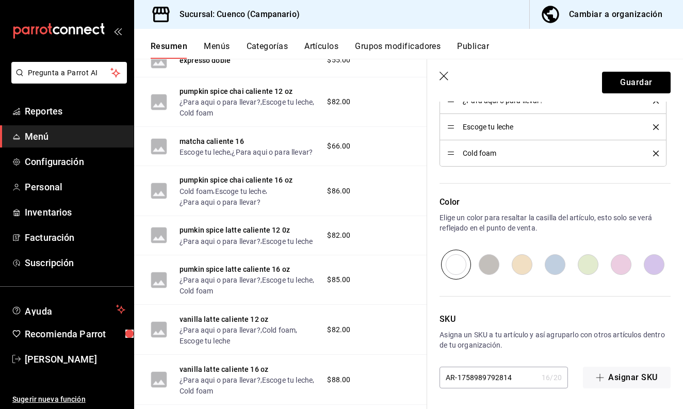
scroll to position [537, 0]
click at [632, 82] on button "Guardar" at bounding box center [636, 83] width 69 height 22
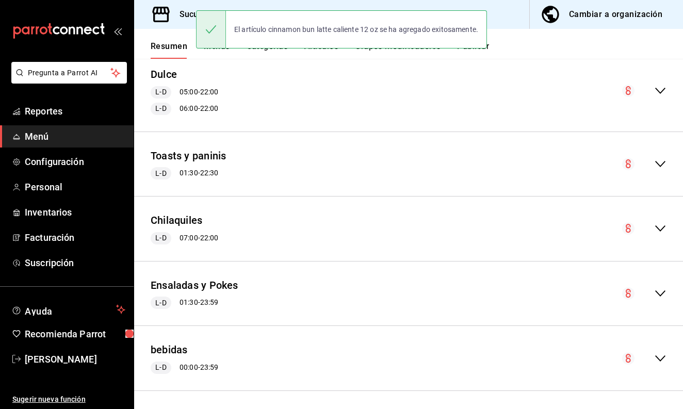
click at [664, 355] on icon "collapse-menu-row" at bounding box center [660, 358] width 10 height 6
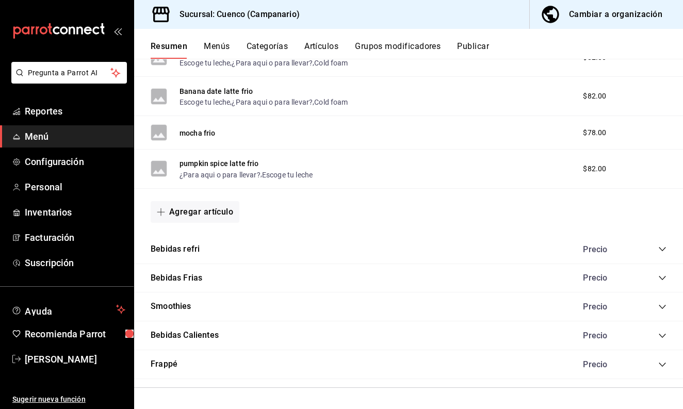
scroll to position [1220, 0]
click at [659, 337] on icon "collapse-category-row" at bounding box center [662, 336] width 8 height 8
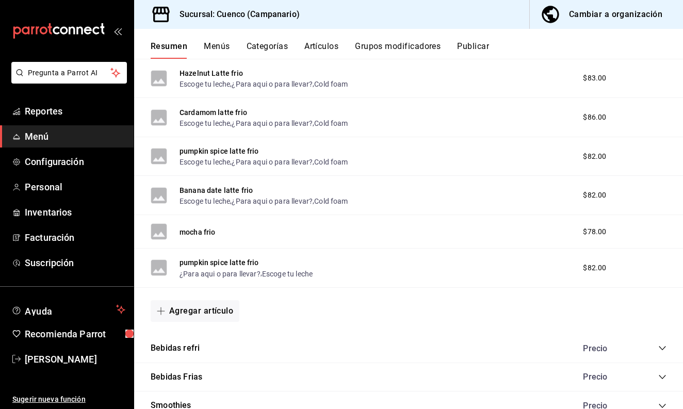
scroll to position [1110, 0]
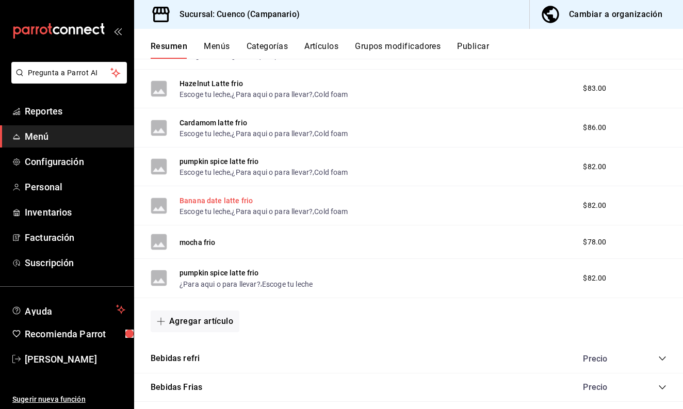
click at [189, 204] on button "Banana date latte frio" at bounding box center [216, 201] width 73 height 10
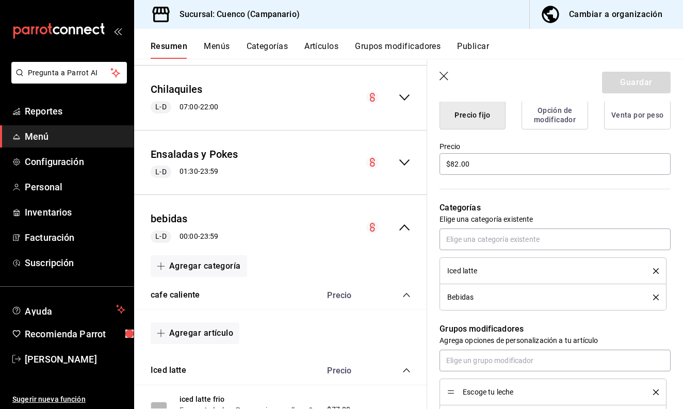
scroll to position [256, 0]
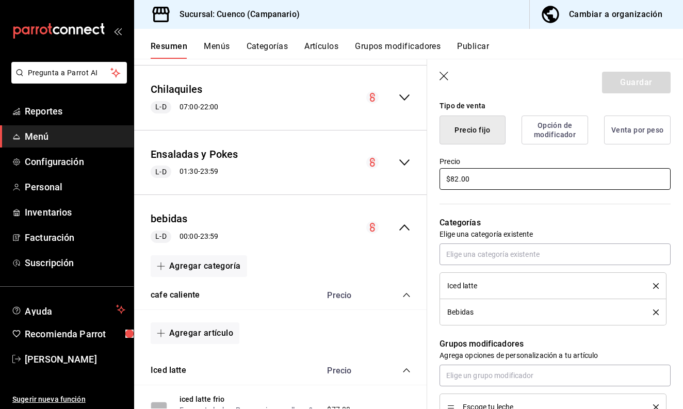
click at [489, 176] on input "$82.00" at bounding box center [555, 179] width 231 height 22
type input "$8.00"
type input "$105.00"
click at [558, 193] on div "Categorías Elige una categoría existente Iced latte Bebidas" at bounding box center [549, 258] width 244 height 134
click at [552, 229] on p "Categorías" at bounding box center [555, 223] width 231 height 12
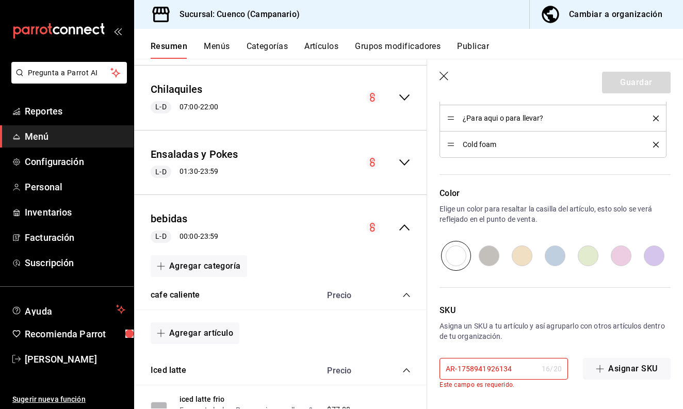
scroll to position [572, 0]
click at [514, 373] on input "AR-1758941926134" at bounding box center [489, 369] width 98 height 21
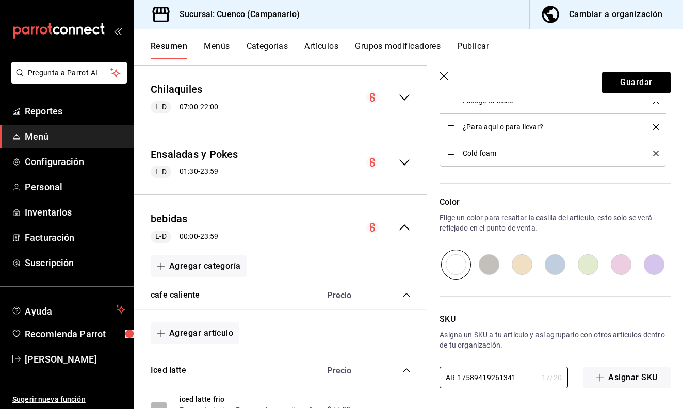
scroll to position [563, 0]
type input "AR-17589419261341"
click at [629, 82] on button "Guardar" at bounding box center [636, 83] width 69 height 22
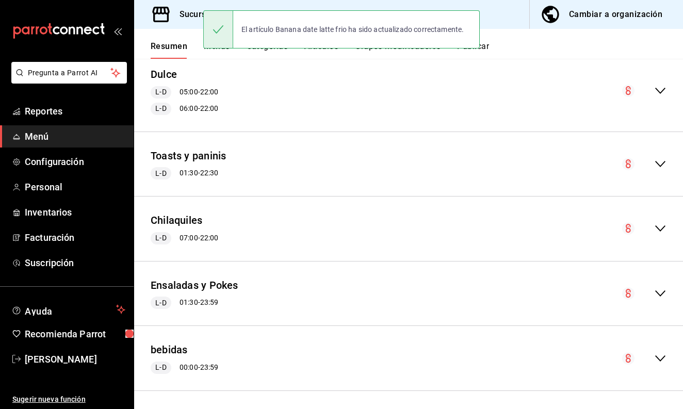
click at [656, 355] on icon "collapse-menu-row" at bounding box center [660, 358] width 12 height 12
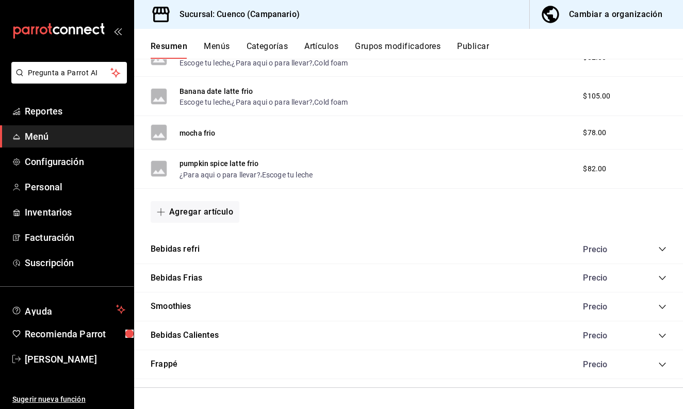
scroll to position [1220, 0]
click at [662, 336] on icon "collapse-category-row" at bounding box center [662, 336] width 8 height 8
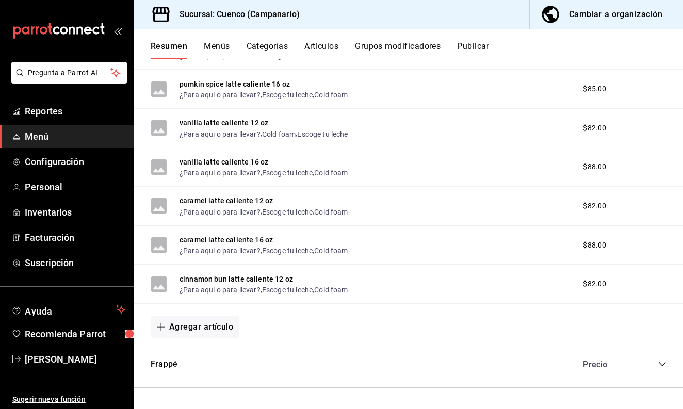
scroll to position [2394, 0]
click at [187, 328] on button "Agregar artículo" at bounding box center [195, 327] width 89 height 22
click at [189, 384] on li "Artículo nuevo" at bounding box center [191, 380] width 81 height 25
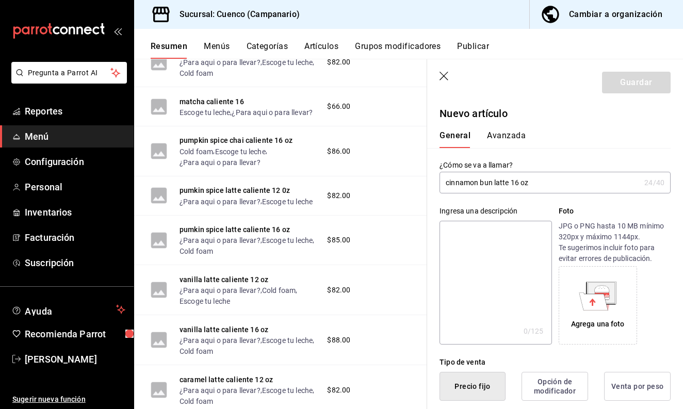
click at [511, 184] on input "cinnamon bun latte 16 oz" at bounding box center [540, 182] width 201 height 21
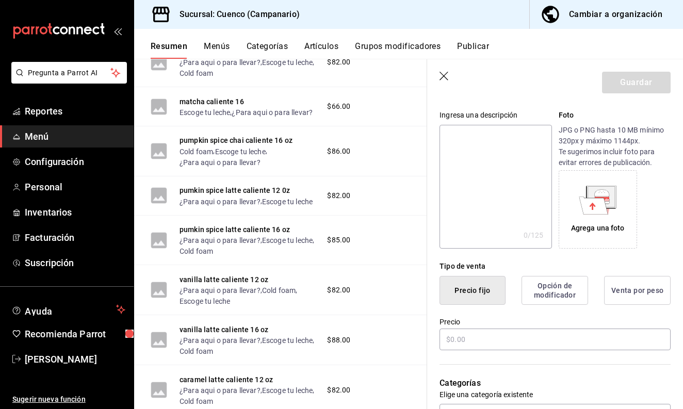
scroll to position [135, 0]
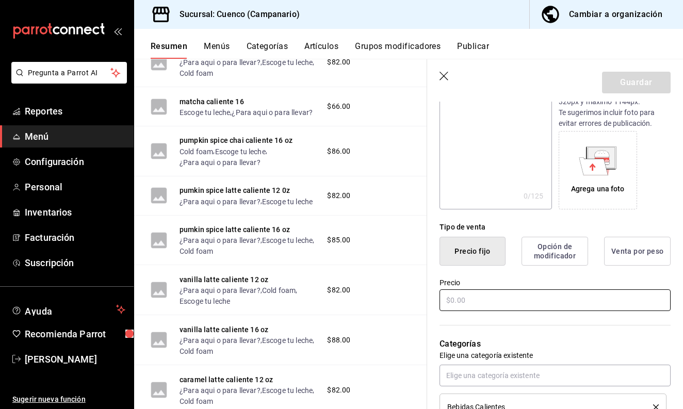
type input "cinnamon bun latte caliente 16 oz"
click at [494, 305] on input "text" at bounding box center [555, 300] width 231 height 22
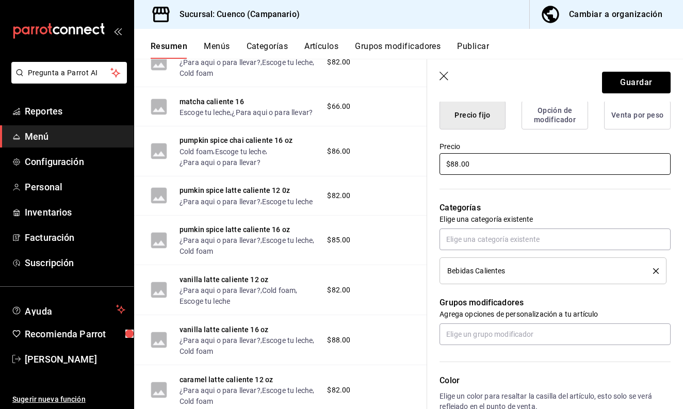
scroll to position [282, 0]
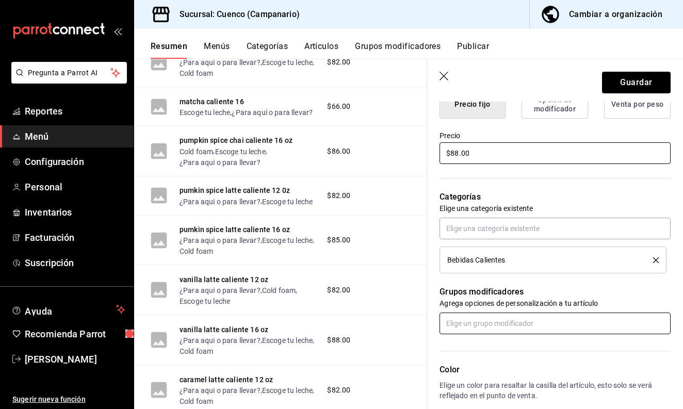
type input "$88.00"
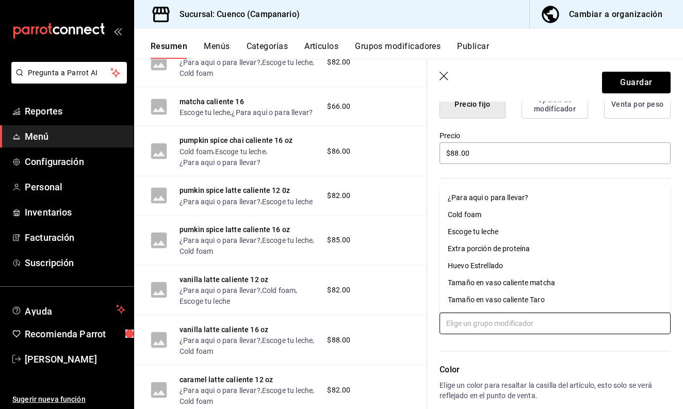
click at [504, 325] on input "text" at bounding box center [555, 324] width 231 height 22
click at [481, 197] on div "¿Para aqui o para llevar?" at bounding box center [488, 197] width 80 height 11
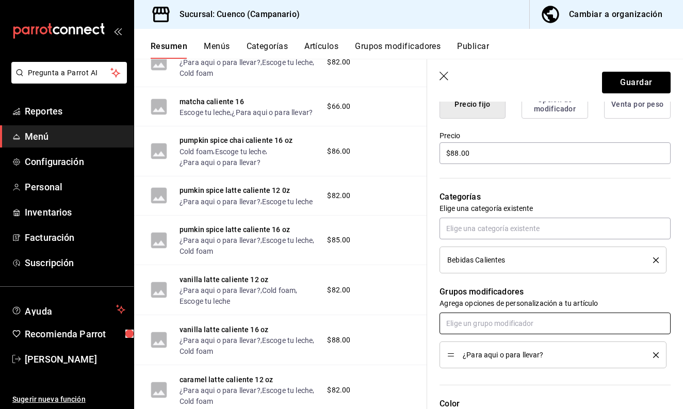
click at [482, 321] on input "text" at bounding box center [555, 324] width 231 height 22
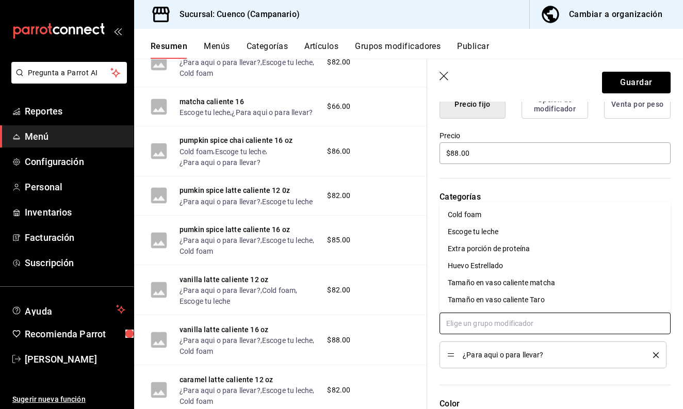
click at [483, 231] on div "Escoge tu leche" at bounding box center [473, 232] width 51 height 11
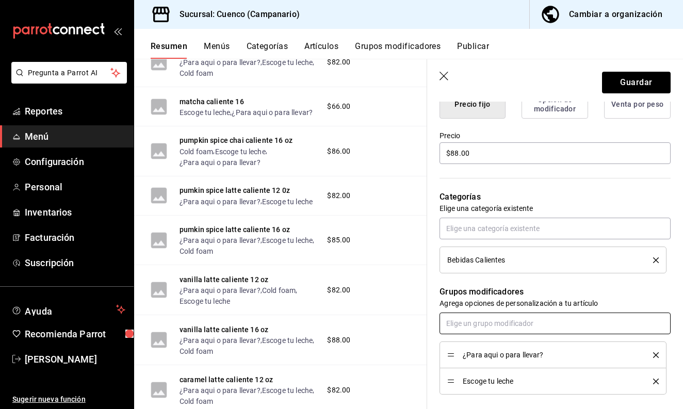
click at [472, 324] on input "text" at bounding box center [555, 324] width 231 height 22
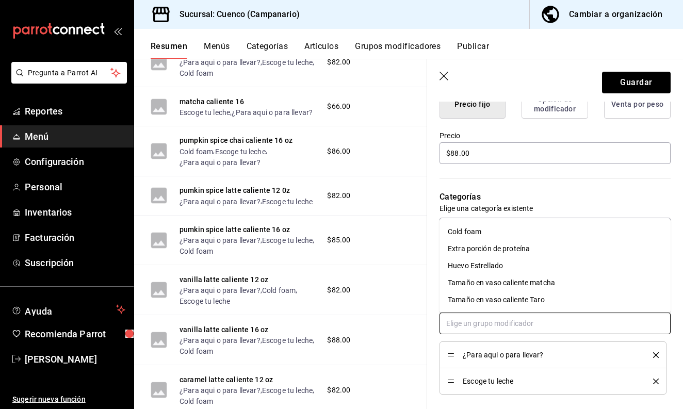
click at [485, 233] on li "Cold foam" at bounding box center [555, 231] width 231 height 17
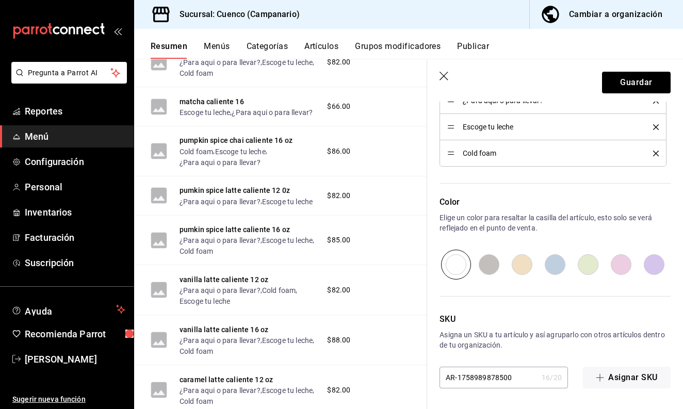
scroll to position [0, 0]
click at [629, 82] on button "Guardar" at bounding box center [636, 83] width 69 height 22
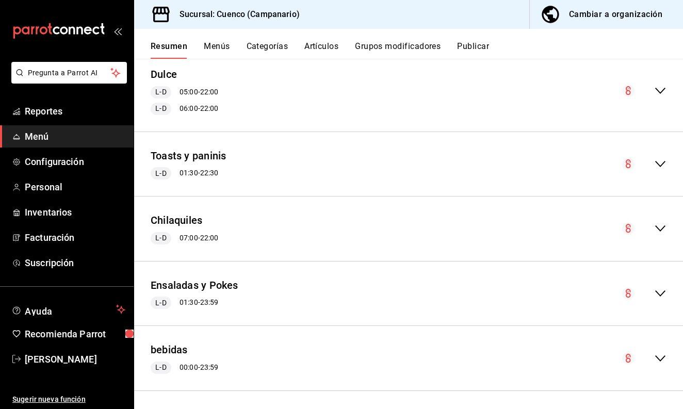
click at [657, 352] on icon "collapse-menu-row" at bounding box center [660, 358] width 12 height 12
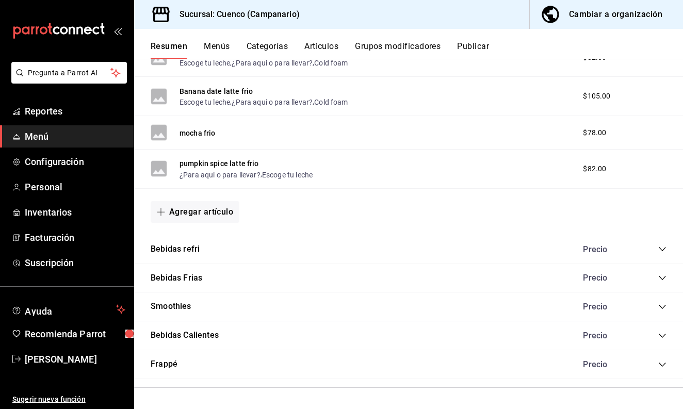
scroll to position [1220, 0]
click at [661, 334] on icon "collapse-category-row" at bounding box center [662, 336] width 8 height 8
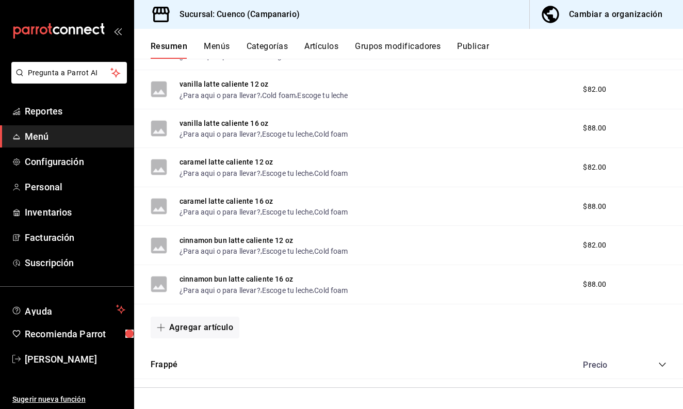
scroll to position [2434, 0]
click at [220, 326] on button "Agregar artículo" at bounding box center [195, 328] width 89 height 22
click at [217, 352] on li "Artículo existente" at bounding box center [191, 355] width 81 height 25
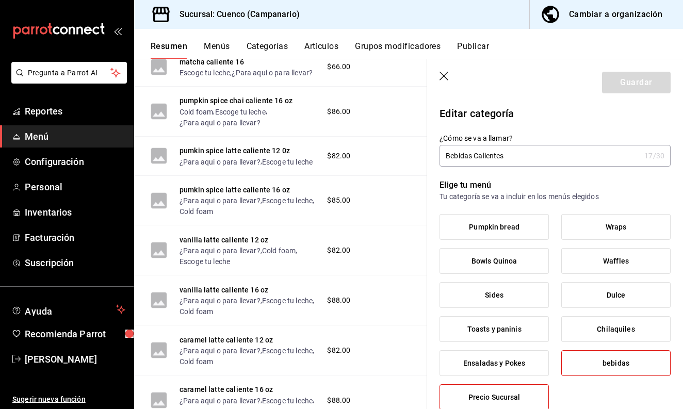
click at [440, 71] on header "Guardar" at bounding box center [555, 80] width 256 height 42
type input "7fedbf19-af82-4769-ab32-c1b219a10ddc"
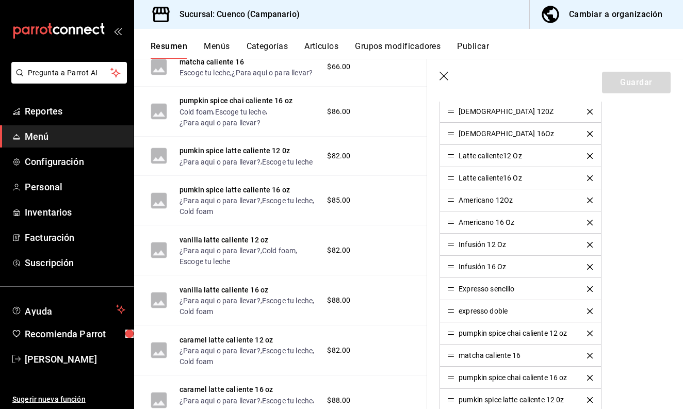
scroll to position [1033, 0]
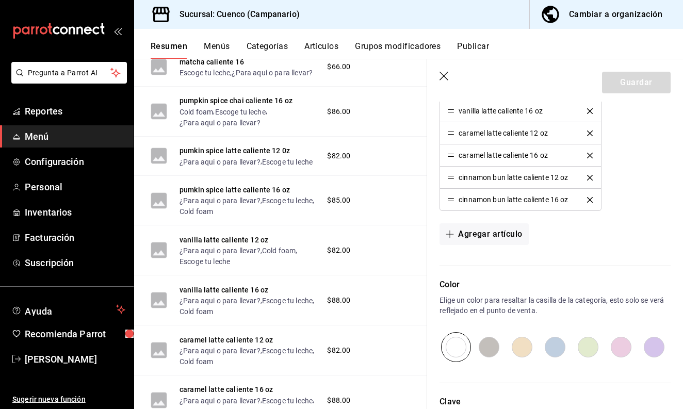
click at [444, 74] on icon "button" at bounding box center [445, 77] width 10 height 10
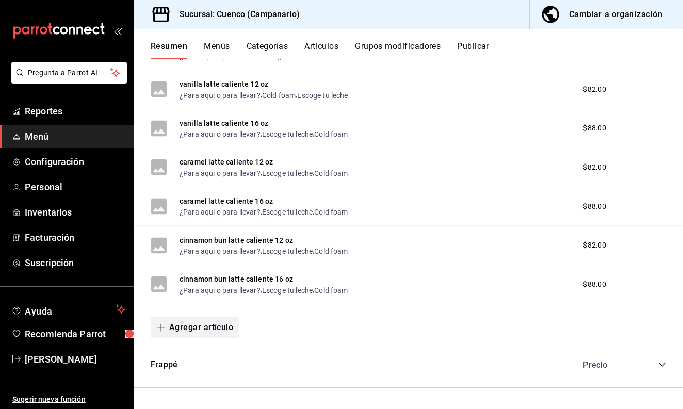
click at [205, 326] on button "Agregar artículo" at bounding box center [195, 328] width 89 height 22
click at [211, 385] on li "Artículo nuevo" at bounding box center [191, 380] width 81 height 25
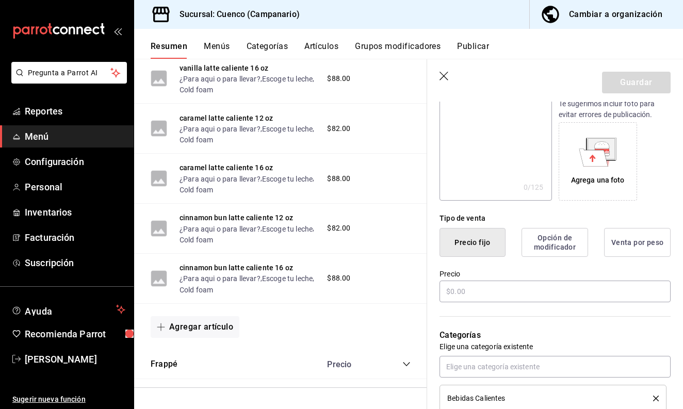
scroll to position [147, 0]
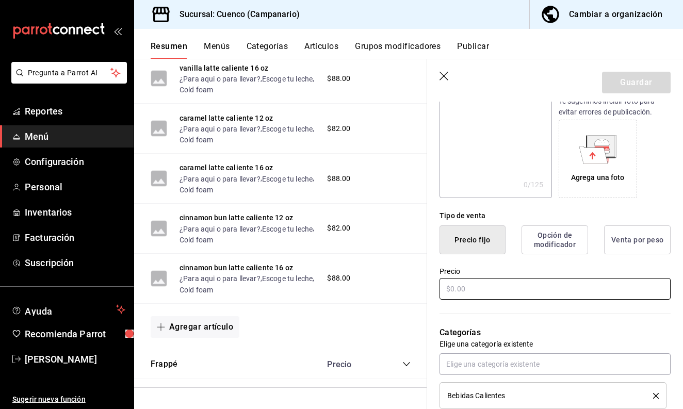
type input "cardamom latte caliente 12 oz"
click at [510, 294] on input "text" at bounding box center [555, 289] width 231 height 22
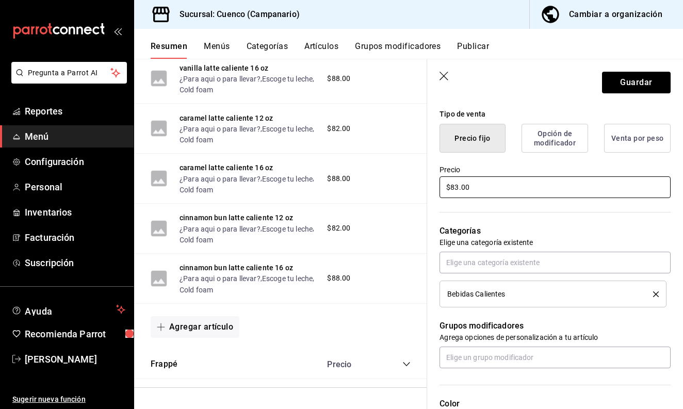
scroll to position [342, 0]
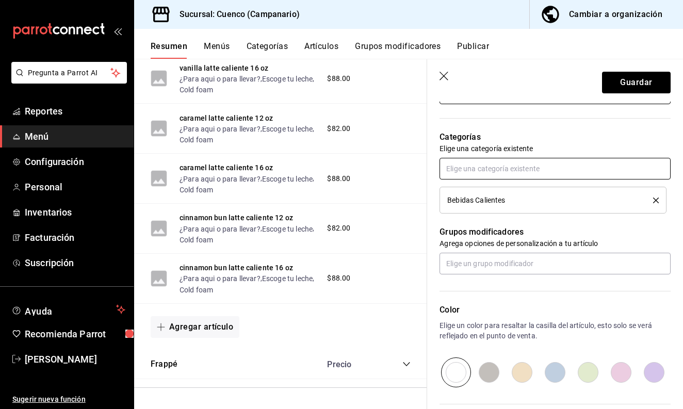
type input "$83.00"
click at [507, 165] on input "text" at bounding box center [555, 169] width 231 height 22
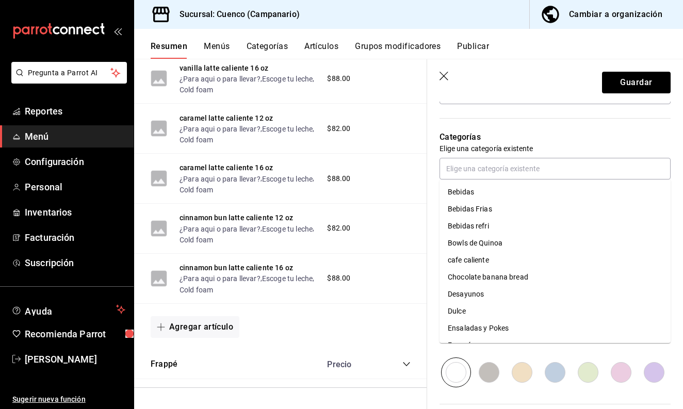
click at [489, 136] on p "Categorías" at bounding box center [555, 137] width 231 height 12
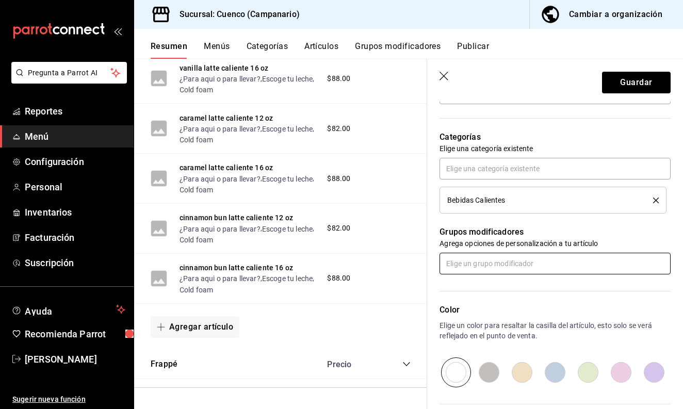
click at [486, 270] on input "text" at bounding box center [555, 264] width 231 height 22
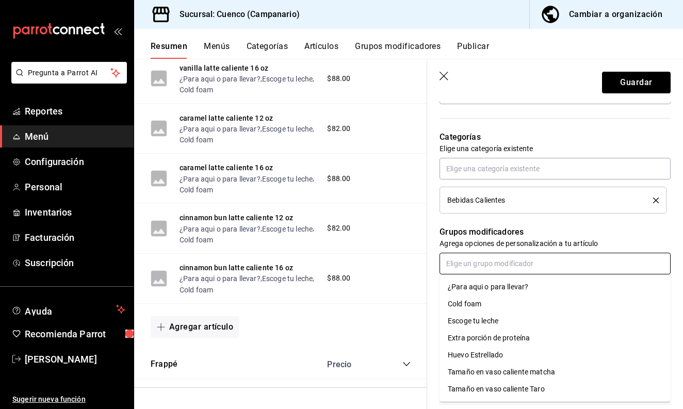
click at [492, 292] on div "¿Para aqui o para llevar?" at bounding box center [488, 287] width 80 height 11
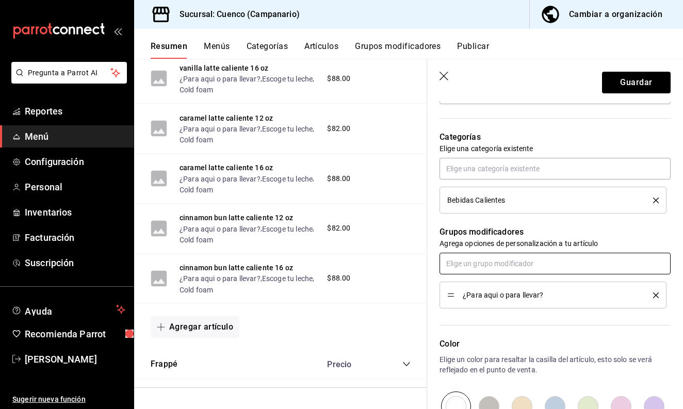
click at [493, 264] on input "text" at bounding box center [555, 264] width 231 height 22
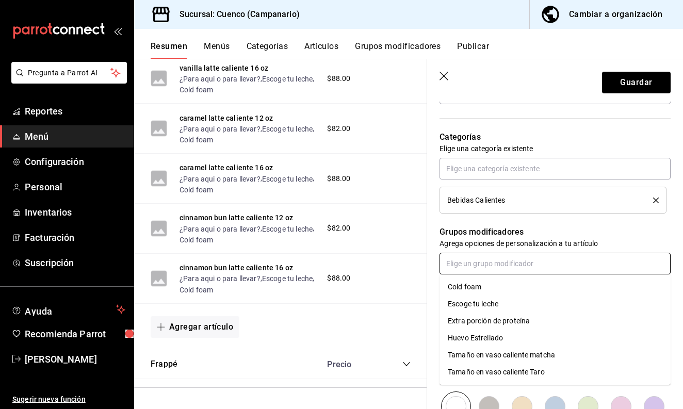
click at [494, 306] on div "Escoge tu leche" at bounding box center [473, 304] width 51 height 11
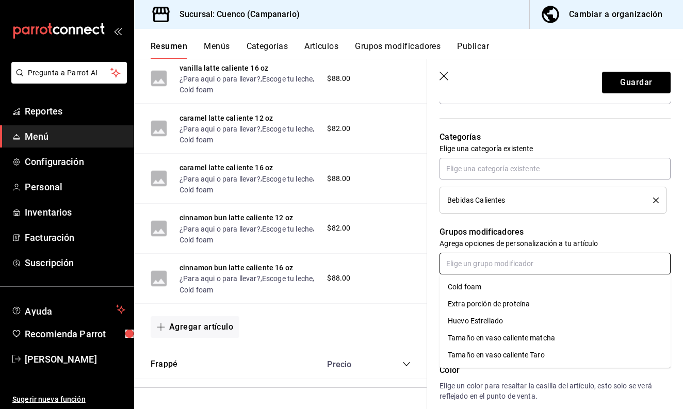
click at [489, 268] on input "text" at bounding box center [555, 264] width 231 height 22
click at [486, 295] on li "Cold foam" at bounding box center [555, 287] width 231 height 17
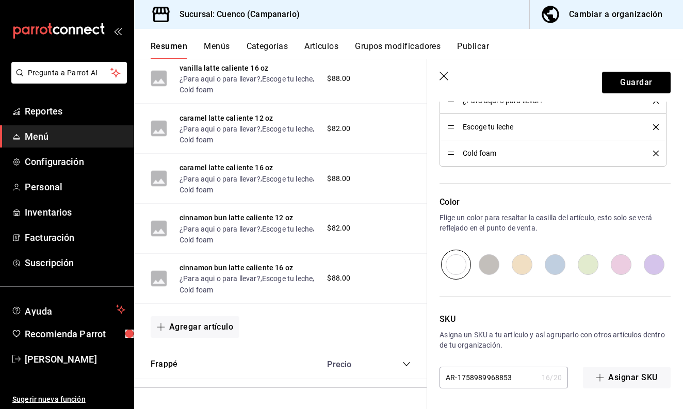
scroll to position [537, 0]
click at [626, 85] on button "Guardar" at bounding box center [636, 83] width 69 height 22
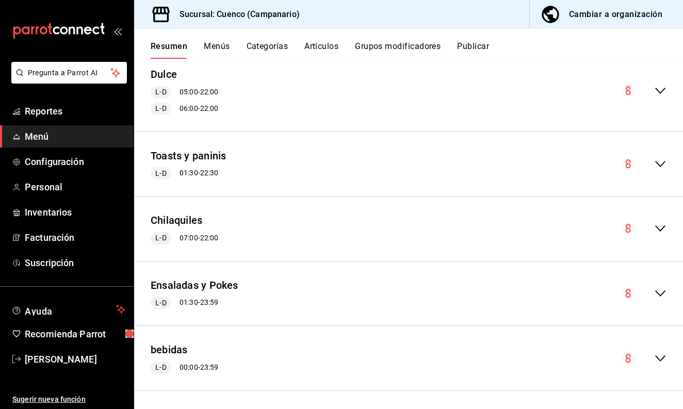
click at [657, 355] on icon "collapse-menu-row" at bounding box center [660, 358] width 10 height 6
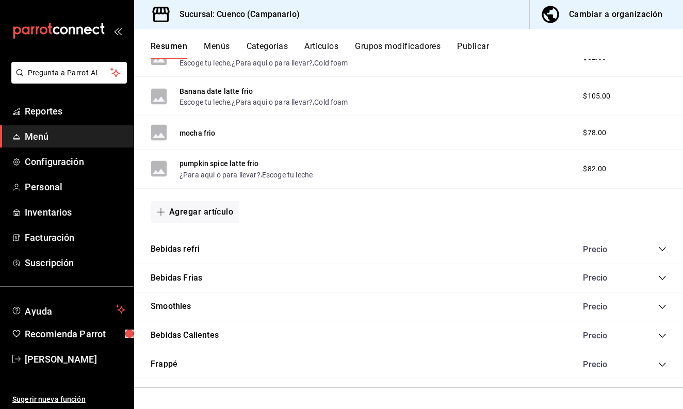
click at [661, 337] on icon "collapse-category-row" at bounding box center [662, 336] width 7 height 4
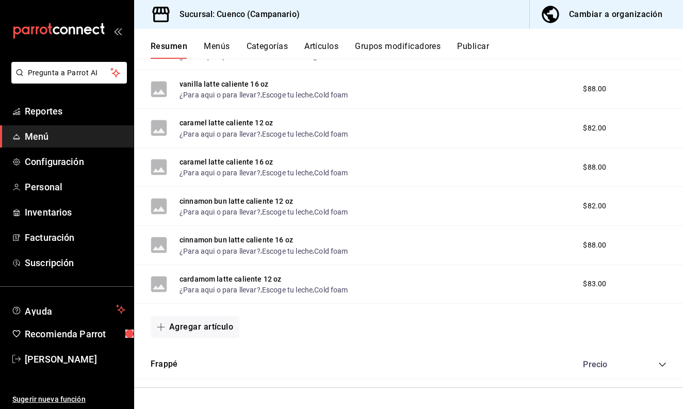
scroll to position [2460, 0]
click at [218, 338] on button "Agregar artículo" at bounding box center [195, 327] width 89 height 22
click at [201, 385] on li "Artículo nuevo" at bounding box center [191, 383] width 81 height 25
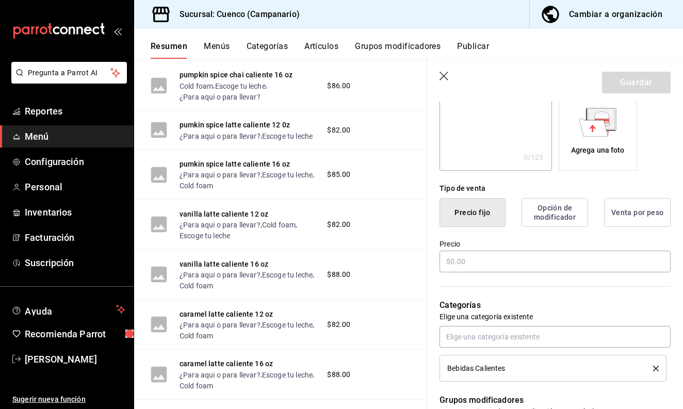
scroll to position [310, 0]
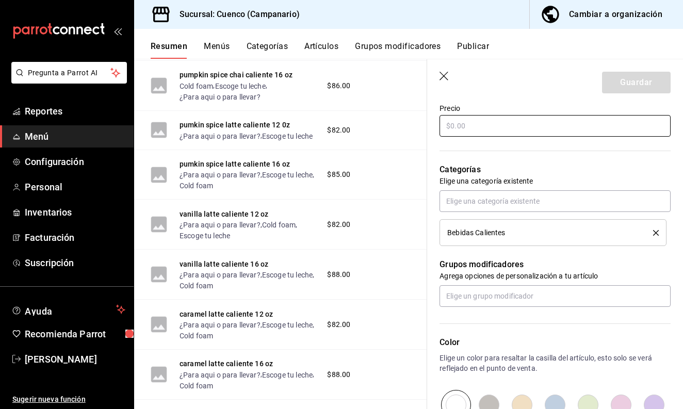
type input "cardamom latte caliente 16 oz"
click at [495, 128] on input "text" at bounding box center [555, 126] width 231 height 22
type input "$88.00"
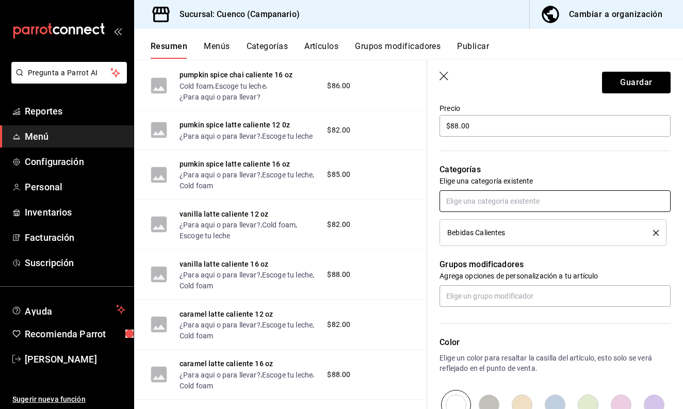
click at [498, 197] on input "text" at bounding box center [555, 201] width 231 height 22
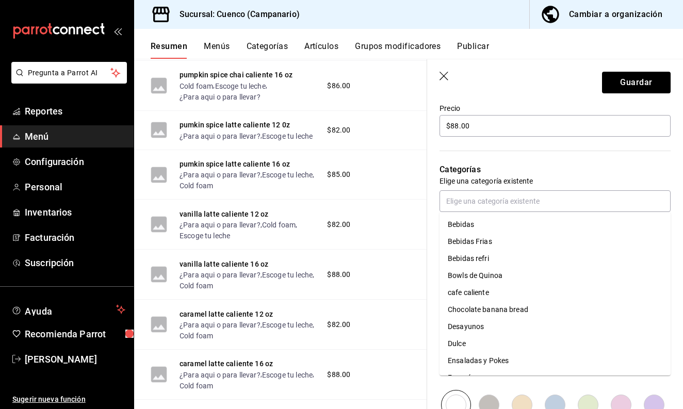
click at [543, 179] on p "Elige una categoría existente" at bounding box center [555, 181] width 231 height 10
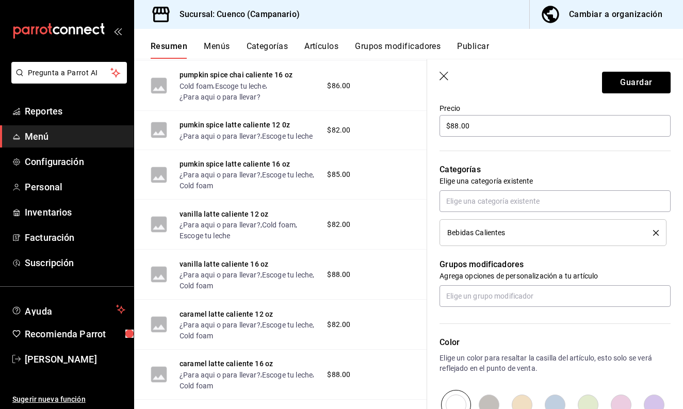
click at [503, 237] on div "Bebidas Calientes" at bounding box center [553, 232] width 212 height 11
click at [497, 296] on input "text" at bounding box center [555, 296] width 231 height 22
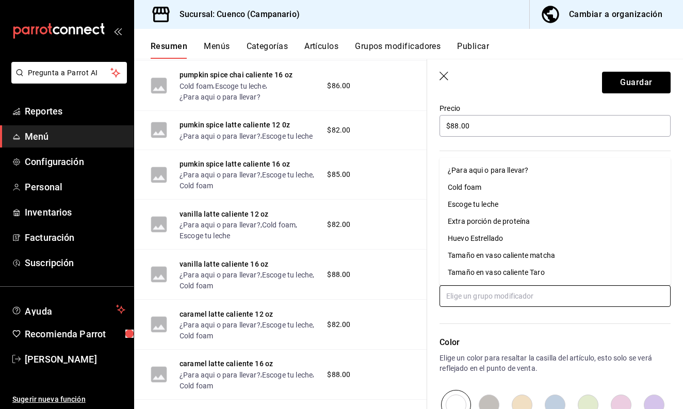
click at [491, 172] on div "¿Para aqui o para llevar?" at bounding box center [488, 170] width 80 height 11
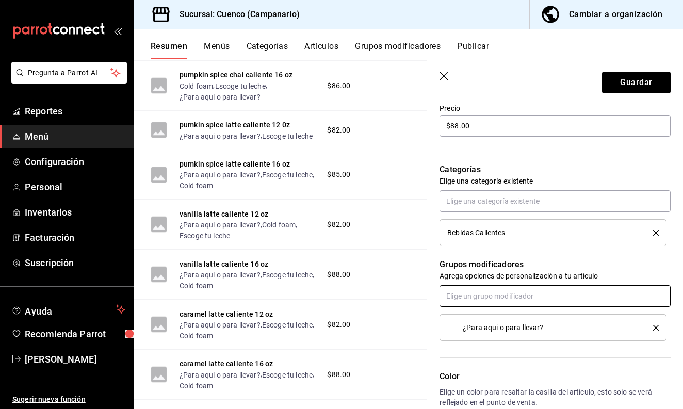
click at [483, 301] on input "text" at bounding box center [555, 296] width 231 height 22
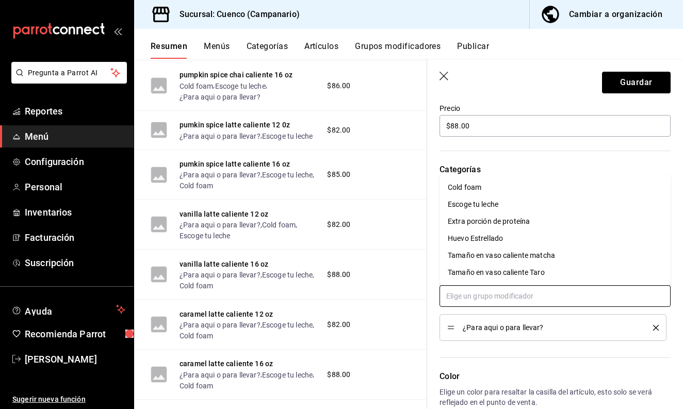
click at [479, 205] on div "Escoge tu leche" at bounding box center [473, 204] width 51 height 11
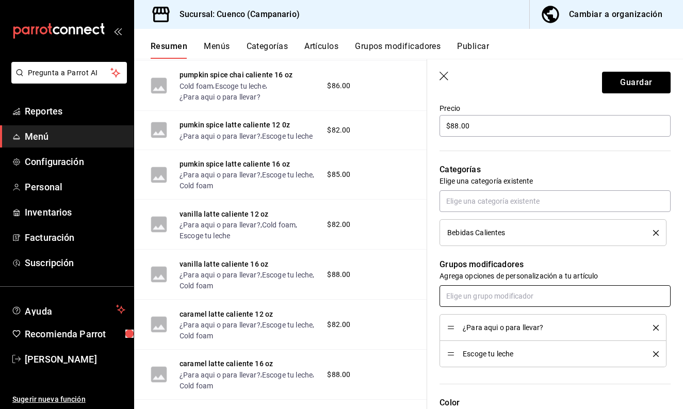
click at [470, 300] on input "text" at bounding box center [555, 296] width 231 height 22
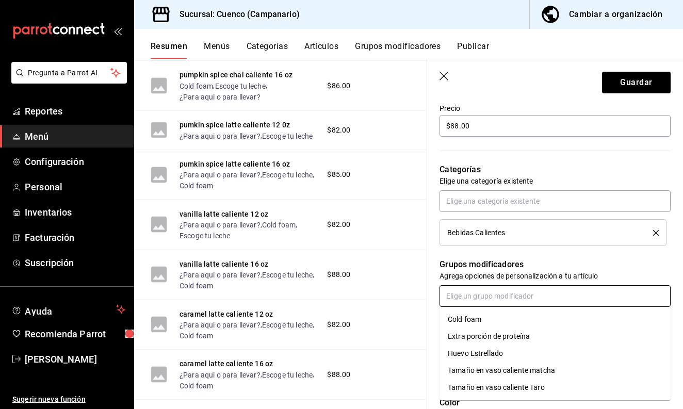
click at [476, 317] on div "Cold foam" at bounding box center [465, 319] width 34 height 11
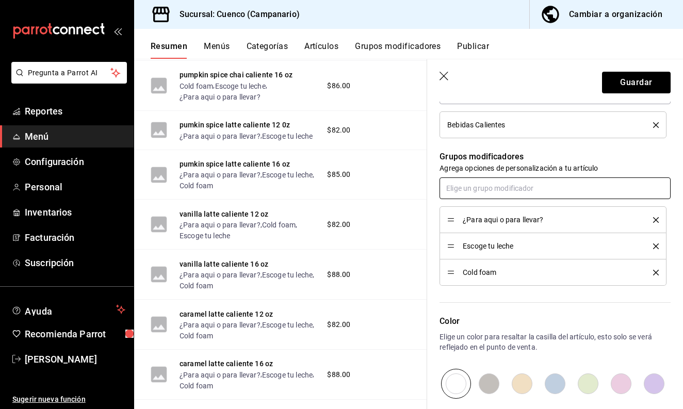
scroll to position [413, 0]
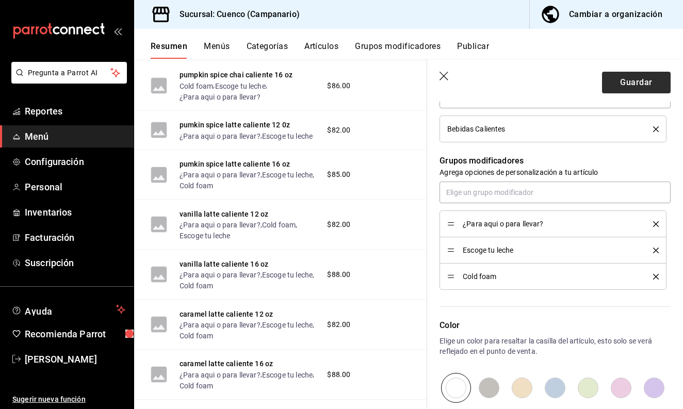
click at [629, 86] on button "Guardar" at bounding box center [636, 83] width 69 height 22
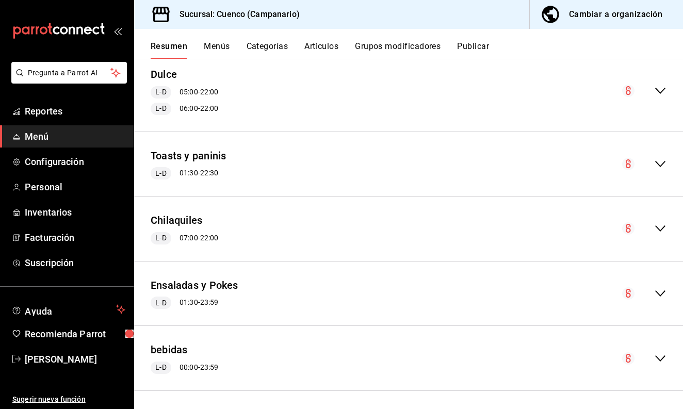
click at [662, 353] on icon "collapse-menu-row" at bounding box center [660, 358] width 12 height 12
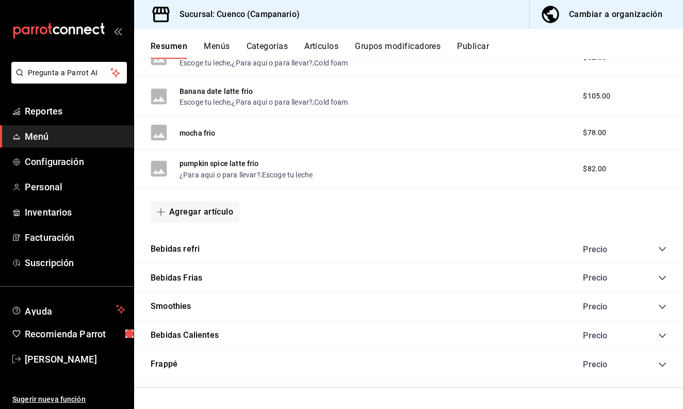
scroll to position [1220, 0]
click at [661, 336] on icon "collapse-category-row" at bounding box center [662, 336] width 8 height 8
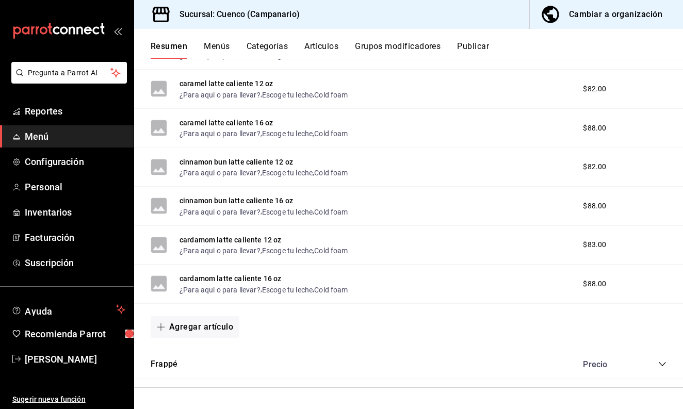
scroll to position [0, 0]
click at [183, 329] on button "Agregar artículo" at bounding box center [195, 327] width 89 height 22
click at [196, 381] on li "Artículo nuevo" at bounding box center [191, 380] width 81 height 25
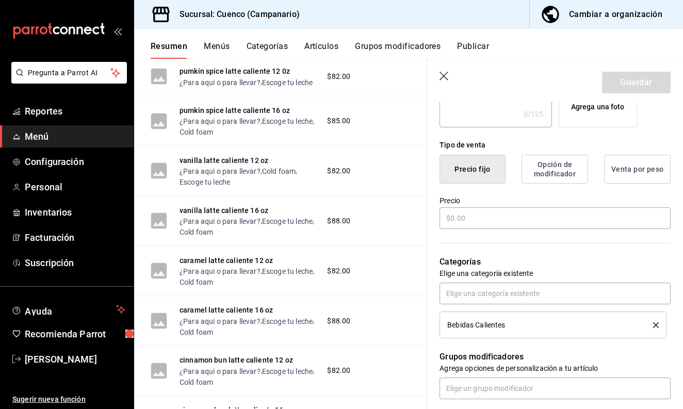
scroll to position [219, 0]
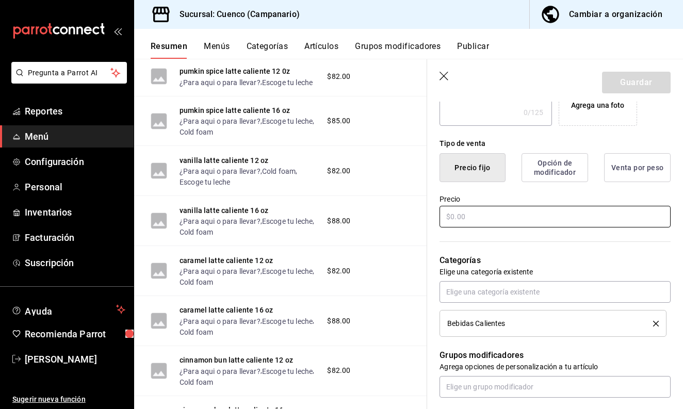
type input "hazelnut latte caliente 12 oz"
click at [521, 222] on input "text" at bounding box center [555, 217] width 231 height 22
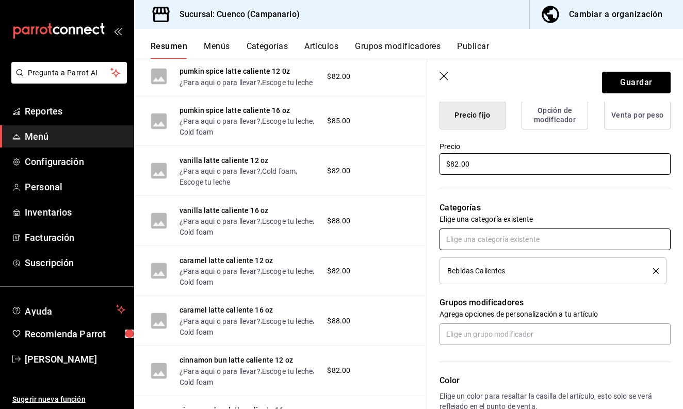
scroll to position [277, 0]
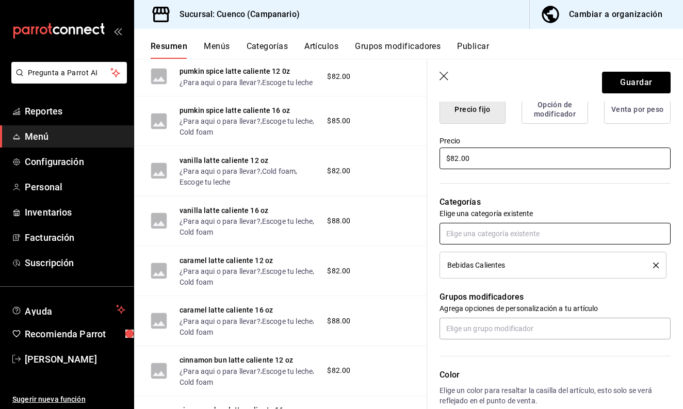
type input "$82.00"
click at [491, 227] on input "text" at bounding box center [555, 234] width 231 height 22
click at [526, 204] on p "Categorías" at bounding box center [555, 202] width 231 height 12
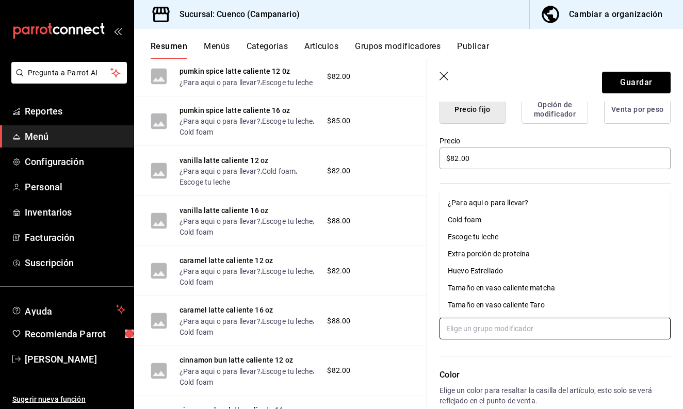
click at [490, 328] on input "text" at bounding box center [555, 329] width 231 height 22
click at [487, 203] on div "¿Para aqui o para llevar?" at bounding box center [488, 203] width 80 height 11
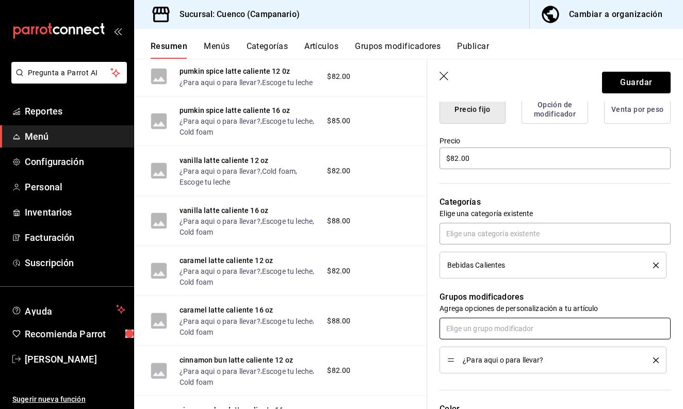
click at [481, 329] on input "text" at bounding box center [555, 329] width 231 height 22
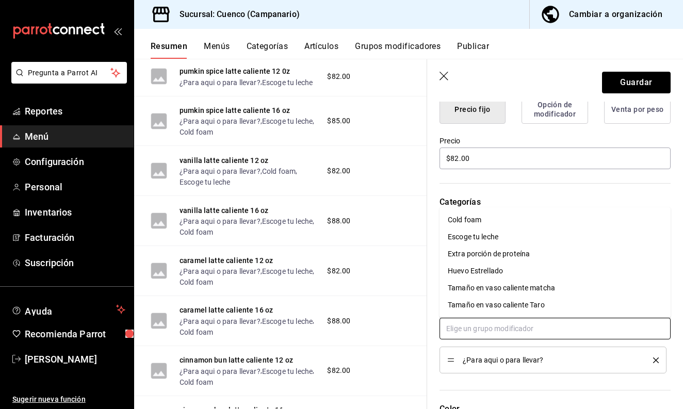
click at [478, 220] on div "Cold foam" at bounding box center [465, 220] width 34 height 11
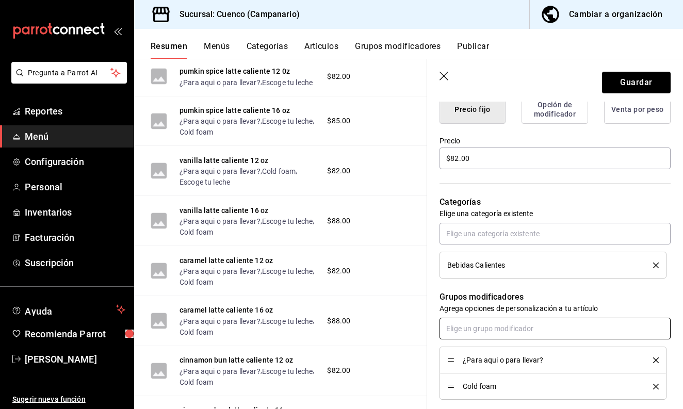
click at [471, 329] on input "text" at bounding box center [555, 329] width 231 height 22
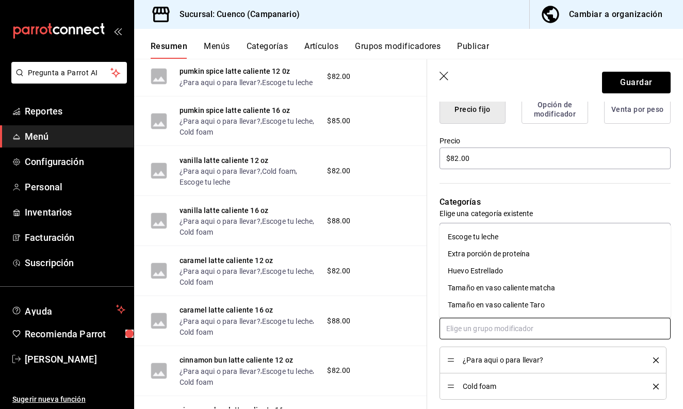
click at [477, 237] on div "Escoge tu leche" at bounding box center [473, 237] width 51 height 11
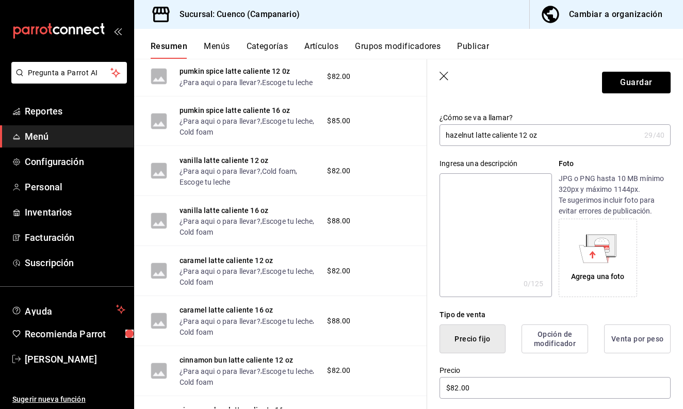
scroll to position [54, 0]
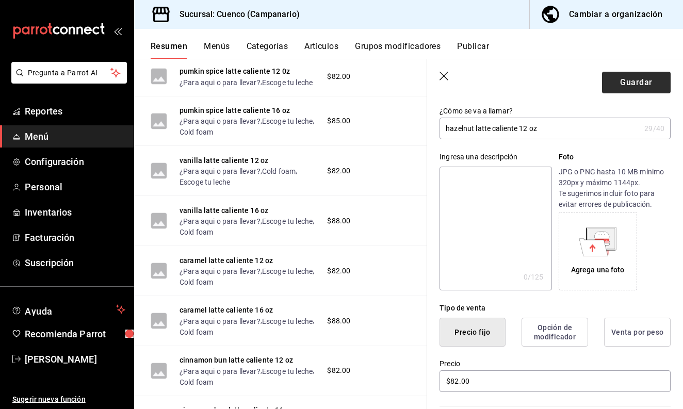
click at [633, 79] on button "Guardar" at bounding box center [636, 83] width 69 height 22
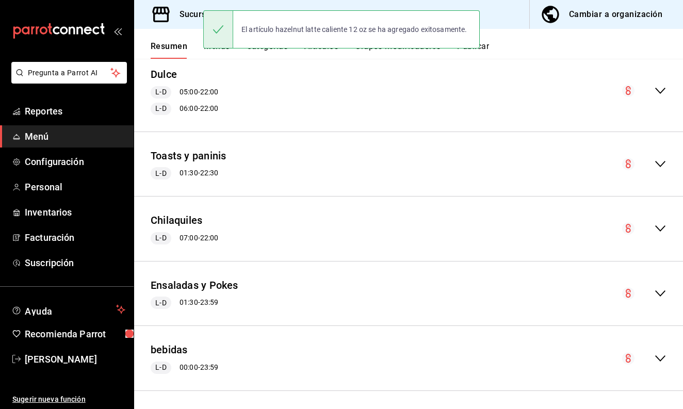
click at [660, 358] on icon "collapse-menu-row" at bounding box center [660, 358] width 10 height 6
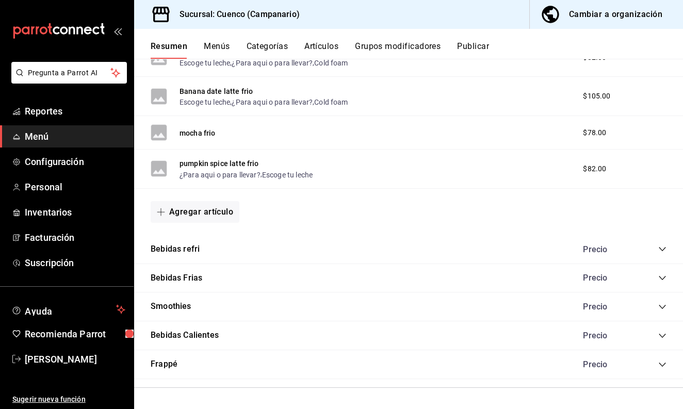
scroll to position [1220, 0]
click at [660, 334] on icon "collapse-category-row" at bounding box center [662, 336] width 8 height 8
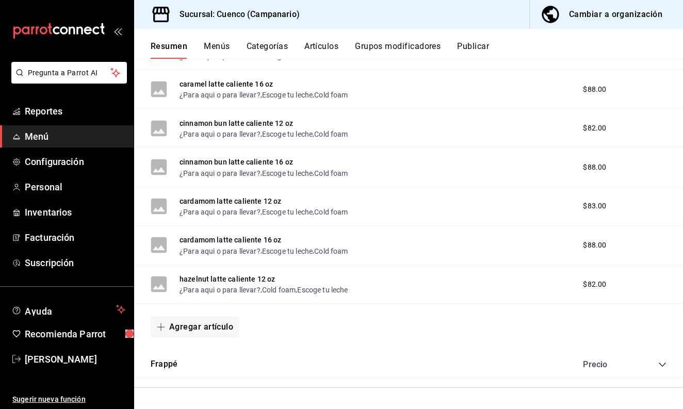
scroll to position [0, 0]
click at [206, 328] on button "Agregar artículo" at bounding box center [195, 327] width 89 height 22
click at [205, 383] on li "Artículo nuevo" at bounding box center [191, 380] width 81 height 25
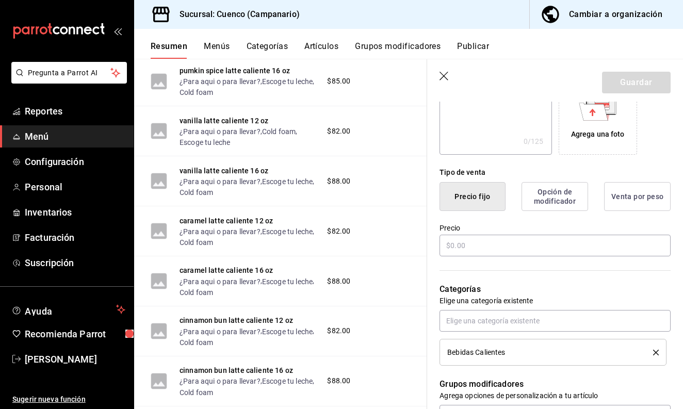
scroll to position [197, 0]
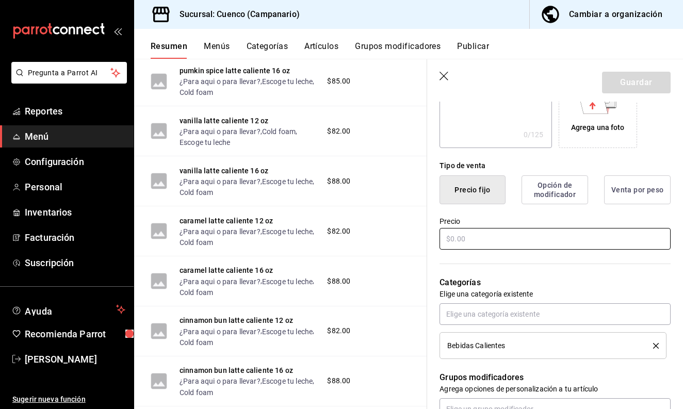
type input "hazelnut latte caliente 16 oz"
click at [488, 245] on input "text" at bounding box center [555, 239] width 231 height 22
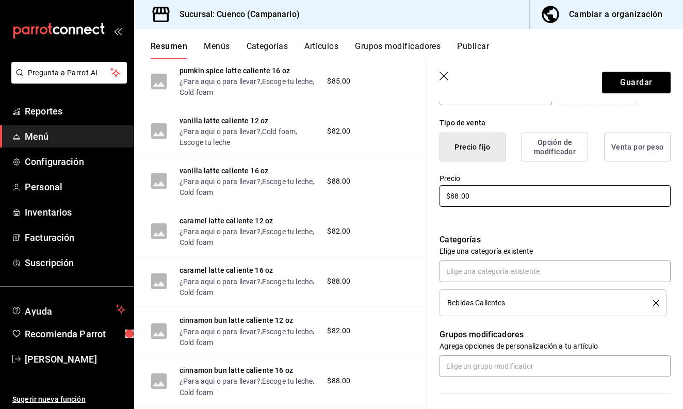
scroll to position [250, 0]
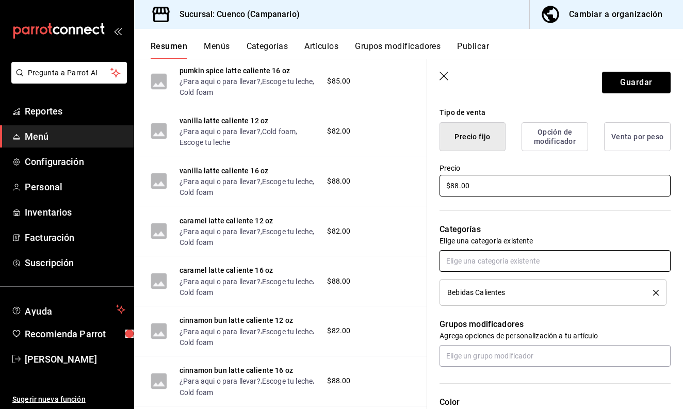
type input "$88.00"
click at [514, 262] on input "text" at bounding box center [555, 261] width 231 height 22
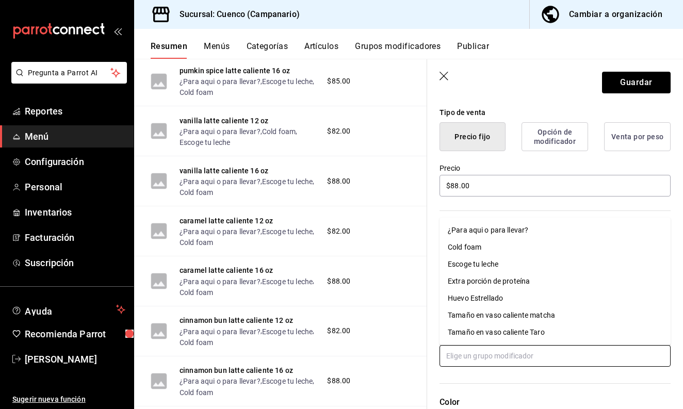
click at [501, 357] on input "text" at bounding box center [555, 356] width 231 height 22
click at [493, 229] on div "¿Para aqui o para llevar?" at bounding box center [488, 230] width 80 height 11
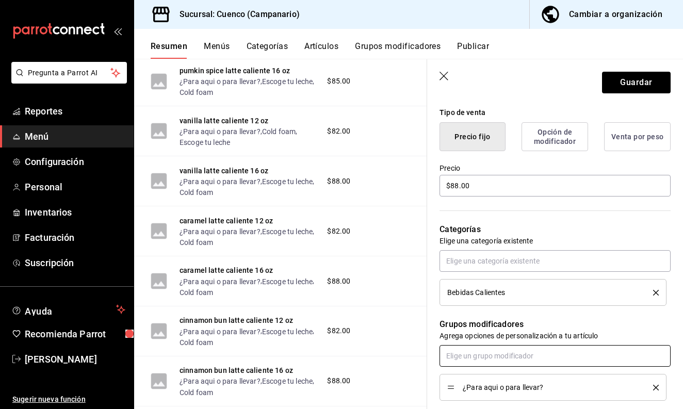
click at [488, 358] on input "text" at bounding box center [555, 356] width 231 height 22
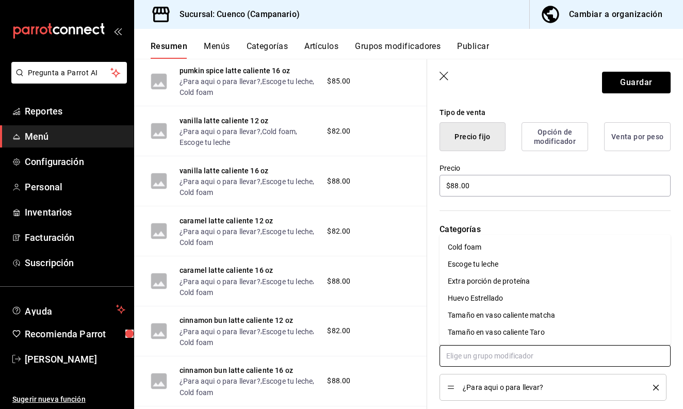
click at [484, 249] on li "Cold foam" at bounding box center [555, 247] width 231 height 17
click at [482, 357] on input "text" at bounding box center [555, 356] width 231 height 22
click at [481, 267] on div "Escoge tu leche" at bounding box center [473, 264] width 51 height 11
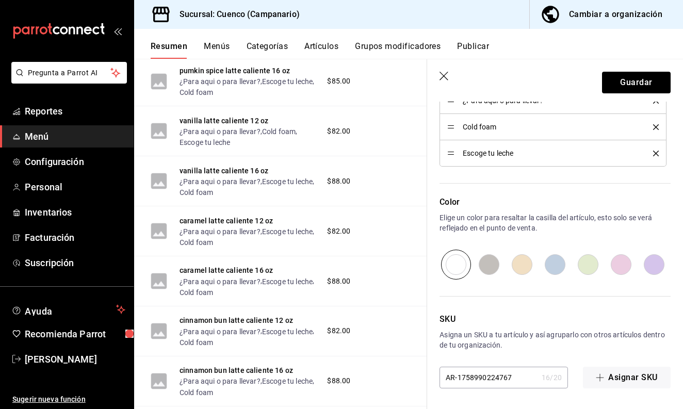
scroll to position [0, 0]
click at [624, 86] on button "Guardar" at bounding box center [636, 83] width 69 height 22
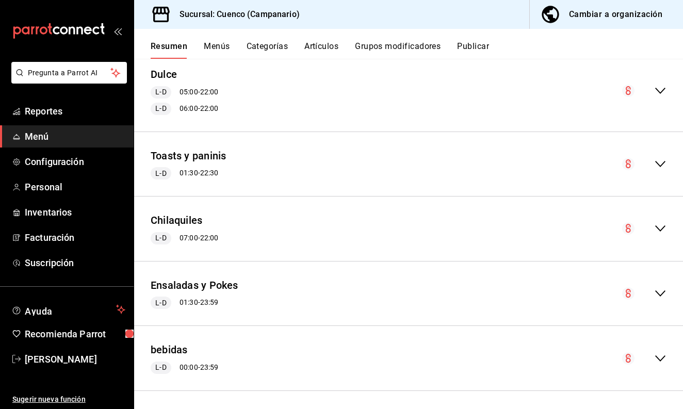
click at [661, 355] on icon "collapse-menu-row" at bounding box center [660, 358] width 12 height 12
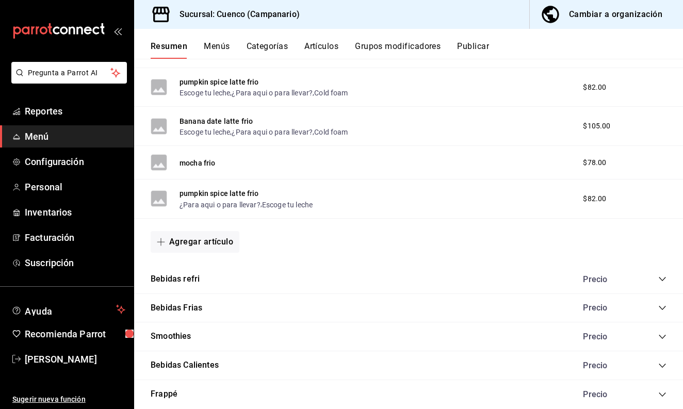
scroll to position [1181, 0]
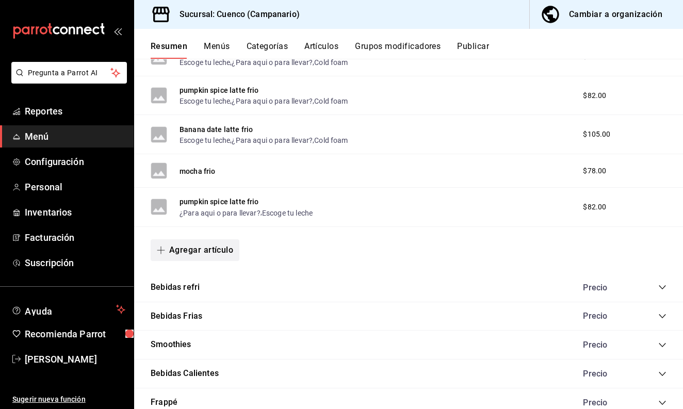
click at [203, 255] on button "Agregar artículo" at bounding box center [195, 250] width 89 height 22
click at [326, 241] on div at bounding box center [341, 204] width 683 height 409
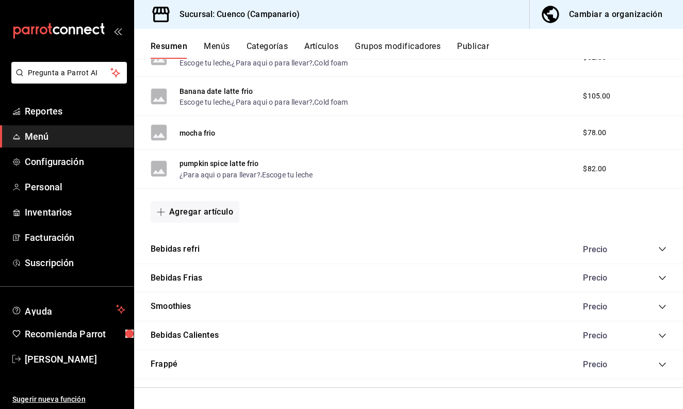
scroll to position [1220, 0]
click at [659, 338] on icon "collapse-category-row" at bounding box center [662, 336] width 8 height 8
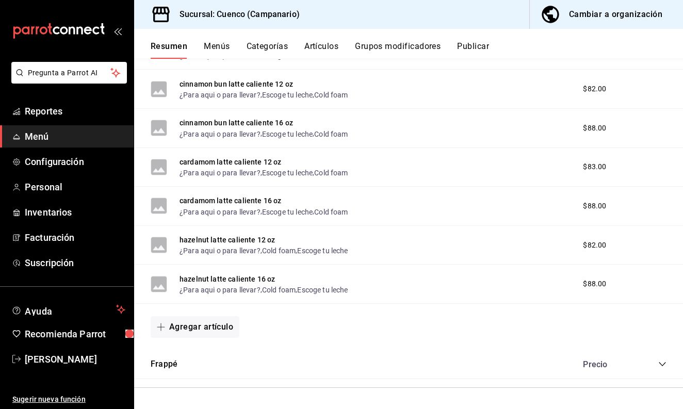
scroll to position [0, 0]
click at [216, 331] on button "Agregar artículo" at bounding box center [195, 327] width 89 height 22
click at [204, 378] on li "Artículo nuevo" at bounding box center [191, 380] width 81 height 25
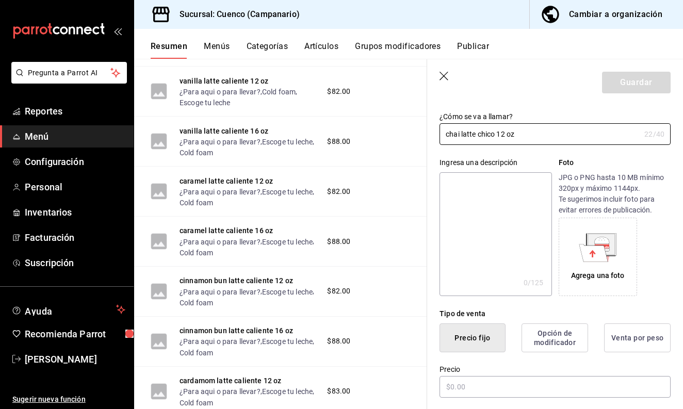
scroll to position [44, 0]
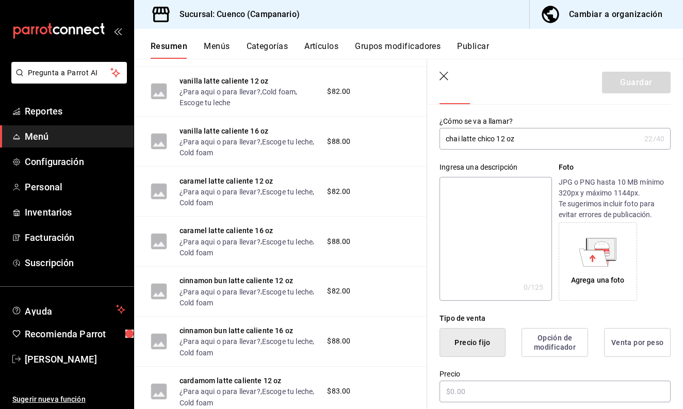
click at [496, 139] on input "chai latte chico 12 oz" at bounding box center [540, 138] width 201 height 21
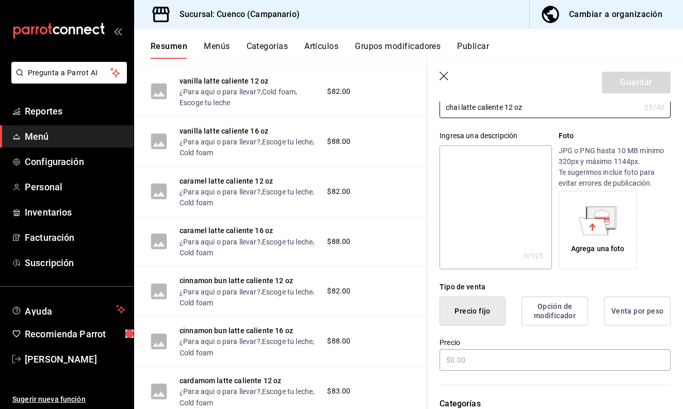
scroll to position [197, 0]
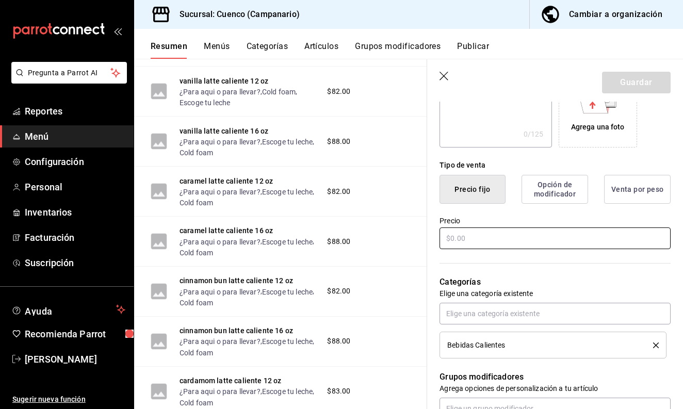
type input "chai latte caliente 12 oz"
click at [476, 238] on input "text" at bounding box center [555, 239] width 231 height 22
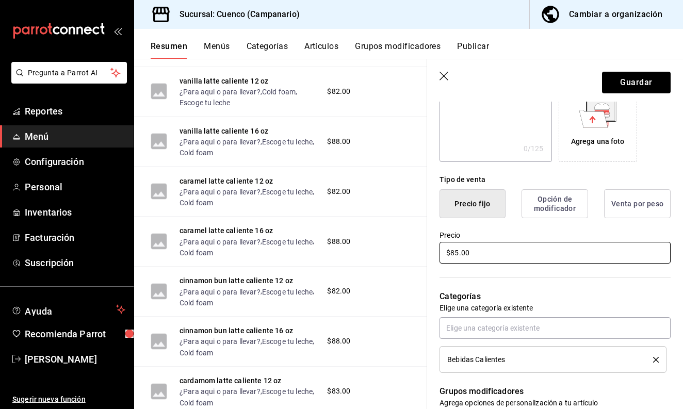
scroll to position [240, 0]
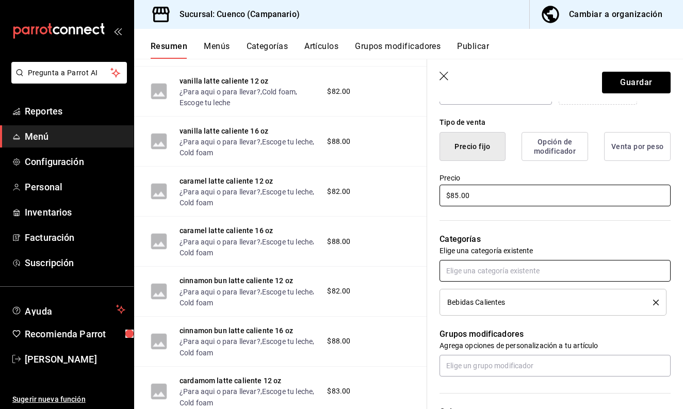
type input "$85.00"
click at [502, 275] on input "text" at bounding box center [555, 271] width 231 height 22
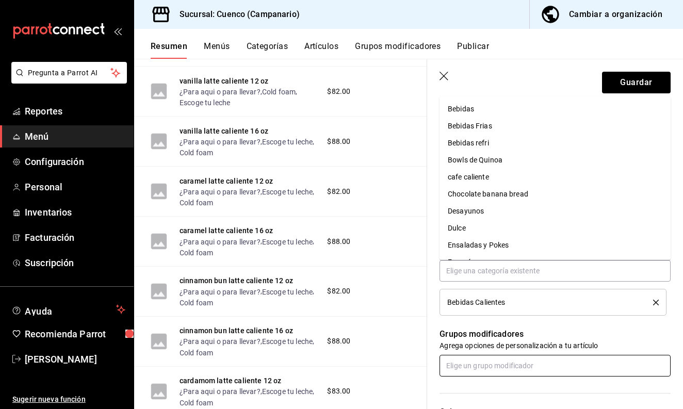
click at [496, 368] on input "text" at bounding box center [555, 366] width 231 height 22
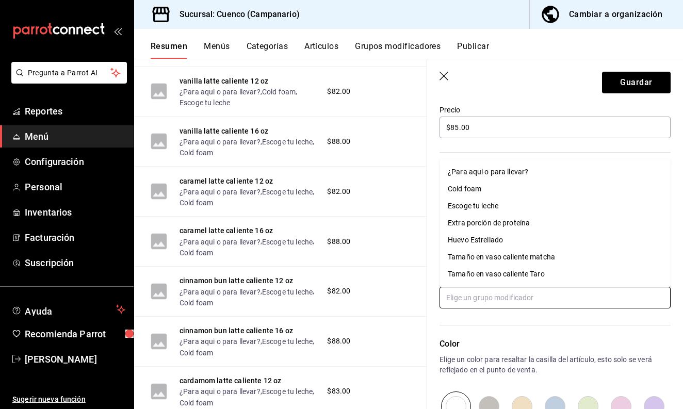
scroll to position [324, 0]
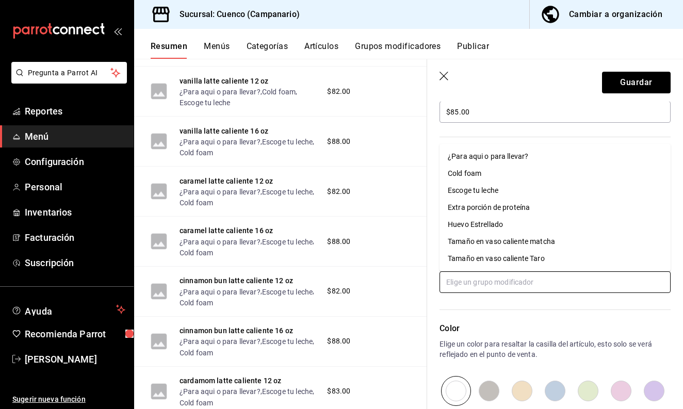
click at [495, 160] on div "¿Para aqui o para llevar?" at bounding box center [488, 156] width 80 height 11
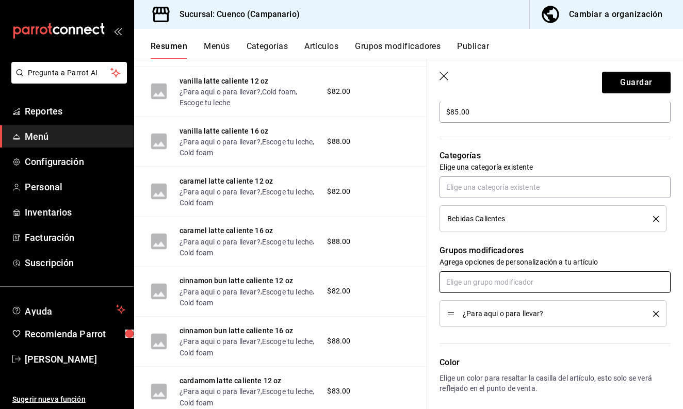
click at [482, 281] on input "text" at bounding box center [555, 282] width 231 height 22
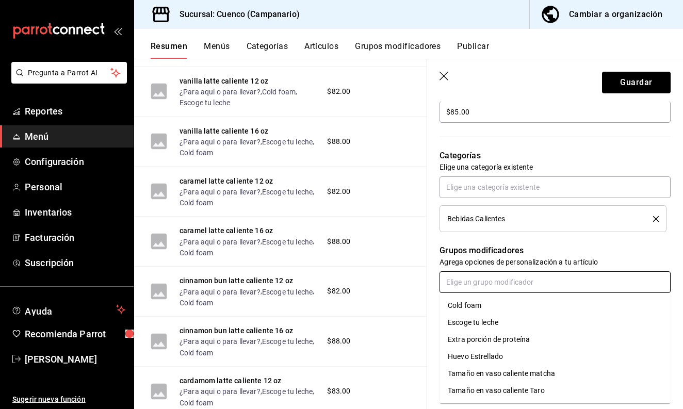
click at [480, 305] on div "Cold foam" at bounding box center [465, 305] width 34 height 11
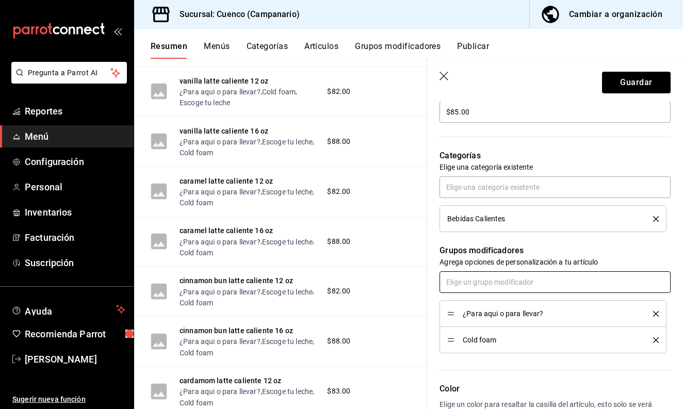
click at [481, 288] on input "text" at bounding box center [555, 282] width 231 height 22
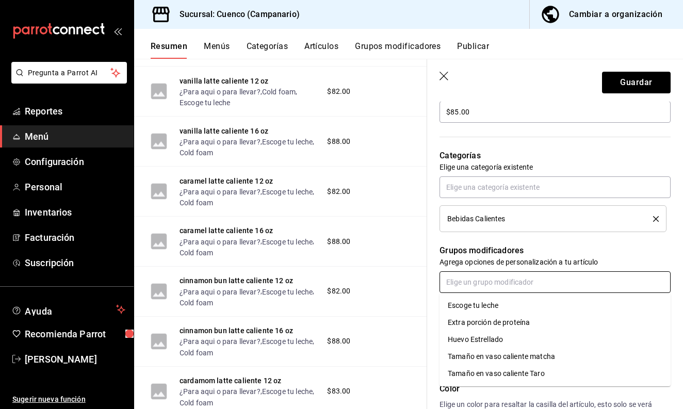
click at [479, 308] on div "Escoge tu leche" at bounding box center [473, 305] width 51 height 11
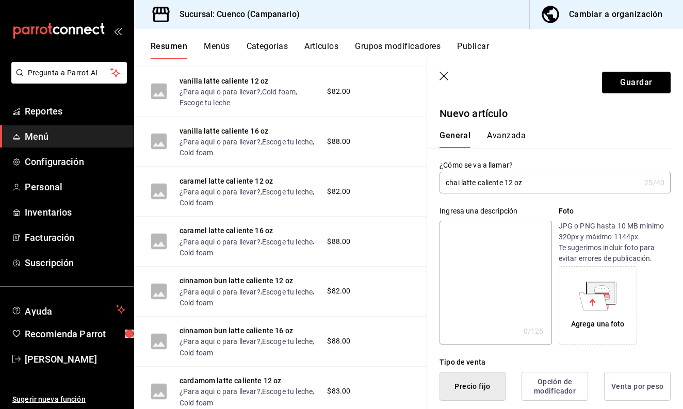
scroll to position [0, 0]
click at [629, 82] on button "Guardar" at bounding box center [636, 83] width 69 height 22
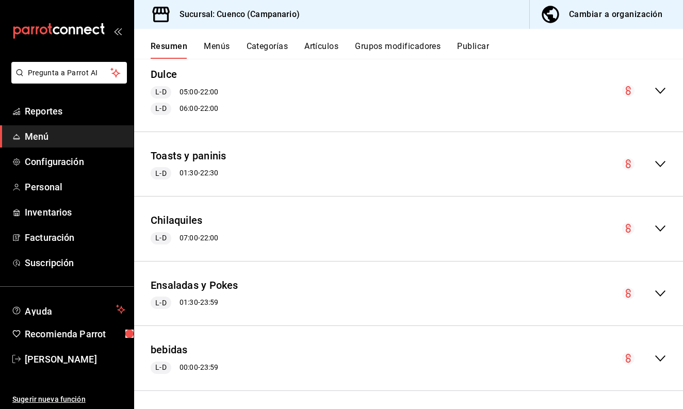
click at [660, 353] on icon "collapse-menu-row" at bounding box center [660, 358] width 12 height 12
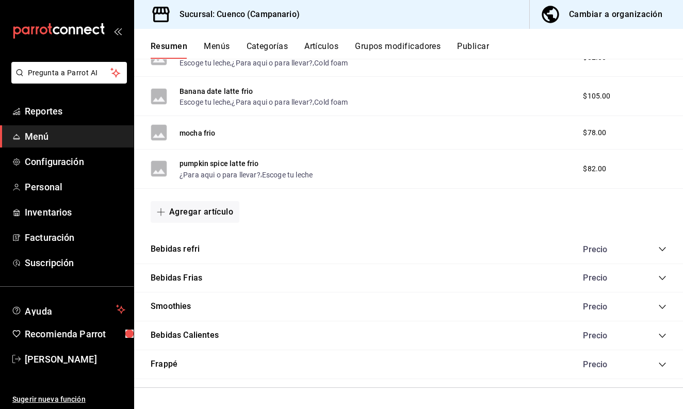
scroll to position [1220, 0]
click at [662, 335] on icon "collapse-category-row" at bounding box center [662, 336] width 8 height 8
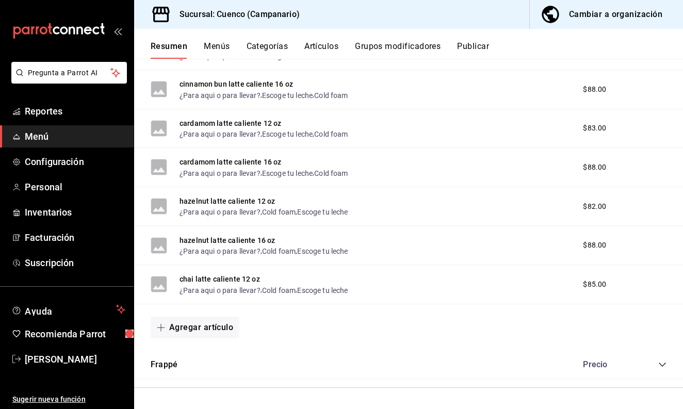
scroll to position [0, 0]
click at [214, 327] on button "Agregar artículo" at bounding box center [195, 328] width 89 height 22
click at [200, 382] on li "Artículo nuevo" at bounding box center [191, 380] width 81 height 25
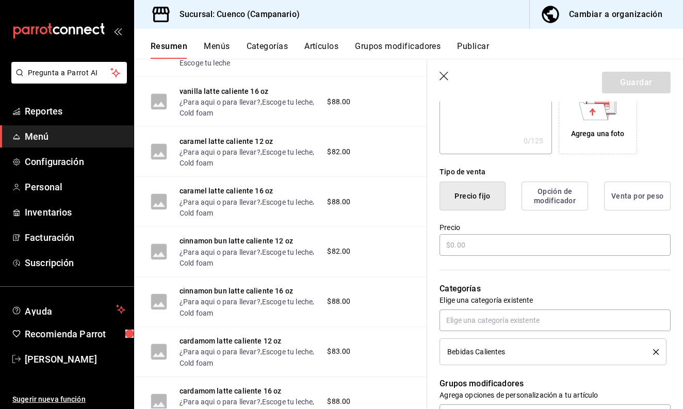
scroll to position [201, 0]
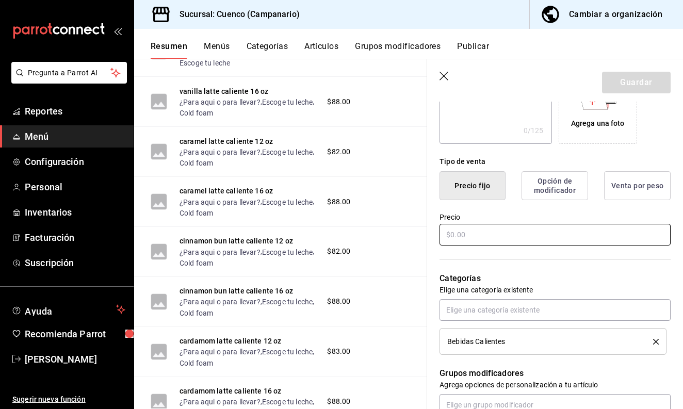
type input "chai latte caliente 16 oz"
click at [518, 236] on input "text" at bounding box center [555, 235] width 231 height 22
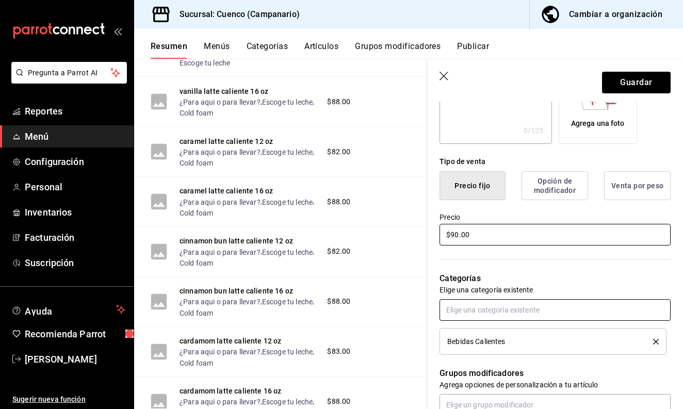
type input "$90.00"
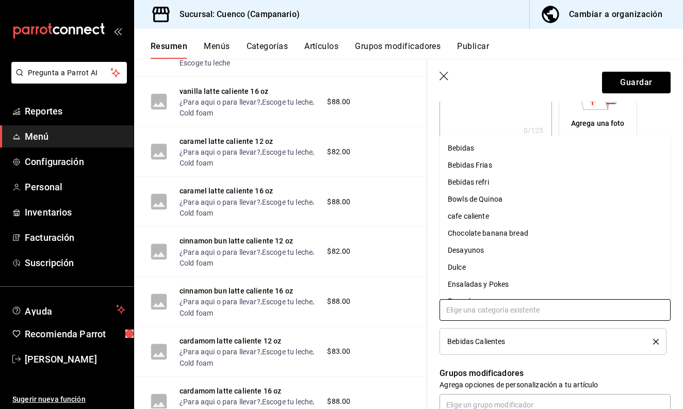
click at [512, 310] on input "text" at bounding box center [555, 310] width 231 height 22
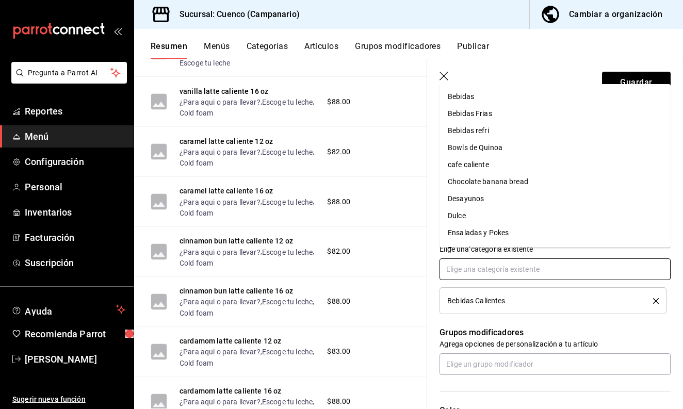
scroll to position [252, 0]
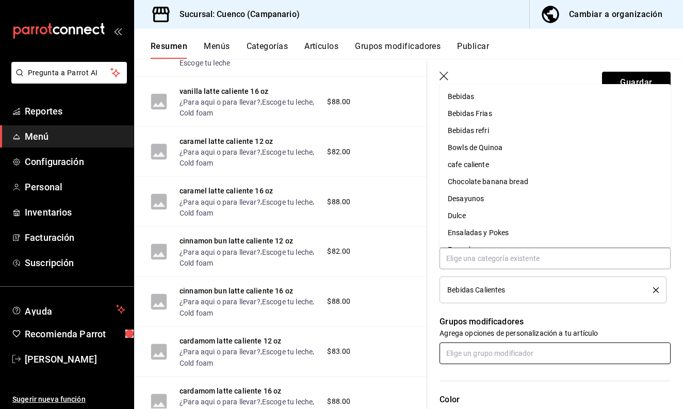
click at [511, 354] on input "text" at bounding box center [555, 354] width 231 height 22
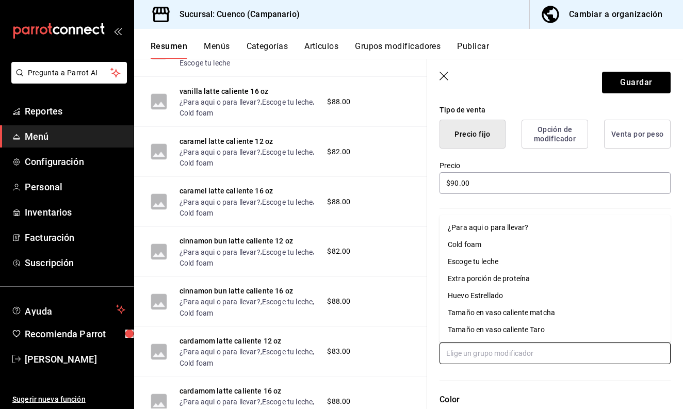
click at [489, 227] on div "¿Para aqui o para llevar?" at bounding box center [488, 227] width 80 height 11
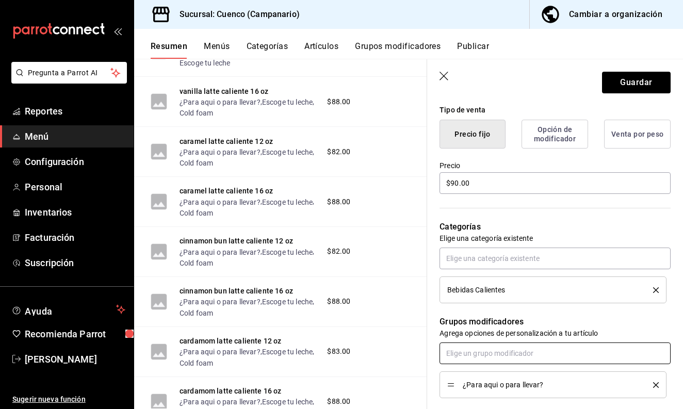
click at [492, 352] on input "text" at bounding box center [555, 354] width 231 height 22
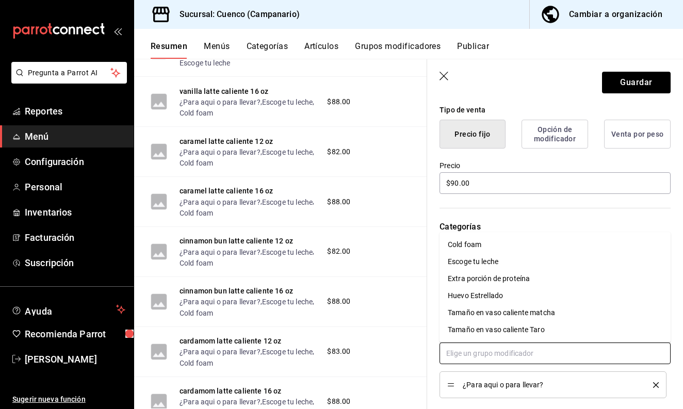
click at [491, 246] on li "Cold foam" at bounding box center [555, 244] width 231 height 17
click at [492, 358] on input "text" at bounding box center [555, 354] width 231 height 22
click at [490, 262] on div "Escoge tu leche" at bounding box center [473, 261] width 51 height 11
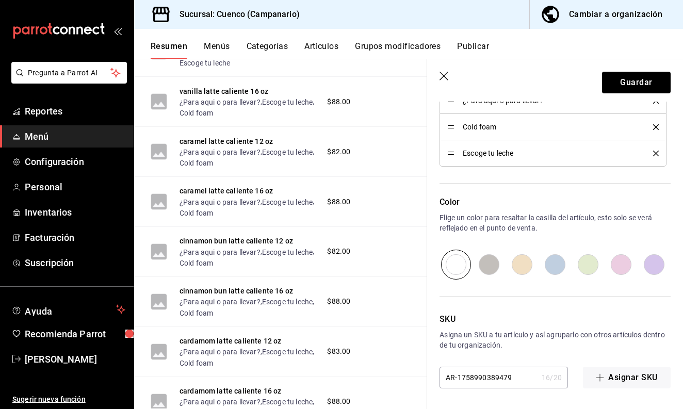
scroll to position [0, 0]
click at [619, 89] on button "Guardar" at bounding box center [636, 83] width 69 height 22
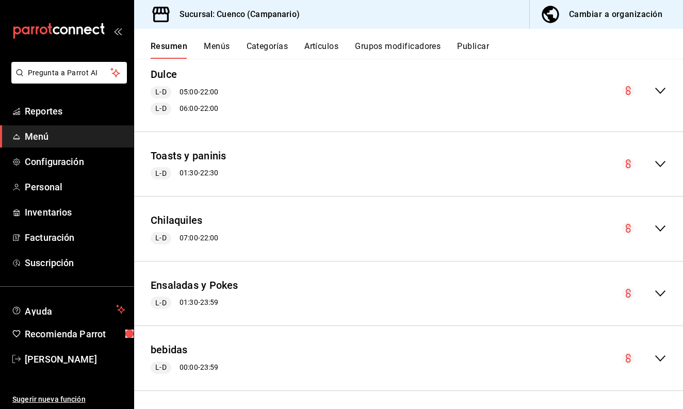
click at [658, 355] on icon "collapse-menu-row" at bounding box center [660, 358] width 10 height 6
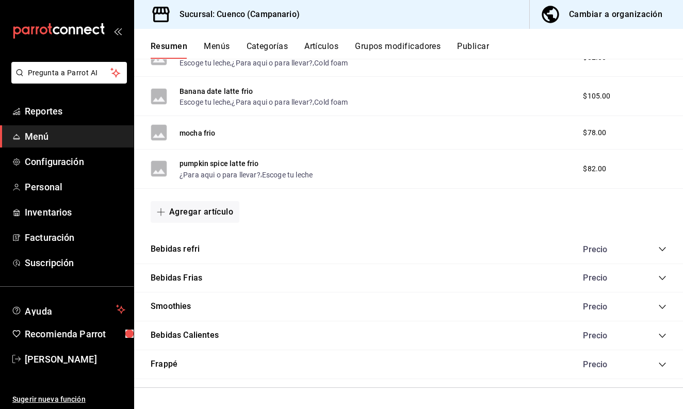
scroll to position [1220, 0]
click at [664, 337] on icon "collapse-category-row" at bounding box center [662, 336] width 8 height 8
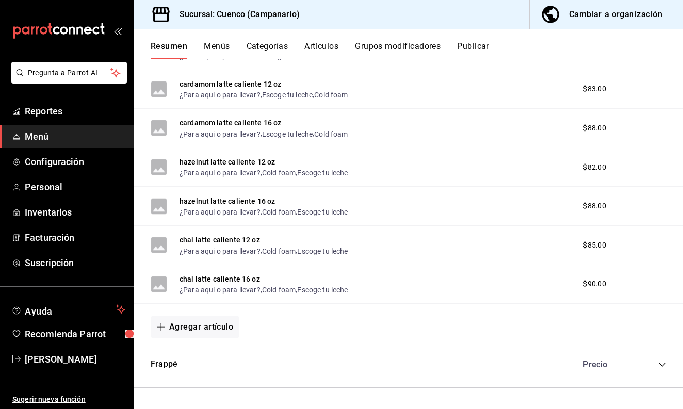
scroll to position [2672, 0]
click at [211, 329] on button "Agregar artículo" at bounding box center [195, 327] width 89 height 22
click at [196, 379] on li "Artículo nuevo" at bounding box center [191, 380] width 81 height 25
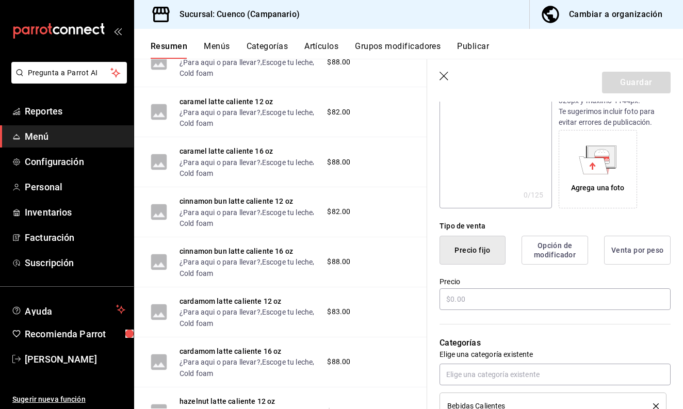
scroll to position [186, 0]
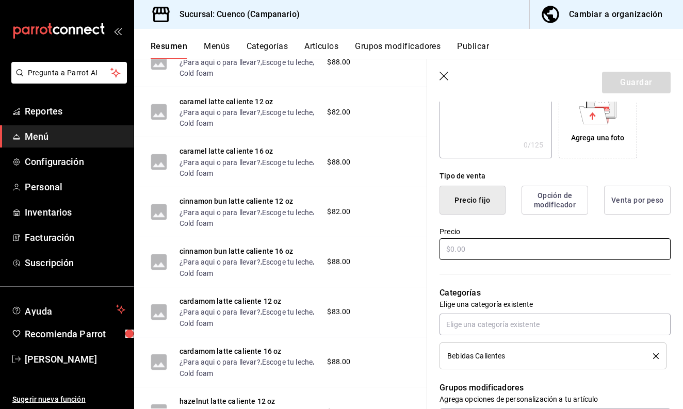
type input "mocha oscuro caliente 12 oz"
click at [487, 254] on input "text" at bounding box center [555, 249] width 231 height 22
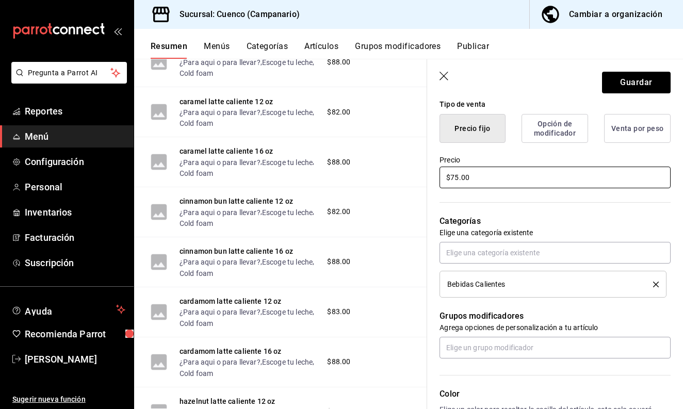
scroll to position [277, 0]
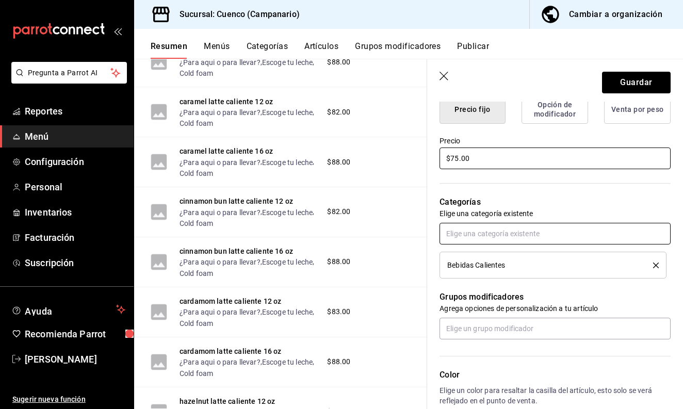
type input "$75.00"
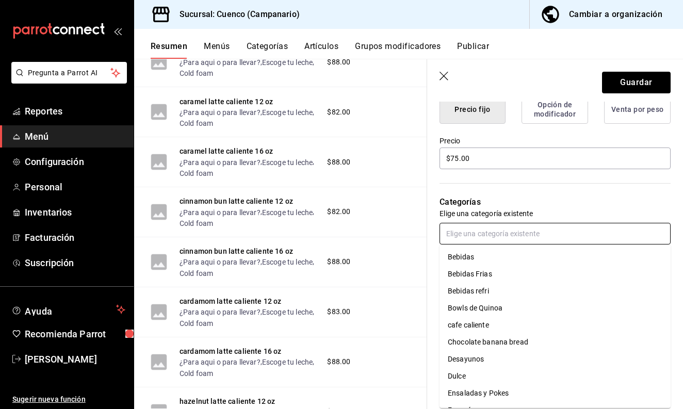
click at [482, 228] on input "text" at bounding box center [555, 234] width 231 height 22
click at [501, 206] on p "Categorías" at bounding box center [555, 202] width 231 height 12
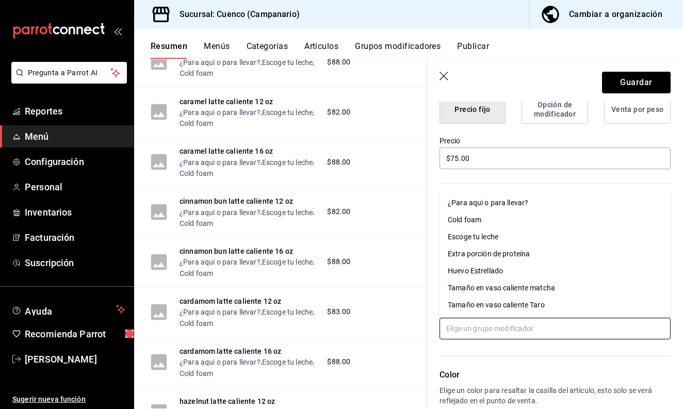
click at [491, 331] on input "text" at bounding box center [555, 329] width 231 height 22
click at [491, 202] on div "¿Para aqui o para llevar?" at bounding box center [488, 203] width 80 height 11
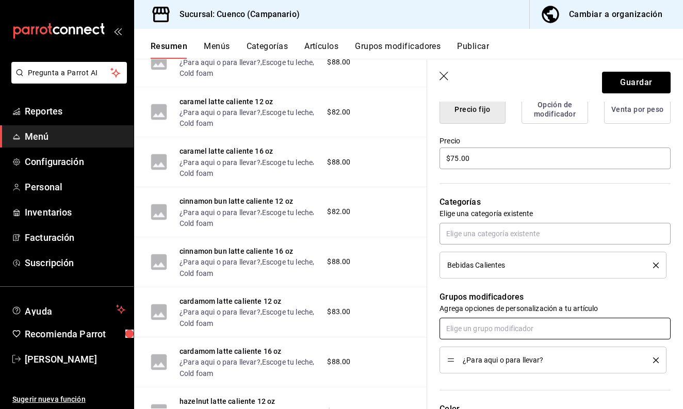
click at [474, 333] on input "text" at bounding box center [555, 329] width 231 height 22
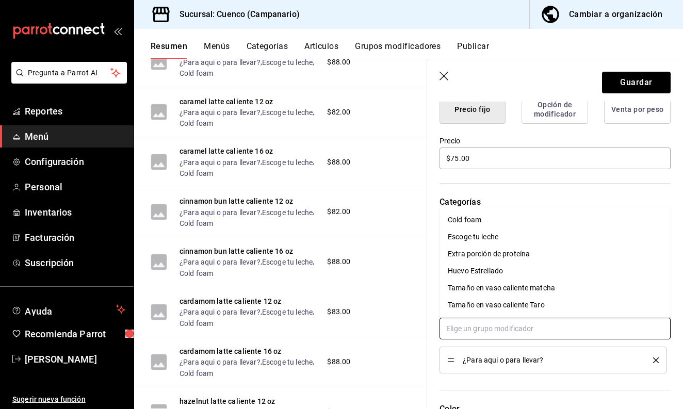
click at [473, 224] on div "Cold foam" at bounding box center [465, 220] width 34 height 11
click at [472, 333] on input "text" at bounding box center [555, 329] width 231 height 22
click at [472, 239] on div "Escoge tu leche" at bounding box center [473, 237] width 51 height 11
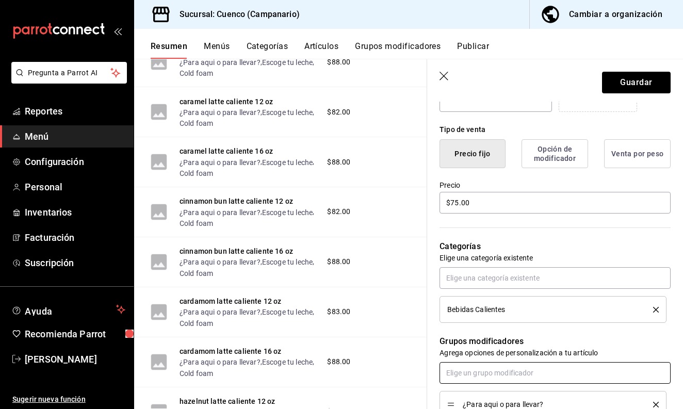
scroll to position [232, 0]
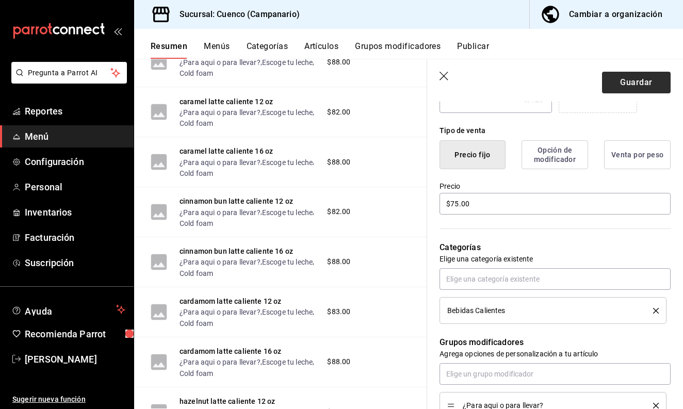
click at [628, 83] on button "Guardar" at bounding box center [636, 83] width 69 height 22
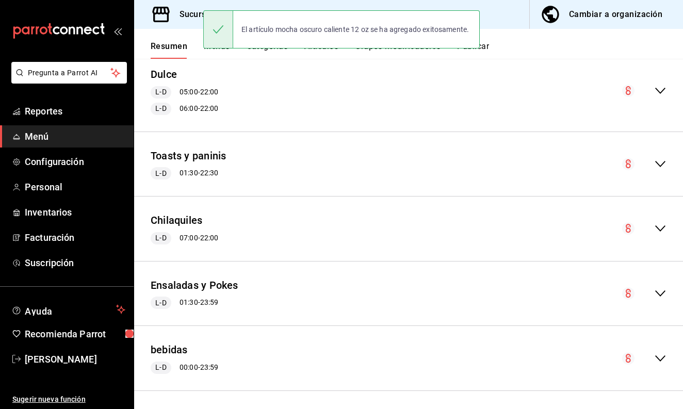
scroll to position [463, 0]
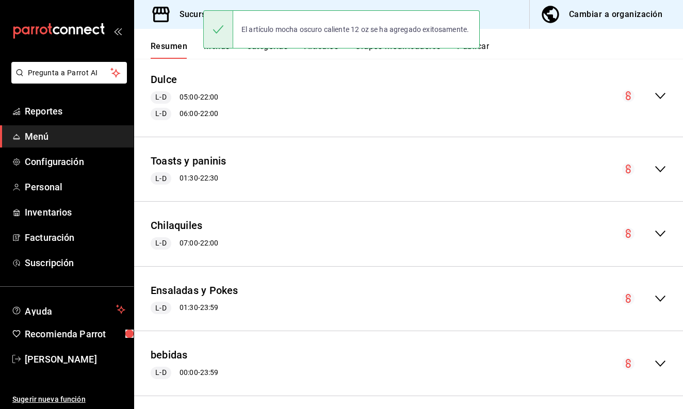
click at [664, 366] on icon "collapse-menu-row" at bounding box center [660, 364] width 12 height 12
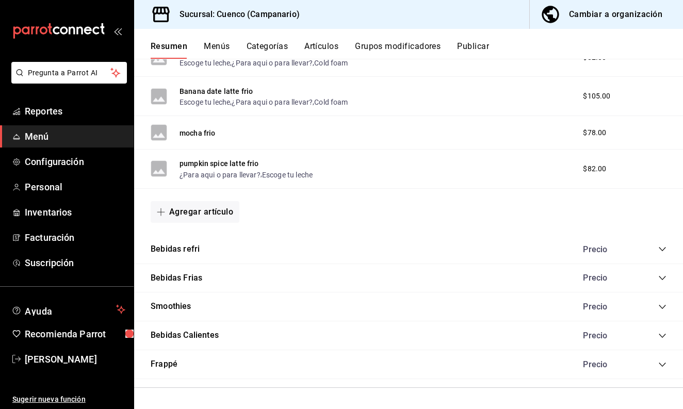
scroll to position [0, 0]
click at [654, 334] on div "Precio" at bounding box center [620, 336] width 94 height 10
click at [662, 334] on icon "collapse-category-row" at bounding box center [662, 336] width 8 height 8
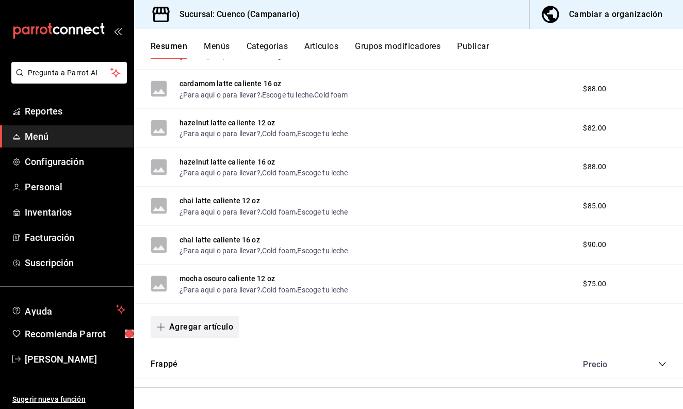
click at [219, 331] on button "Agregar artículo" at bounding box center [195, 327] width 89 height 22
click at [198, 381] on li "Artículo nuevo" at bounding box center [191, 380] width 81 height 25
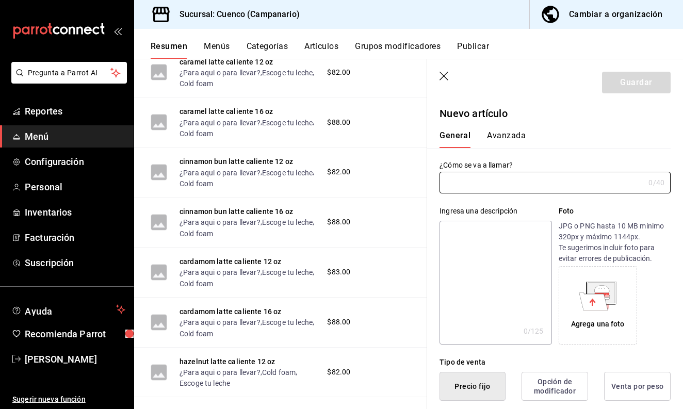
type input "AR-1758990507178"
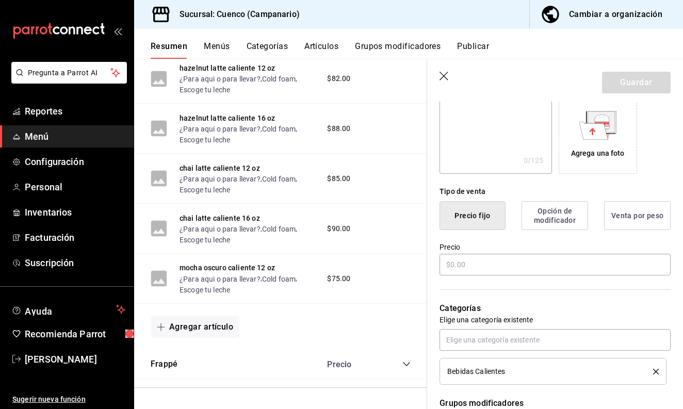
scroll to position [314, 0]
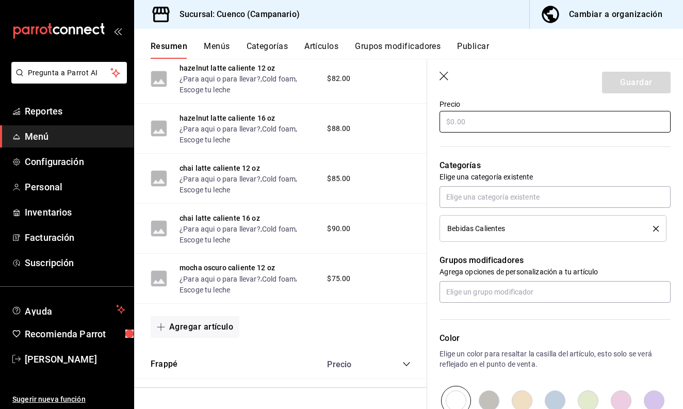
type input "mocha oscuro caliente 16 oz"
click at [477, 123] on input "text" at bounding box center [555, 122] width 231 height 22
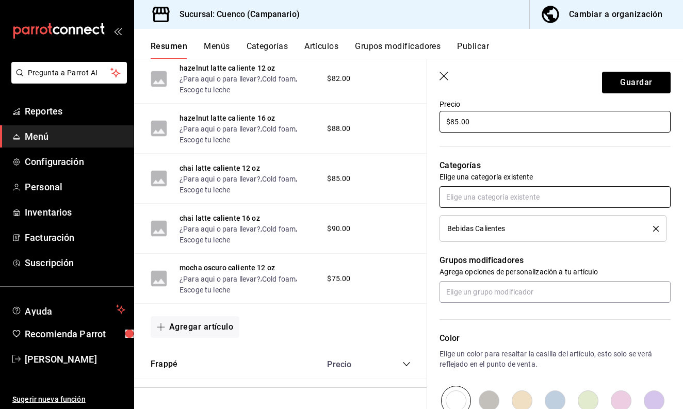
type input "$85.00"
click at [468, 202] on input "text" at bounding box center [555, 197] width 231 height 22
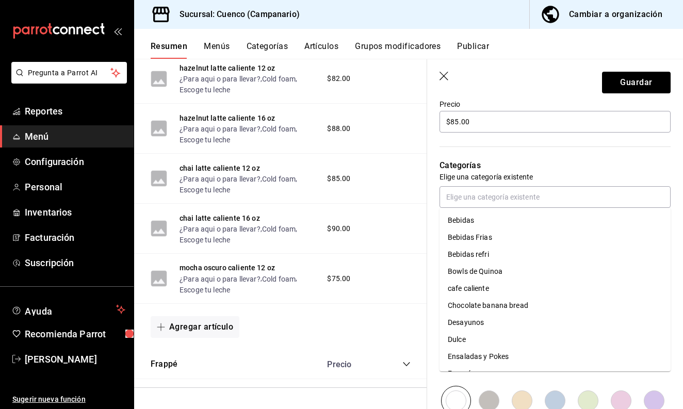
click at [488, 164] on p "Categorías" at bounding box center [555, 165] width 231 height 12
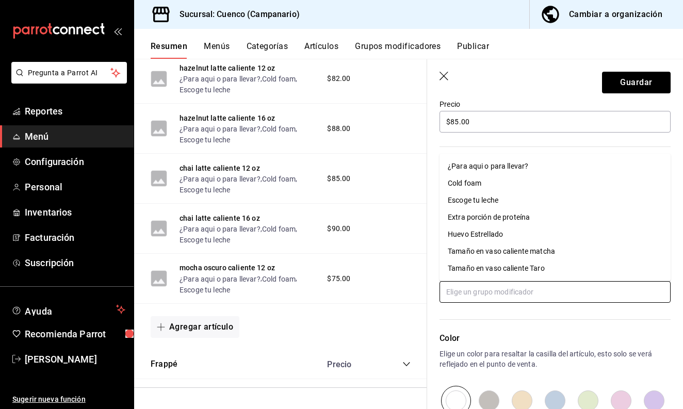
click at [473, 295] on input "text" at bounding box center [555, 292] width 231 height 22
click at [483, 167] on div "¿Para aqui o para llevar?" at bounding box center [488, 166] width 80 height 11
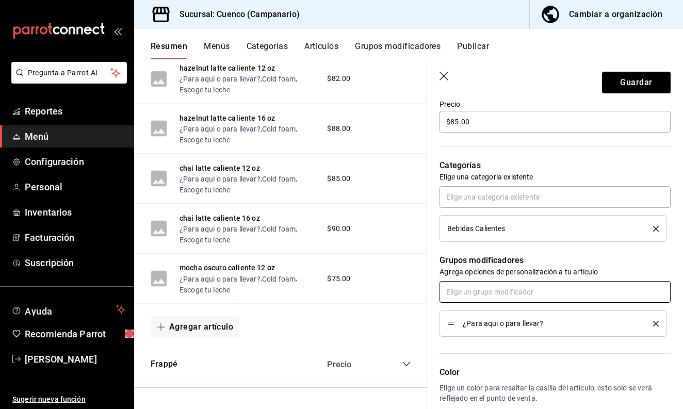
click at [477, 290] on input "text" at bounding box center [555, 292] width 231 height 22
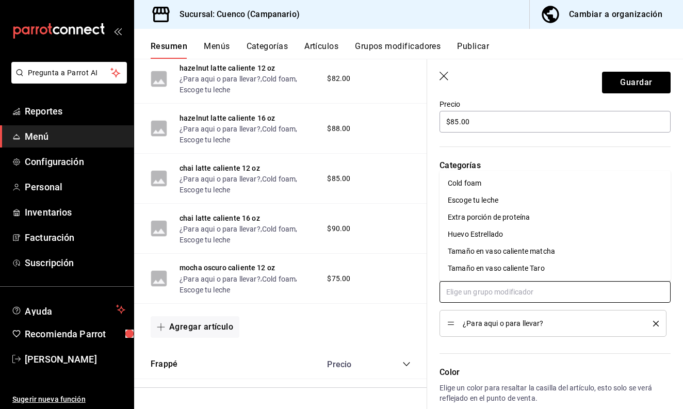
click at [473, 202] on div "Escoge tu leche" at bounding box center [473, 200] width 51 height 11
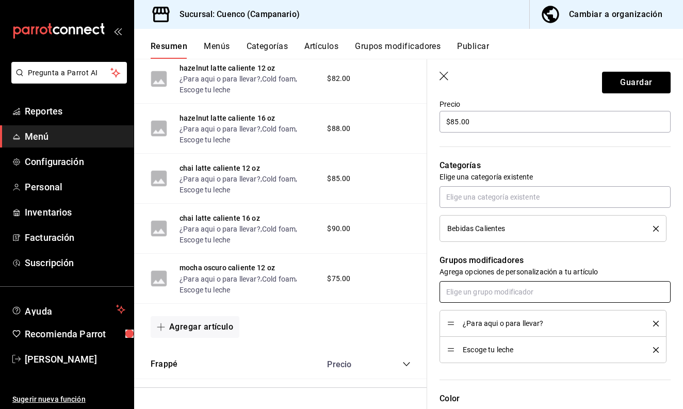
click at [474, 298] on input "text" at bounding box center [555, 292] width 231 height 22
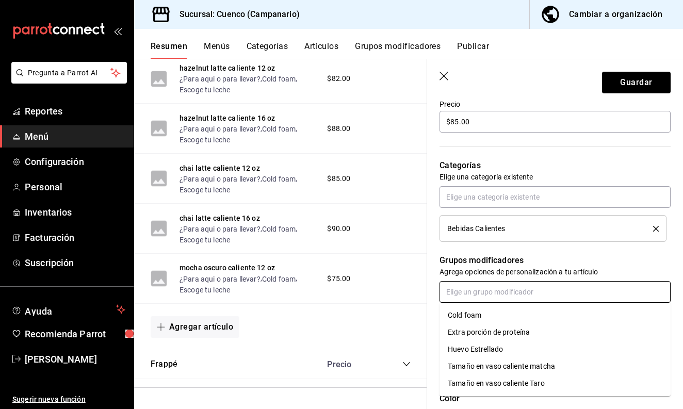
click at [465, 299] on input "text" at bounding box center [555, 292] width 231 height 22
click at [466, 319] on div "Cold foam" at bounding box center [465, 315] width 34 height 11
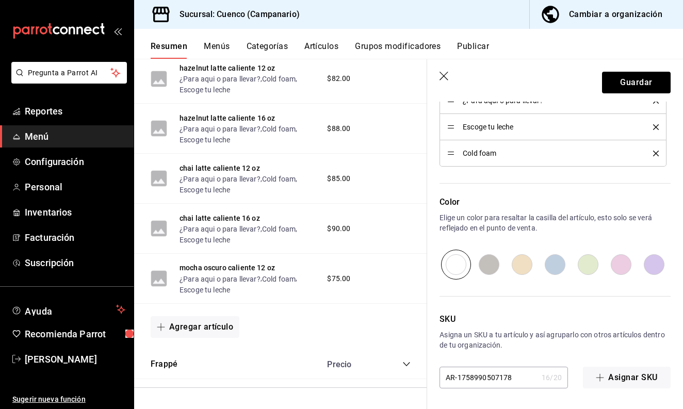
scroll to position [0, 0]
click at [623, 81] on button "Guardar" at bounding box center [636, 83] width 69 height 22
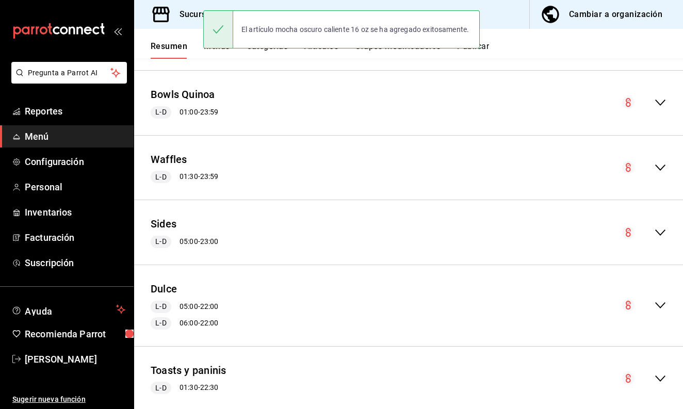
scroll to position [468, 0]
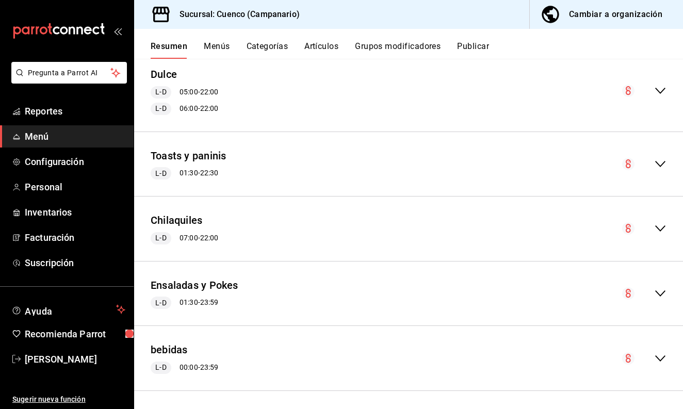
click at [658, 353] on icon "collapse-menu-row" at bounding box center [660, 358] width 12 height 12
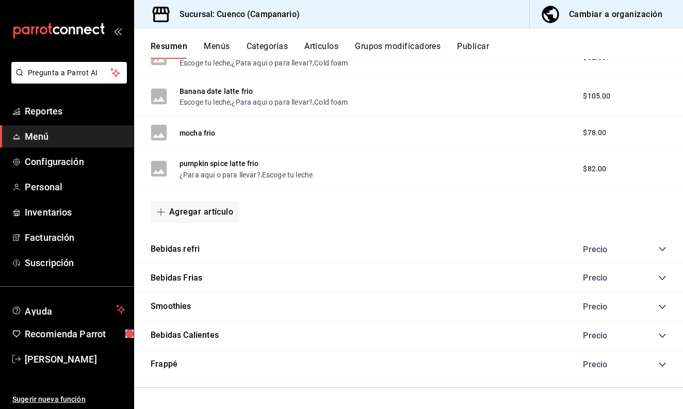
scroll to position [0, 0]
click at [224, 334] on div "Bebidas Calientes Precio" at bounding box center [408, 335] width 549 height 29
click at [660, 336] on icon "collapse-category-row" at bounding box center [662, 336] width 8 height 8
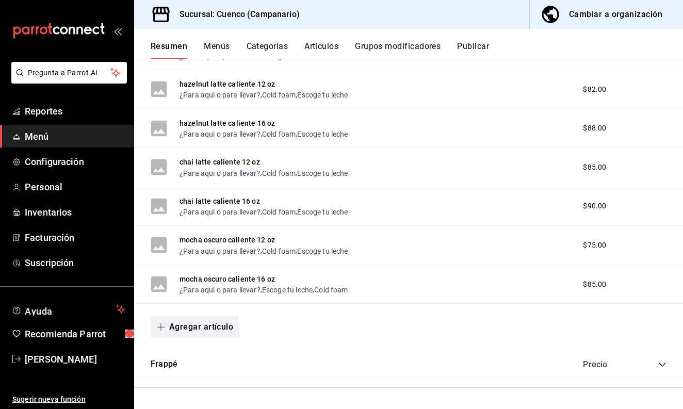
click at [211, 329] on button "Agregar artículo" at bounding box center [195, 327] width 89 height 22
click at [204, 375] on li "Artículo nuevo" at bounding box center [191, 380] width 81 height 25
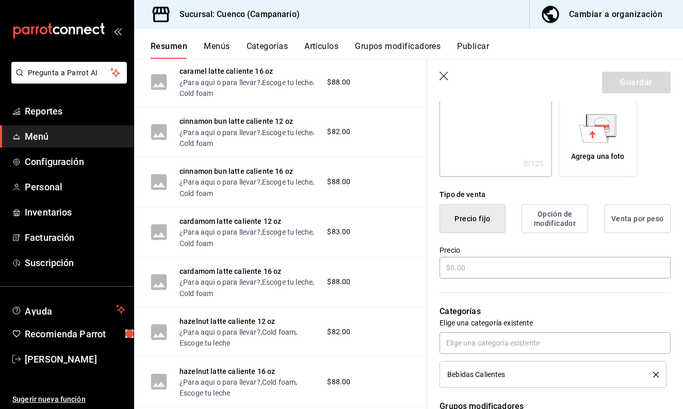
scroll to position [261, 0]
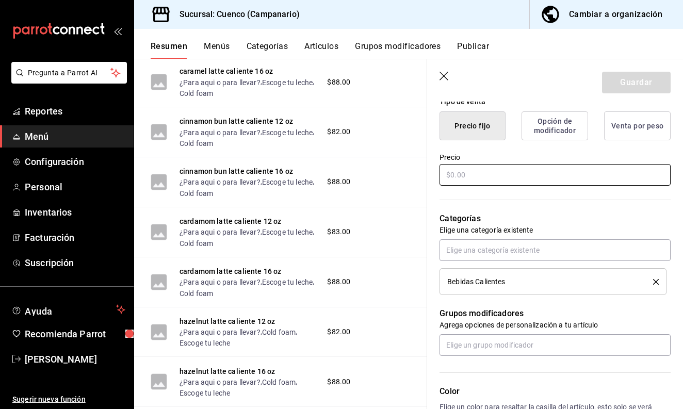
type input "mocha blanco caliente 12 oz"
click at [483, 180] on input "text" at bounding box center [555, 175] width 231 height 22
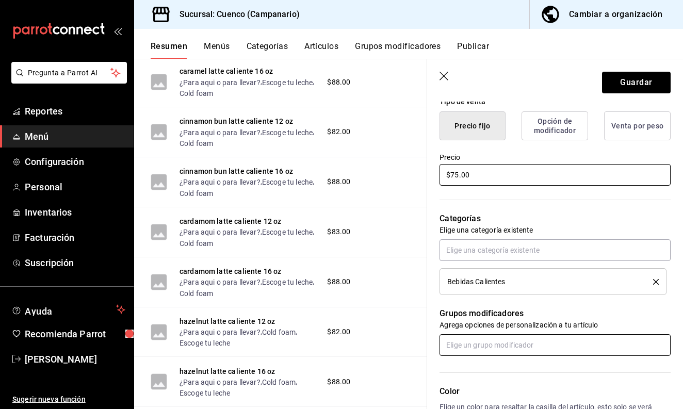
type input "$75.00"
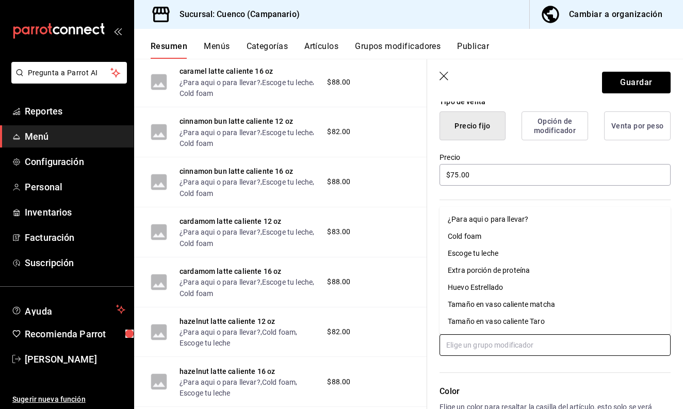
click at [488, 337] on input "text" at bounding box center [555, 345] width 231 height 22
click at [491, 221] on div "¿Para aqui o para llevar?" at bounding box center [488, 219] width 80 height 11
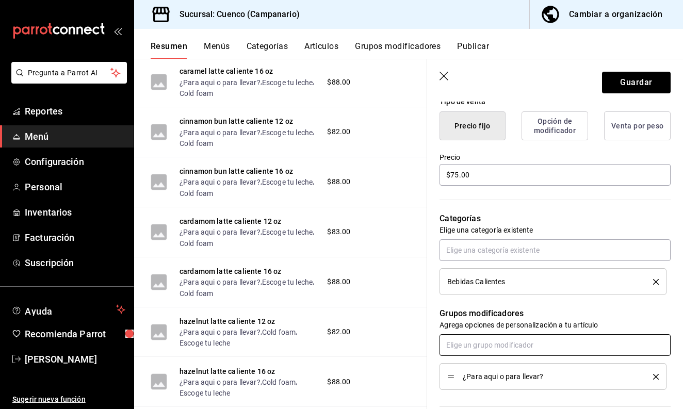
click at [489, 343] on input "text" at bounding box center [555, 345] width 231 height 22
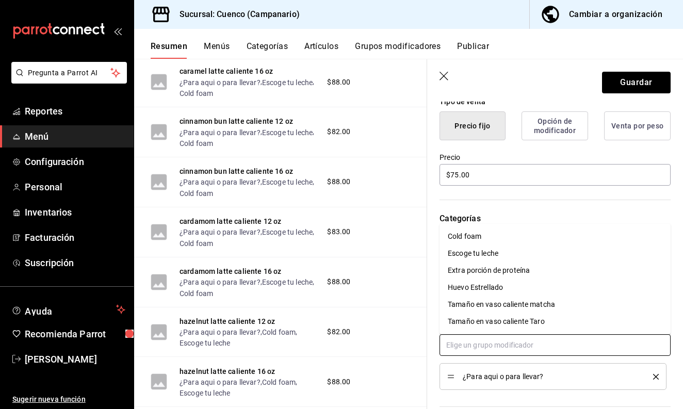
click at [480, 235] on div "Cold foam" at bounding box center [465, 236] width 34 height 11
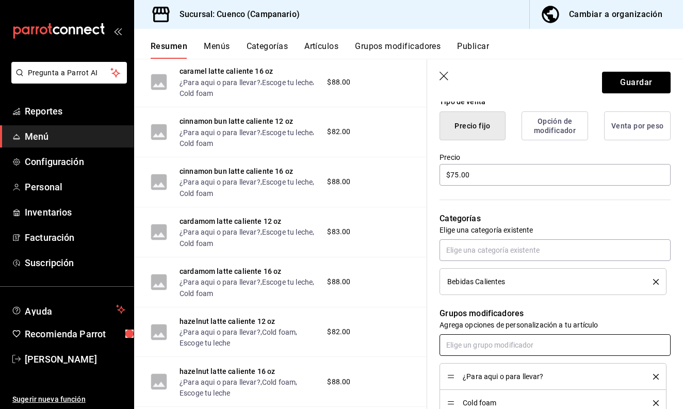
click at [478, 345] on input "text" at bounding box center [555, 345] width 231 height 22
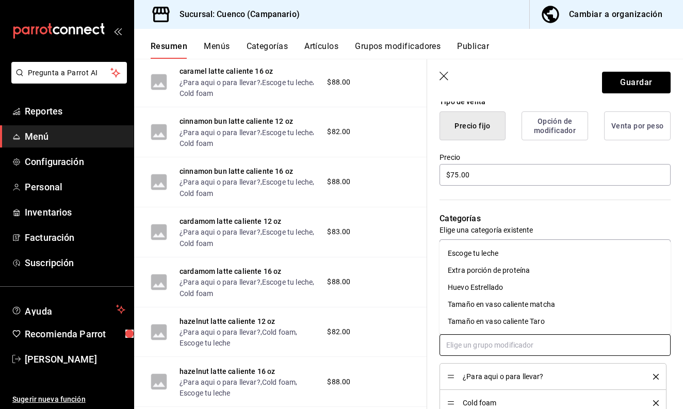
click at [476, 253] on div "Escoge tu leche" at bounding box center [473, 253] width 51 height 11
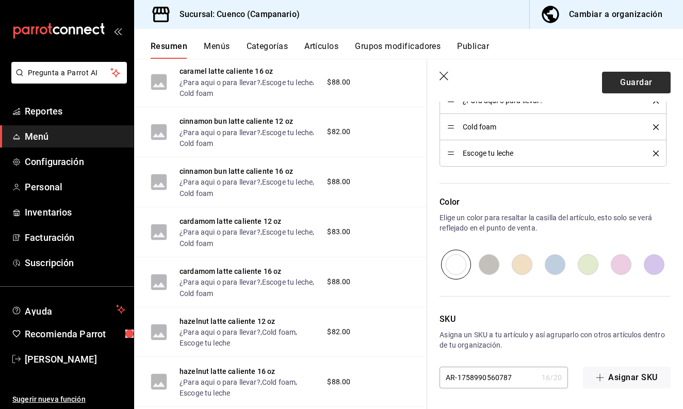
scroll to position [537, 0]
click at [634, 84] on button "Guardar" at bounding box center [636, 83] width 69 height 22
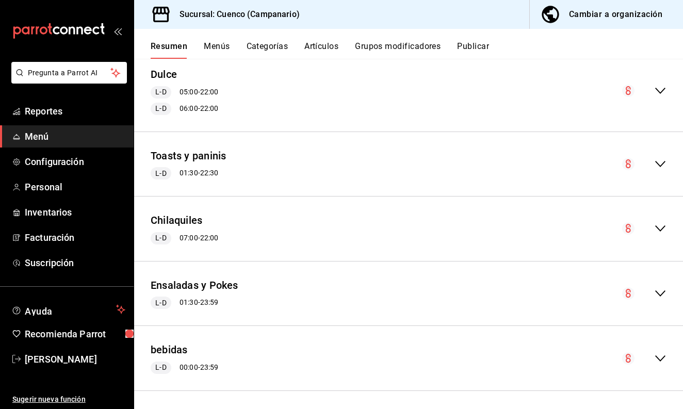
click at [652, 352] on div "collapse-menu-row" at bounding box center [644, 358] width 44 height 12
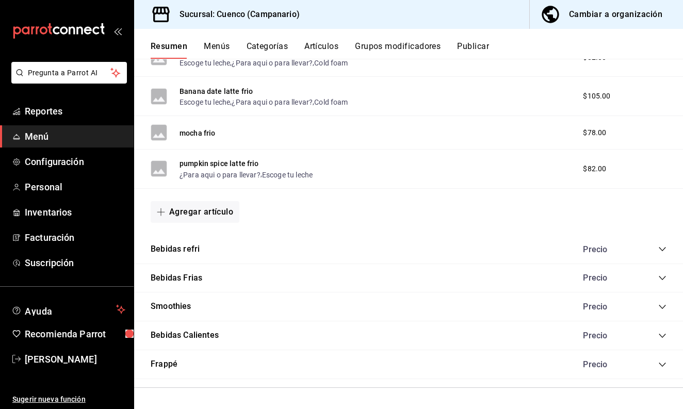
click at [662, 334] on icon "collapse-category-row" at bounding box center [662, 336] width 8 height 8
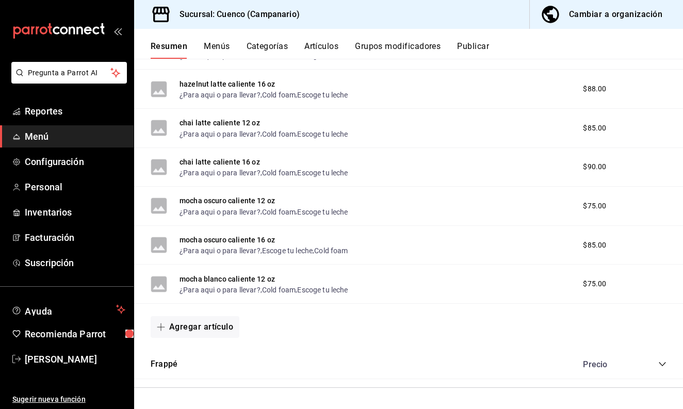
scroll to position [2791, 0]
click at [205, 325] on button "Agregar artículo" at bounding box center [195, 327] width 89 height 22
click at [193, 378] on li "Artículo nuevo" at bounding box center [191, 380] width 81 height 25
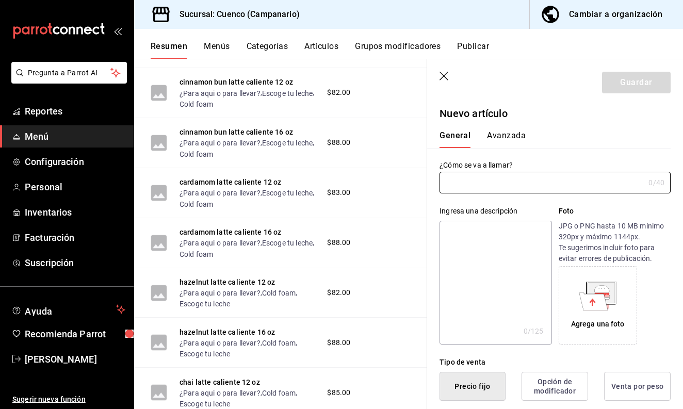
type input "AR-1758990622085"
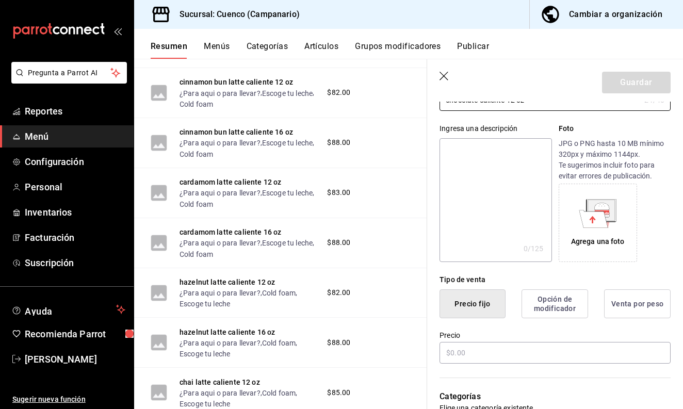
scroll to position [84, 0]
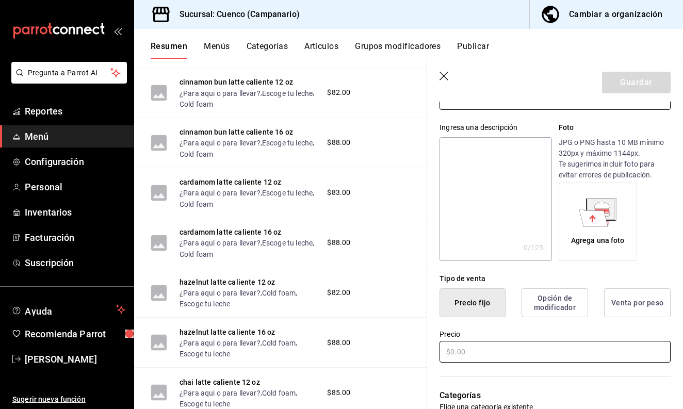
type input "chocolate caliente 12 oz70"
click at [461, 351] on input "text" at bounding box center [555, 352] width 231 height 22
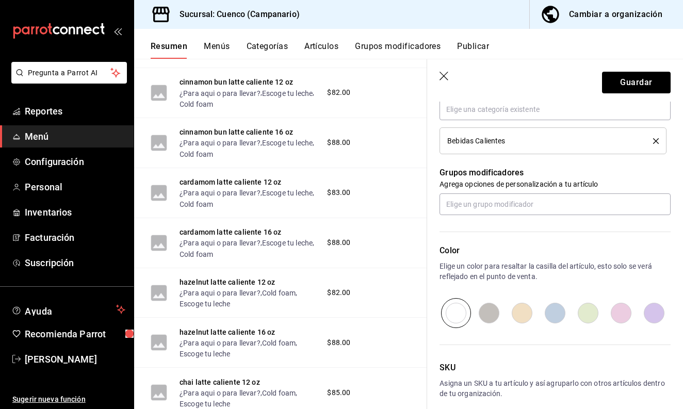
scroll to position [403, 0]
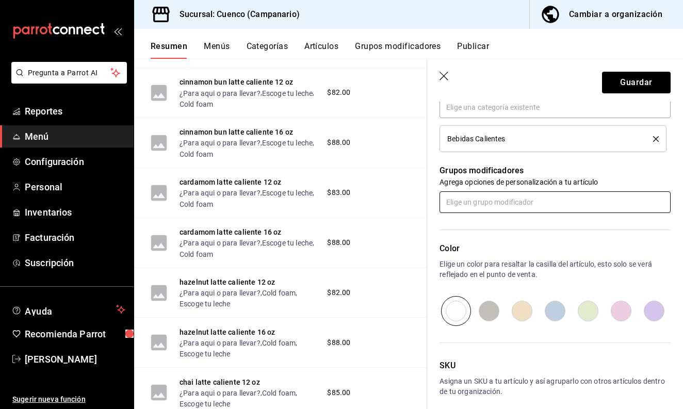
type input "$70.00"
click at [492, 203] on input "text" at bounding box center [555, 202] width 231 height 22
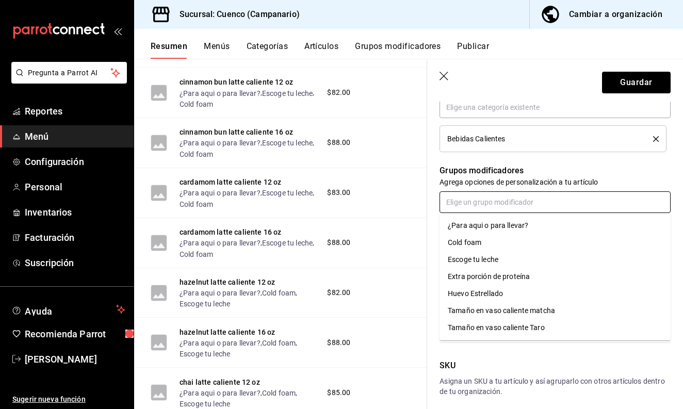
click at [492, 228] on div "¿Para aqui o para llevar?" at bounding box center [488, 225] width 80 height 11
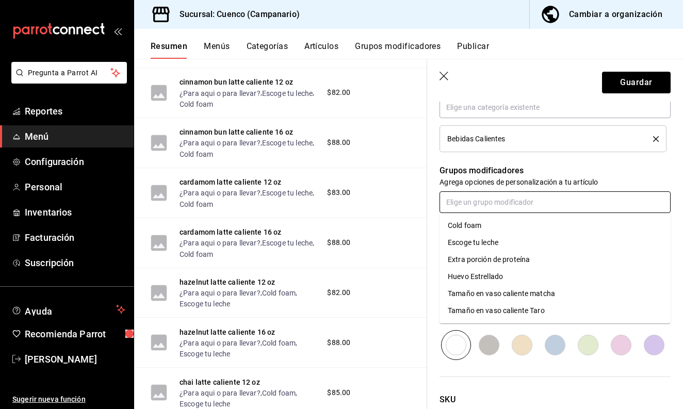
click at [492, 200] on input "text" at bounding box center [555, 202] width 231 height 22
click at [489, 227] on li "Cold foam" at bounding box center [555, 225] width 231 height 17
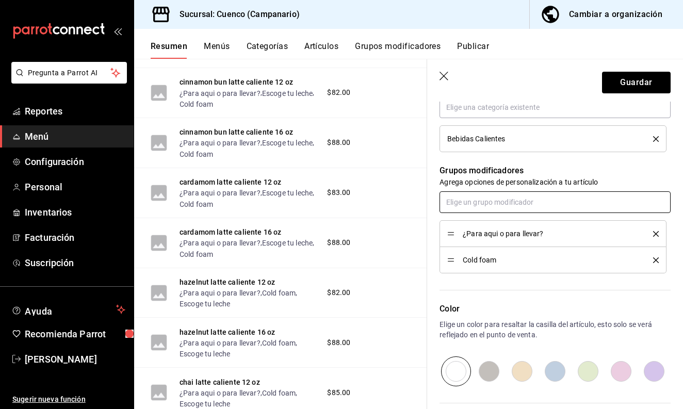
click at [491, 199] on input "text" at bounding box center [555, 202] width 231 height 22
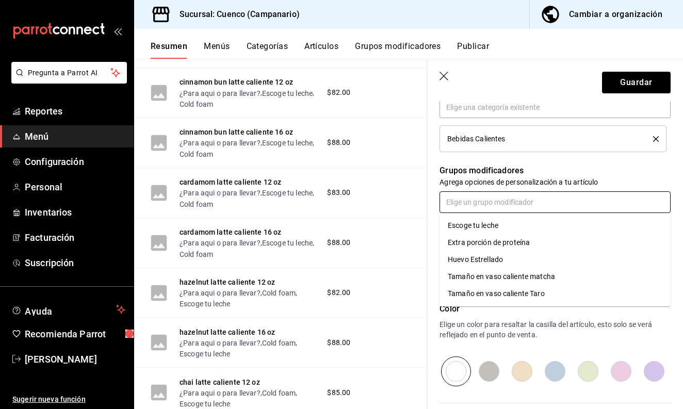
click at [489, 228] on div "Escoge tu leche" at bounding box center [473, 225] width 51 height 11
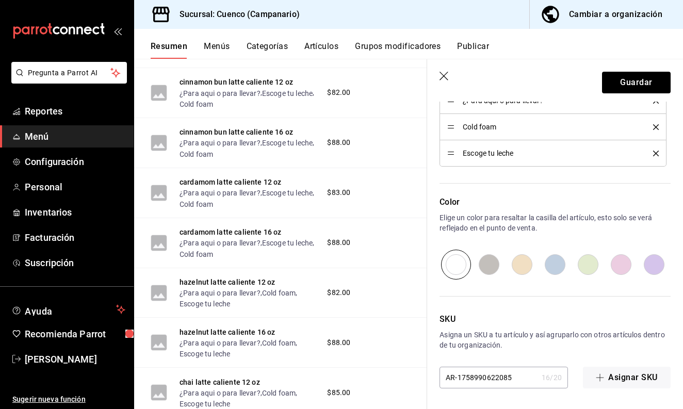
scroll to position [0, 0]
click at [623, 83] on button "Guardar" at bounding box center [636, 83] width 69 height 22
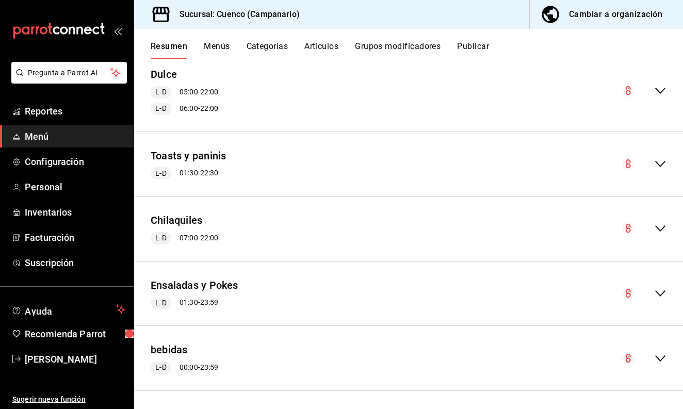
click at [662, 357] on icon "collapse-menu-row" at bounding box center [660, 358] width 10 height 6
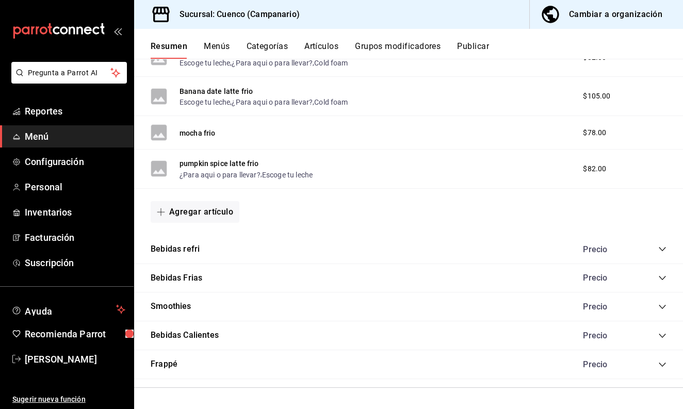
scroll to position [1220, 0]
click at [660, 334] on icon "collapse-category-row" at bounding box center [662, 336] width 8 height 8
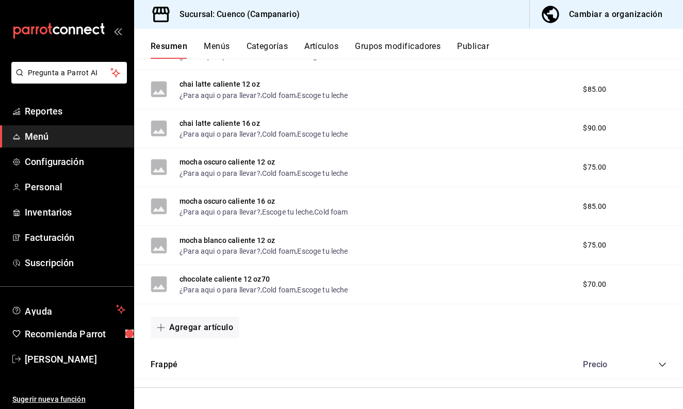
scroll to position [2831, 0]
click at [216, 329] on button "Agregar artículo" at bounding box center [195, 328] width 89 height 22
click at [206, 375] on li "Artículo nuevo" at bounding box center [191, 380] width 81 height 25
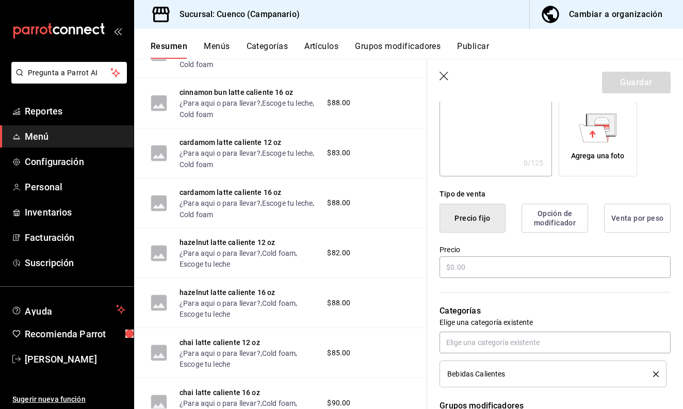
scroll to position [189, 0]
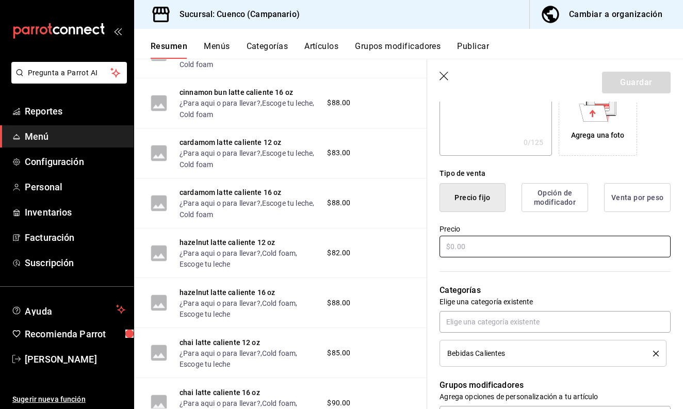
type input "chocolate blanco caliente 12 oz"
click at [482, 246] on input "text" at bounding box center [555, 247] width 231 height 22
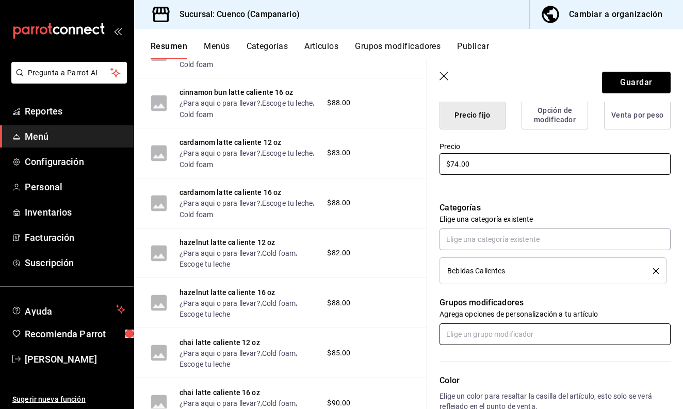
scroll to position [285, 0]
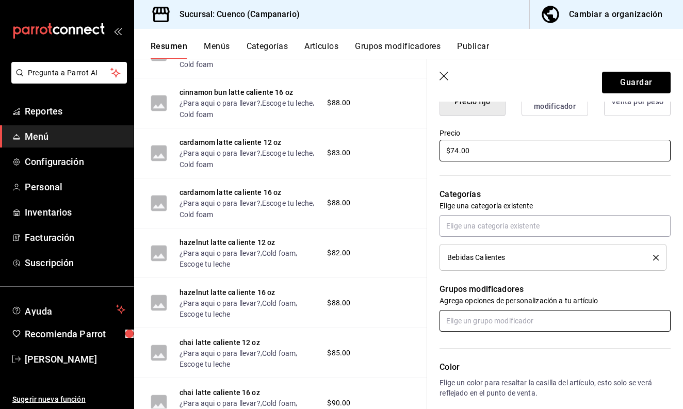
type input "$74.00"
click at [504, 322] on input "text" at bounding box center [555, 321] width 231 height 22
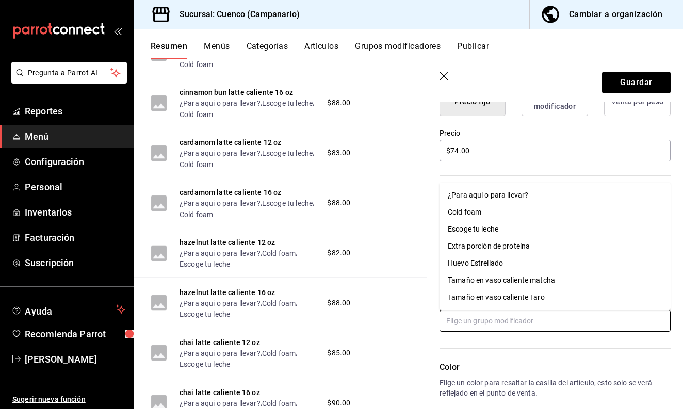
click at [495, 196] on div "¿Para aqui o para llevar?" at bounding box center [488, 195] width 80 height 11
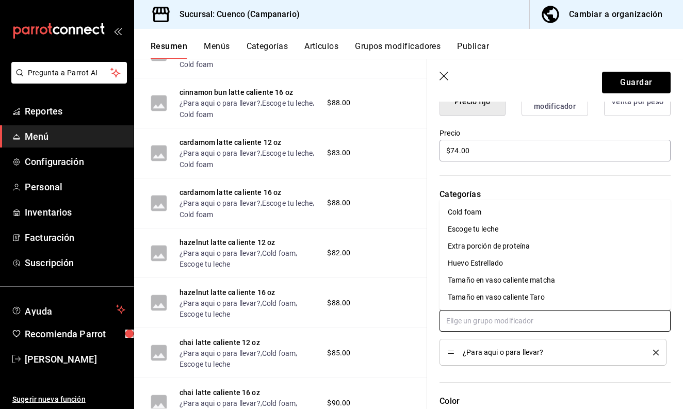
click at [489, 316] on input "text" at bounding box center [555, 321] width 231 height 22
click at [483, 213] on li "Cold foam" at bounding box center [555, 212] width 231 height 17
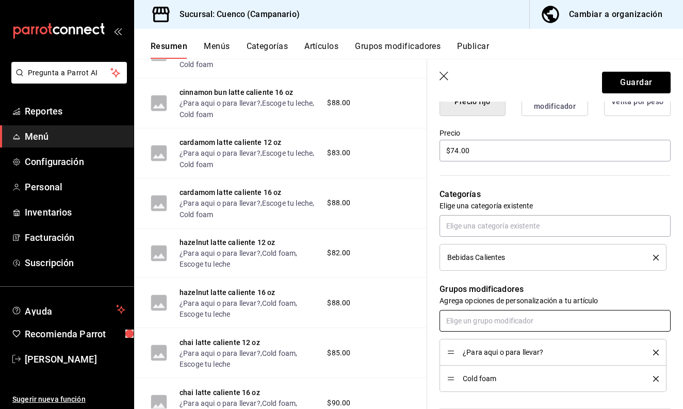
click at [481, 324] on input "text" at bounding box center [555, 321] width 231 height 22
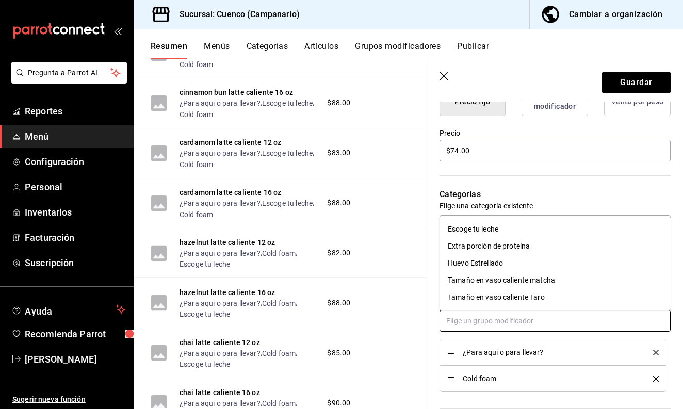
click at [488, 229] on div "Escoge tu leche" at bounding box center [473, 229] width 51 height 11
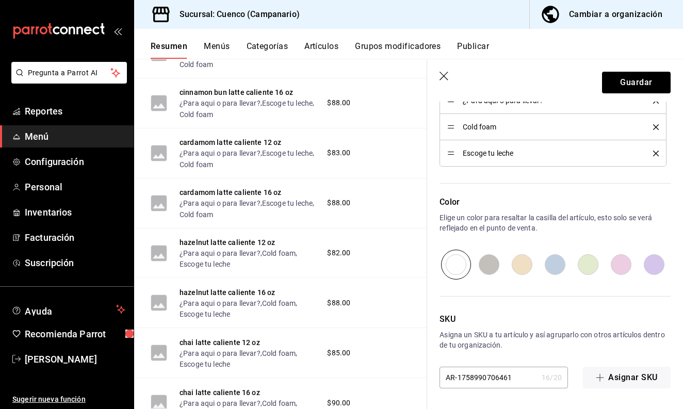
scroll to position [537, 0]
click at [633, 84] on button "Guardar" at bounding box center [636, 83] width 69 height 22
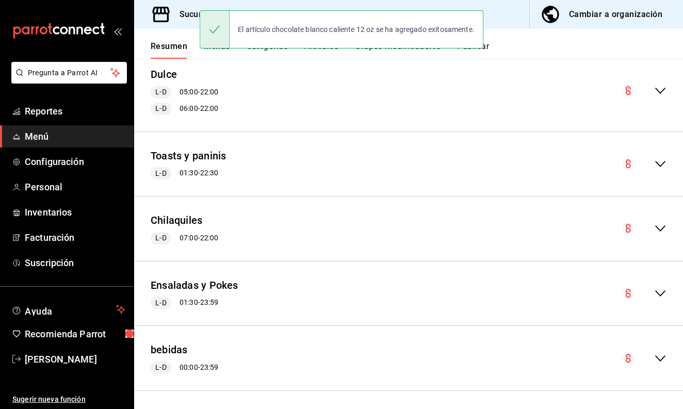
click at [662, 353] on icon "collapse-menu-row" at bounding box center [660, 358] width 12 height 12
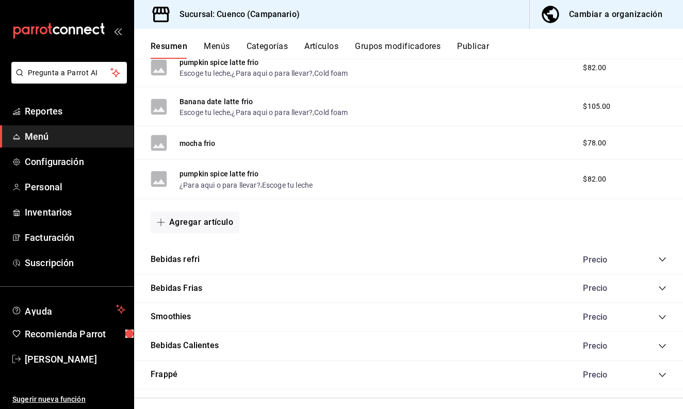
scroll to position [1208, 0]
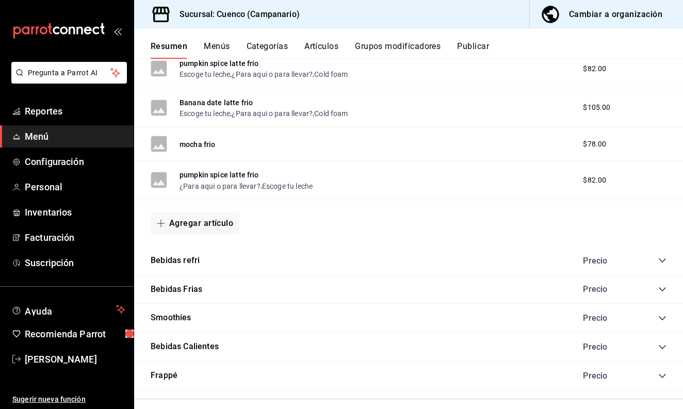
click at [661, 348] on icon "collapse-category-row" at bounding box center [662, 347] width 8 height 8
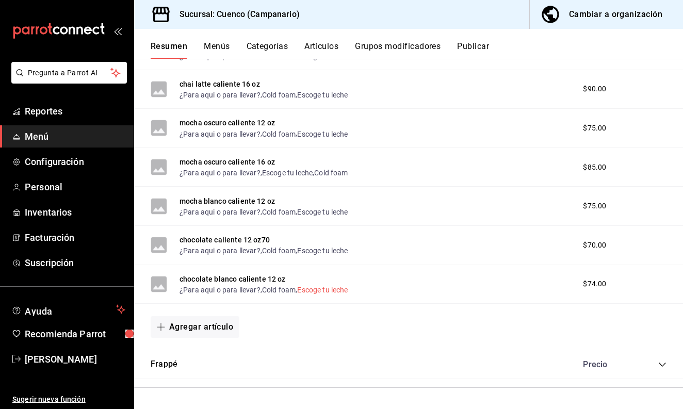
scroll to position [2871, 0]
click at [213, 329] on button "Agregar artículo" at bounding box center [195, 327] width 89 height 22
click at [299, 240] on div at bounding box center [341, 204] width 683 height 409
click at [260, 239] on button "chocolate caliente 12 oz70" at bounding box center [225, 240] width 90 height 10
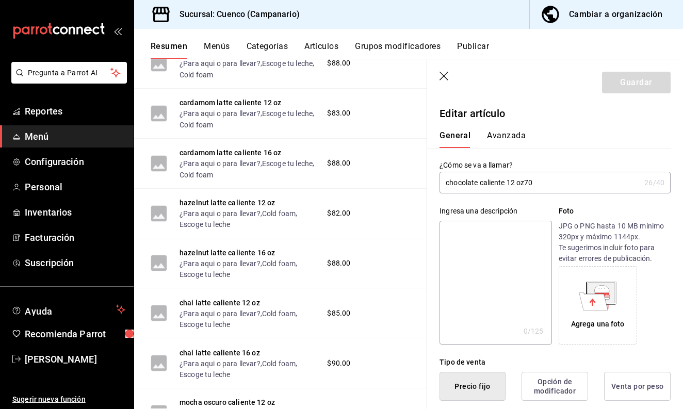
type input "$70.00"
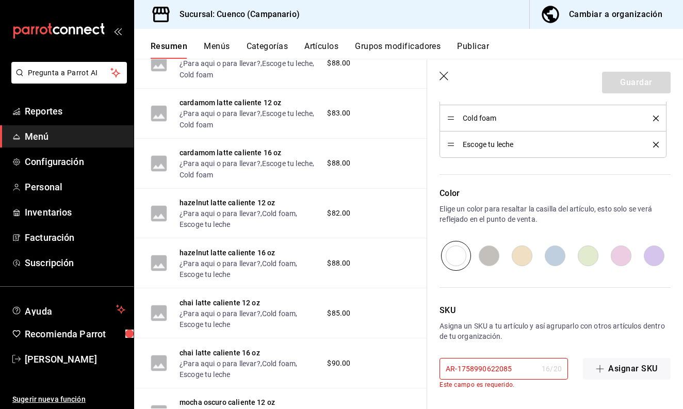
scroll to position [545, 0]
type input "chocolate caliente 16 oz"
click at [518, 373] on input "AR-1758990622085" at bounding box center [489, 369] width 98 height 21
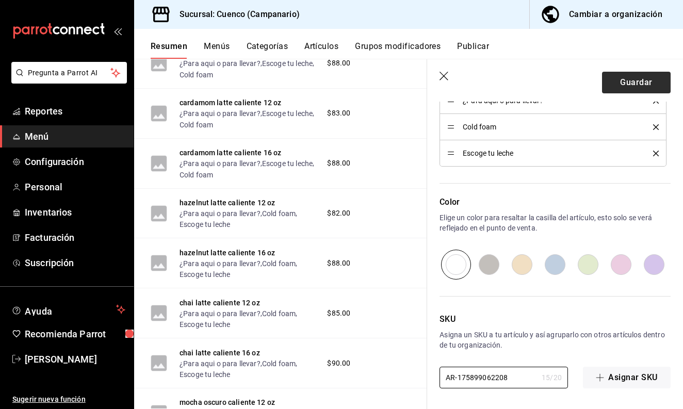
type input "AR-175899062208"
click at [617, 85] on button "Guardar" at bounding box center [636, 83] width 69 height 22
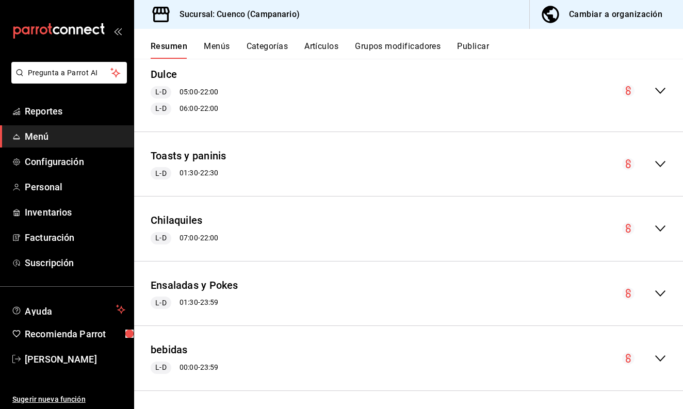
click at [661, 355] on icon "collapse-menu-row" at bounding box center [660, 358] width 12 height 12
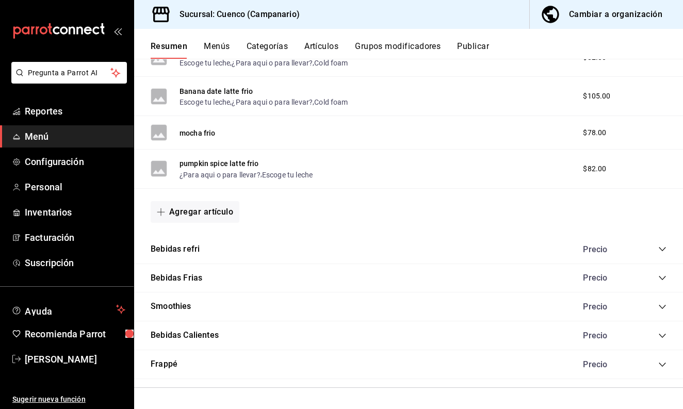
scroll to position [1220, 0]
click at [662, 333] on icon "collapse-category-row" at bounding box center [662, 336] width 8 height 8
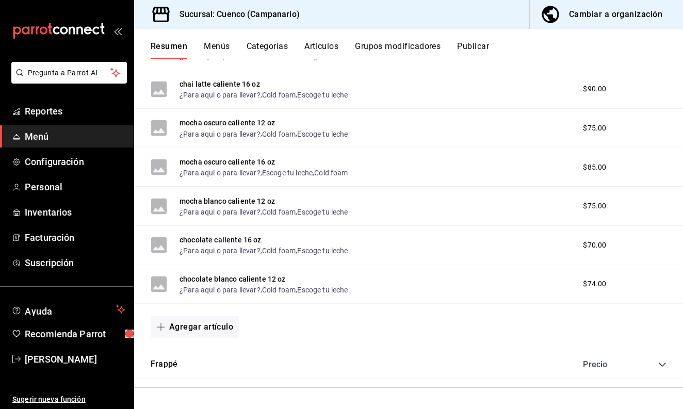
scroll to position [0, 0]
click at [211, 328] on button "Agregar artículo" at bounding box center [195, 327] width 89 height 22
click at [205, 379] on li "Artículo nuevo" at bounding box center [191, 380] width 81 height 25
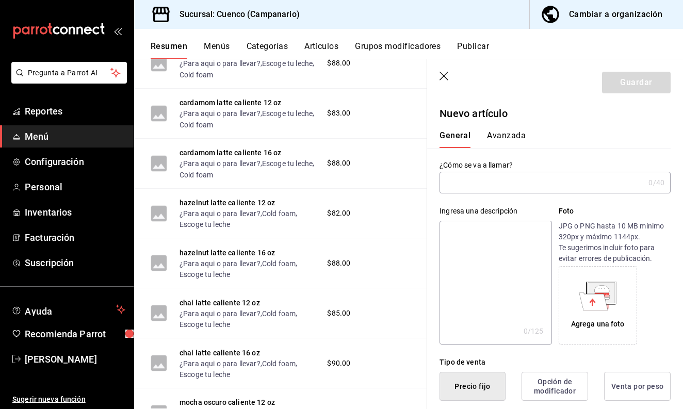
type input "AR-1758990793848"
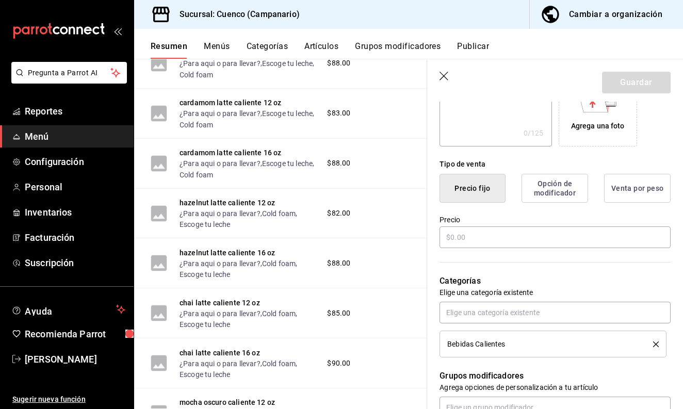
scroll to position [203, 0]
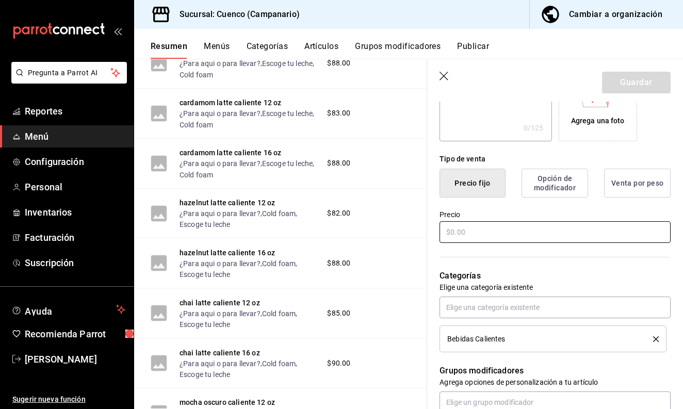
type input "chocolate blanco caliente 16 oz"
click at [509, 234] on input "text" at bounding box center [555, 232] width 231 height 22
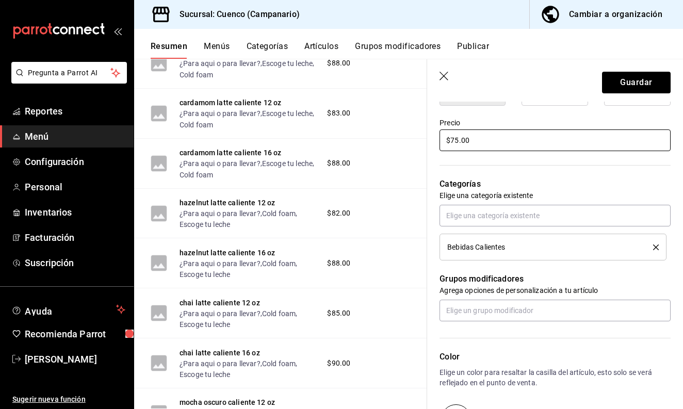
scroll to position [306, 0]
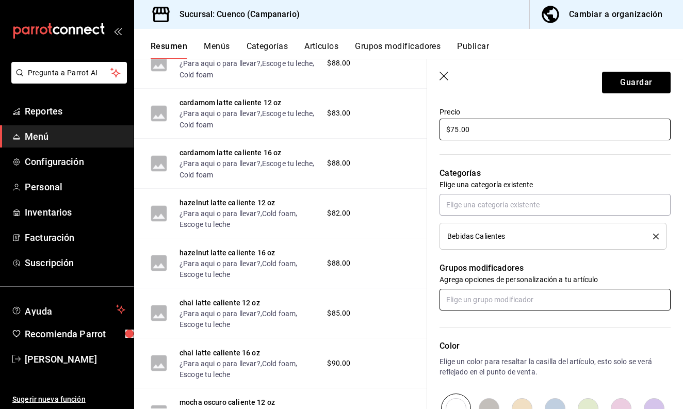
type input "$75.00"
click at [509, 299] on input "text" at bounding box center [555, 300] width 231 height 22
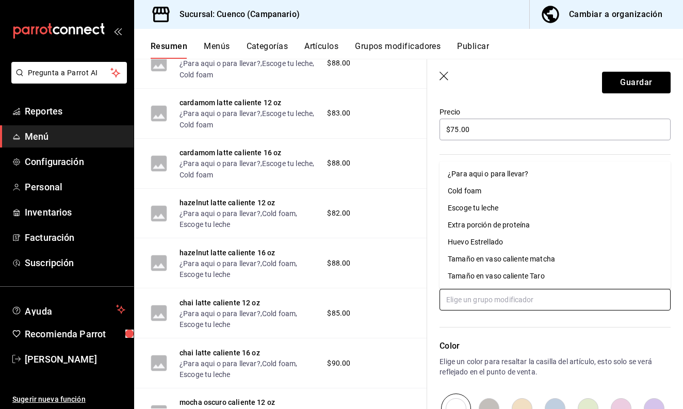
click at [497, 175] on div "¿Para aqui o para llevar?" at bounding box center [488, 174] width 80 height 11
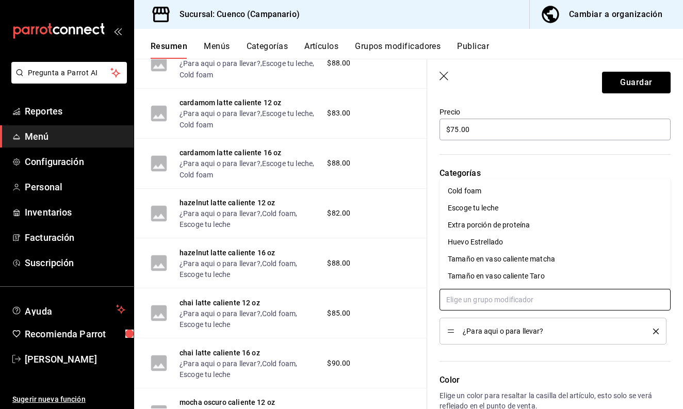
click at [490, 303] on input "text" at bounding box center [555, 300] width 231 height 22
click at [491, 194] on li "Cold foam" at bounding box center [555, 191] width 231 height 17
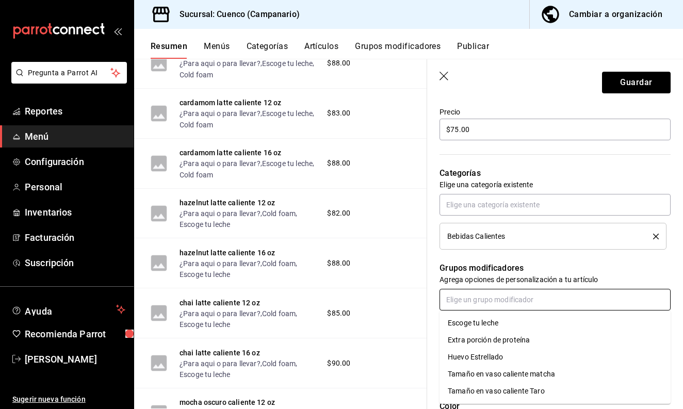
click at [485, 303] on input "text" at bounding box center [555, 300] width 231 height 22
click at [482, 320] on div "Escoge tu leche" at bounding box center [473, 323] width 51 height 11
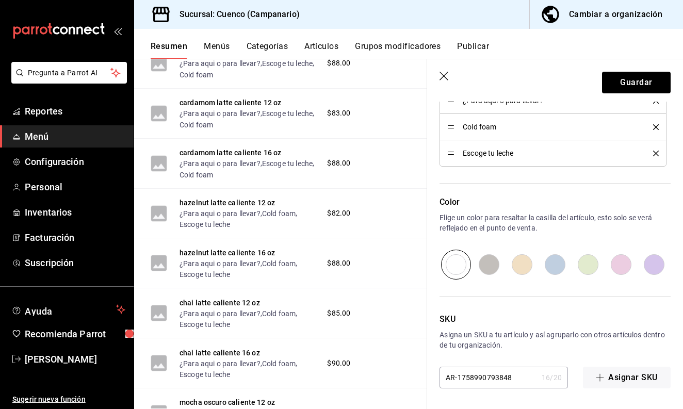
scroll to position [537, 0]
click at [645, 82] on button "Guardar" at bounding box center [636, 83] width 69 height 22
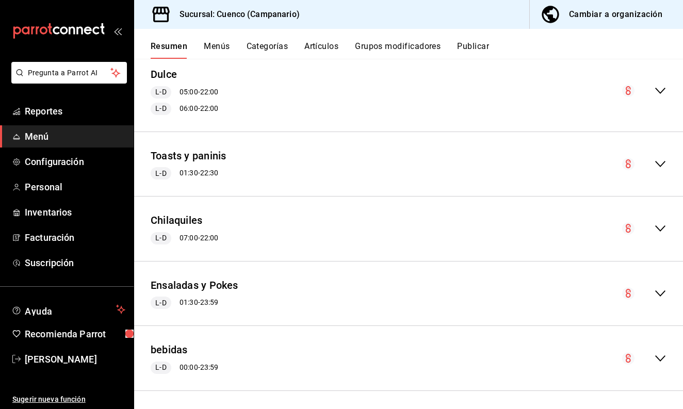
click at [658, 353] on icon "collapse-menu-row" at bounding box center [660, 358] width 12 height 12
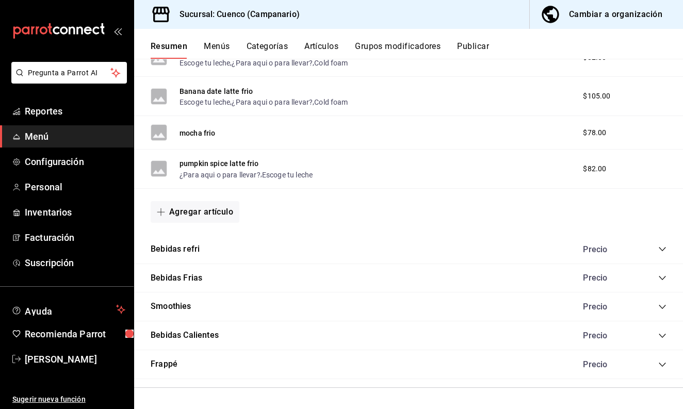
scroll to position [1220, 0]
click at [661, 335] on icon "collapse-category-row" at bounding box center [662, 336] width 8 height 8
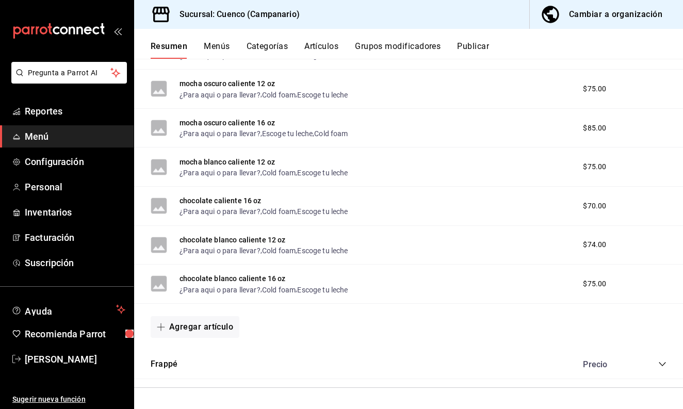
scroll to position [0, 0]
